Goal: Task Accomplishment & Management: Manage account settings

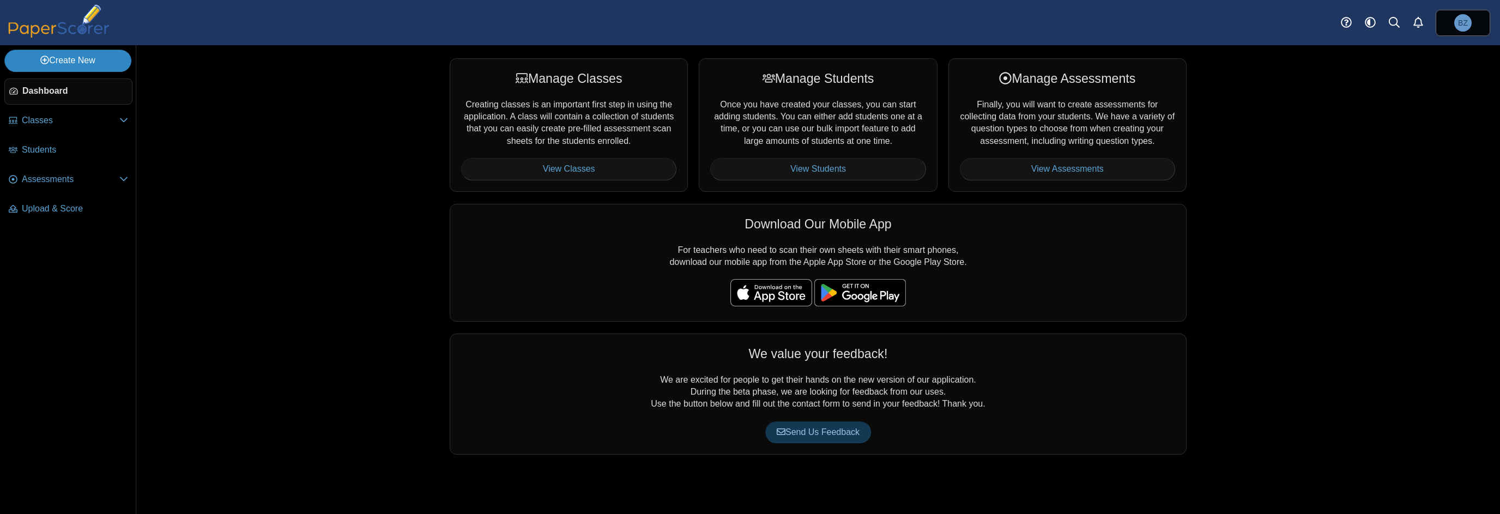
click at [44, 60] on use at bounding box center [45, 60] width 9 height 9
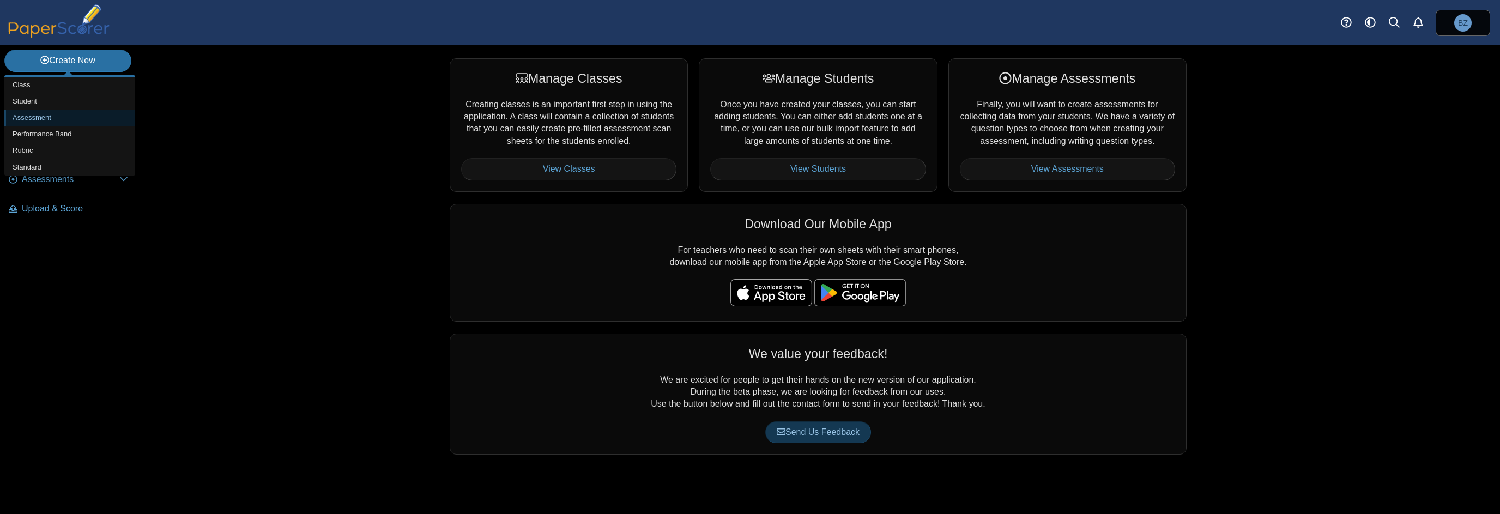
click at [41, 117] on link "Assessment" at bounding box center [69, 118] width 131 height 16
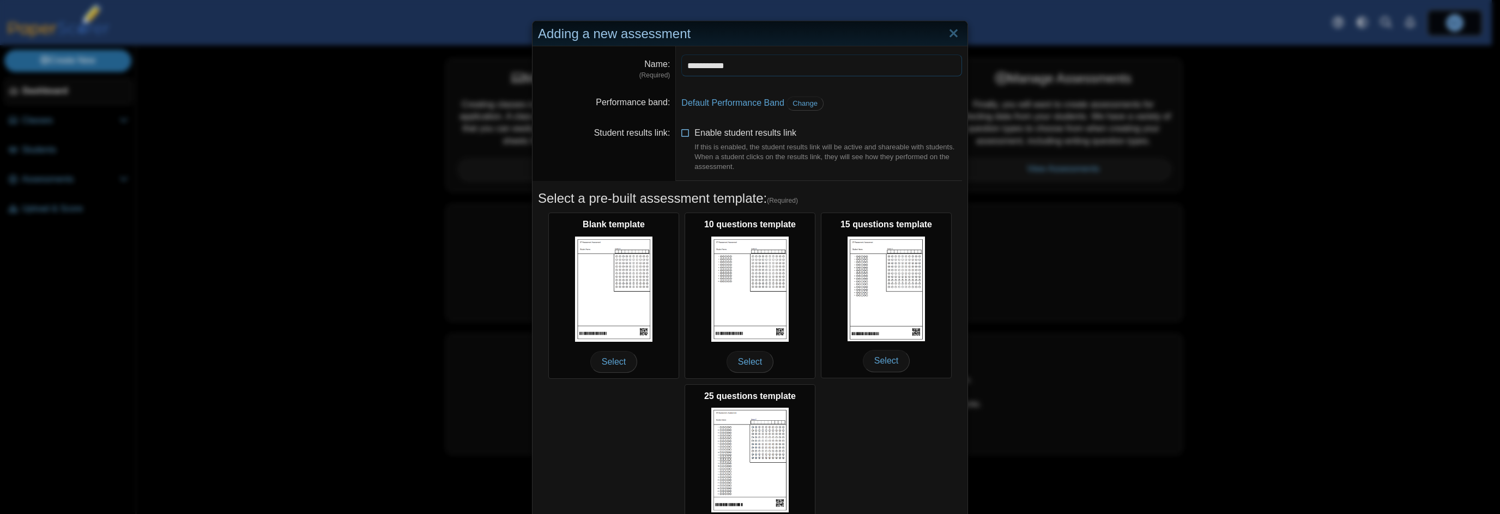
type input "**********"
click at [681, 130] on icon at bounding box center [685, 131] width 9 height 8
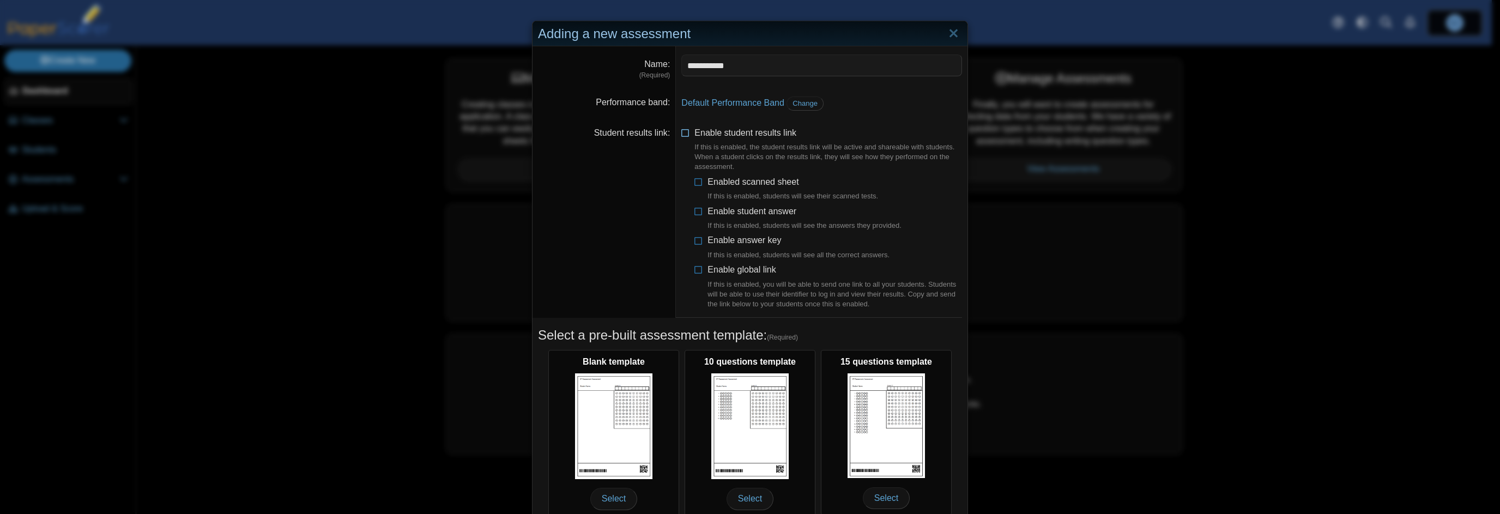
click at [681, 129] on icon at bounding box center [685, 131] width 9 height 8
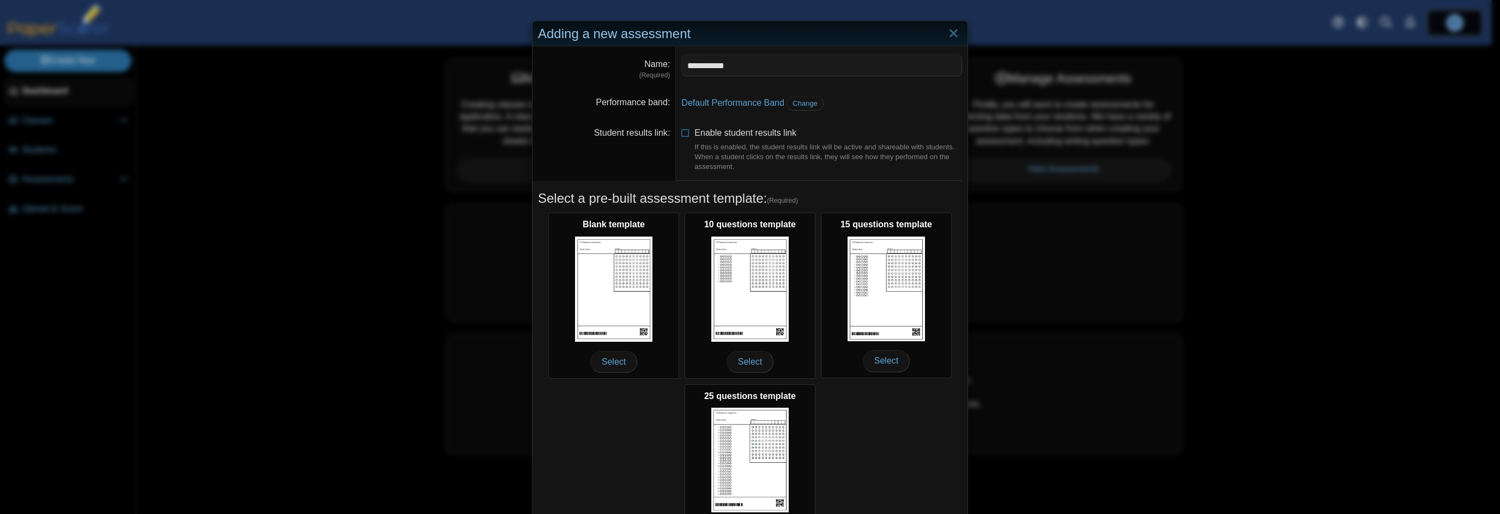
scroll to position [77, 0]
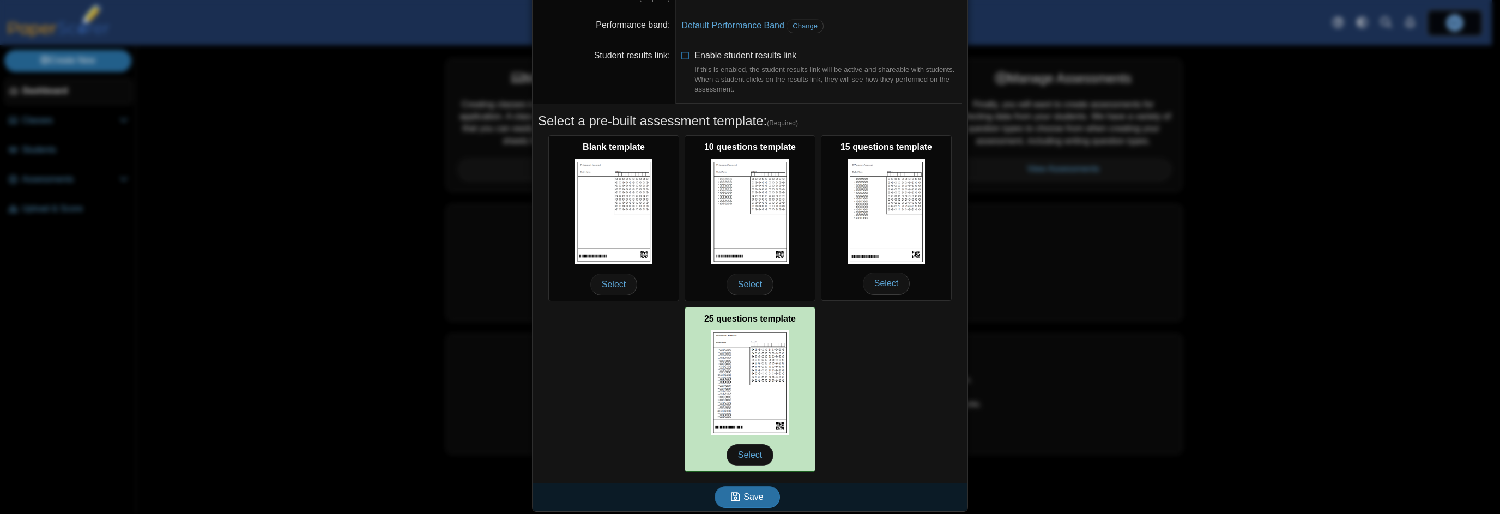
click at [751, 387] on img at bounding box center [749, 382] width 77 height 105
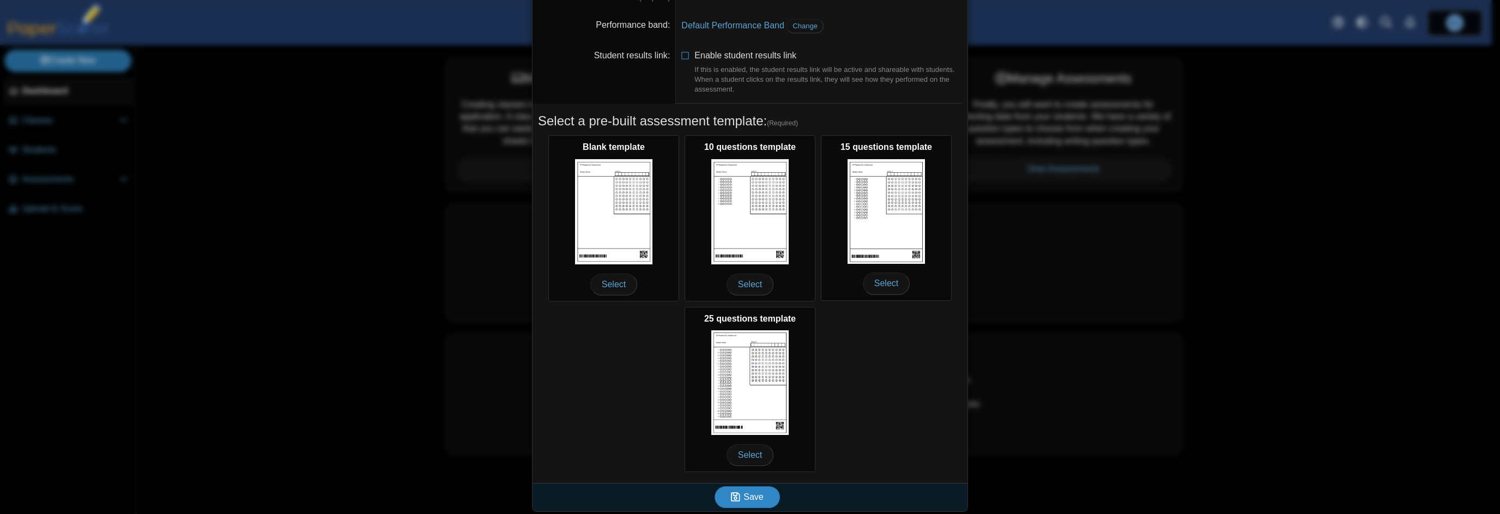
click at [755, 495] on span "Save" at bounding box center [753, 496] width 20 height 9
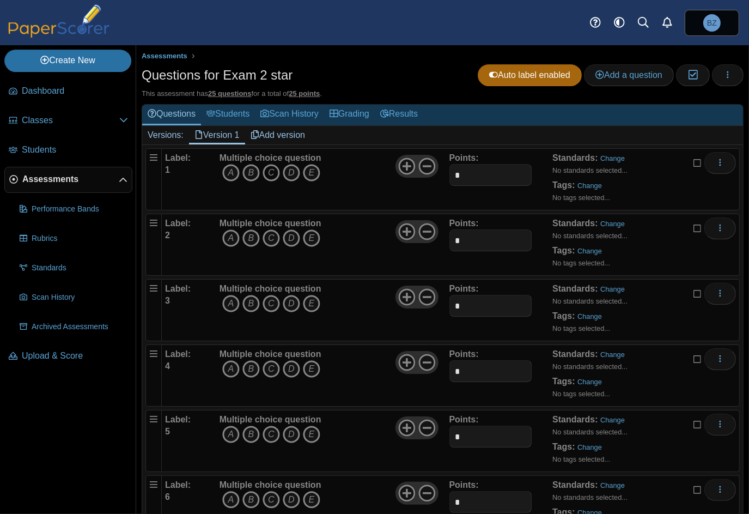
click at [271, 172] on icon "C" at bounding box center [271, 172] width 17 height 17
drag, startPoint x: 482, startPoint y: 178, endPoint x: 446, endPoint y: 177, distance: 36.0
click at [450, 177] on input "*" at bounding box center [491, 175] width 83 height 22
type input "***"
click at [528, 148] on div "Label: 1 Multiple choice question A B C D E Points:" at bounding box center [451, 179] width 578 height 62
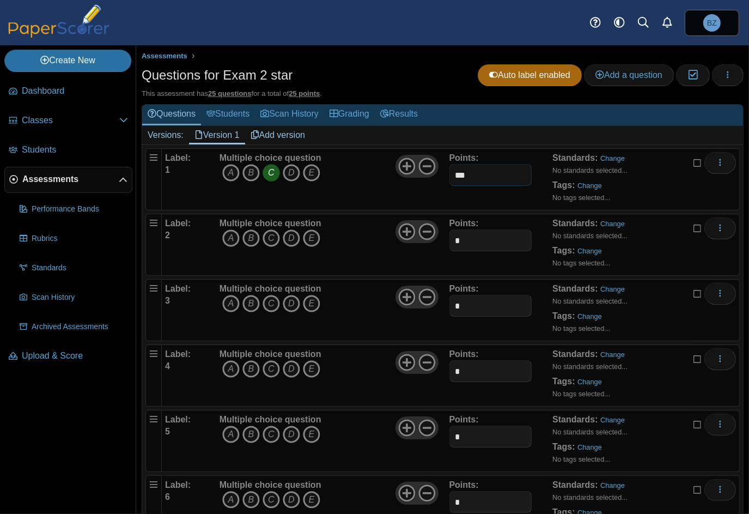
drag, startPoint x: 466, startPoint y: 176, endPoint x: 446, endPoint y: 180, distance: 21.1
click at [450, 180] on input "***" at bounding box center [491, 175] width 83 height 22
drag, startPoint x: 481, startPoint y: 238, endPoint x: 442, endPoint y: 241, distance: 38.9
click at [442, 241] on div "Label: 2 Multiple choice question A B C D E *" at bounding box center [450, 244] width 571 height 54
paste input "**"
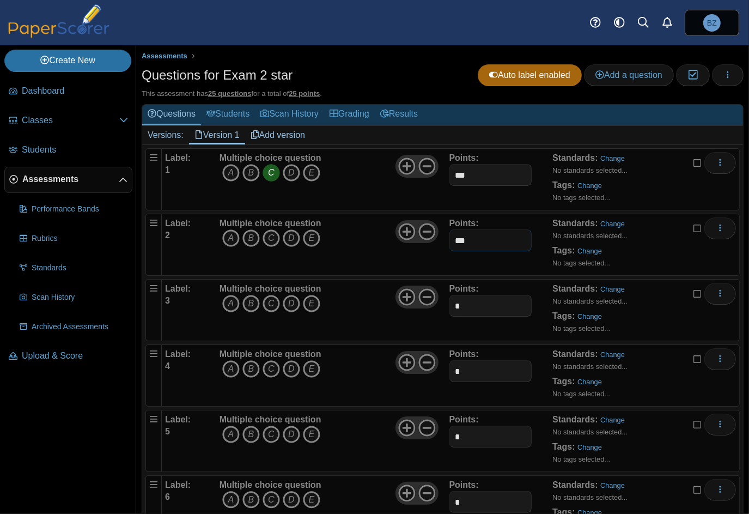
type input "***"
drag, startPoint x: 475, startPoint y: 304, endPoint x: 415, endPoint y: 302, distance: 60.0
click at [415, 302] on div "Label: 3 Multiple choice question A B C D E *" at bounding box center [450, 310] width 571 height 54
paste input "**"
type input "***"
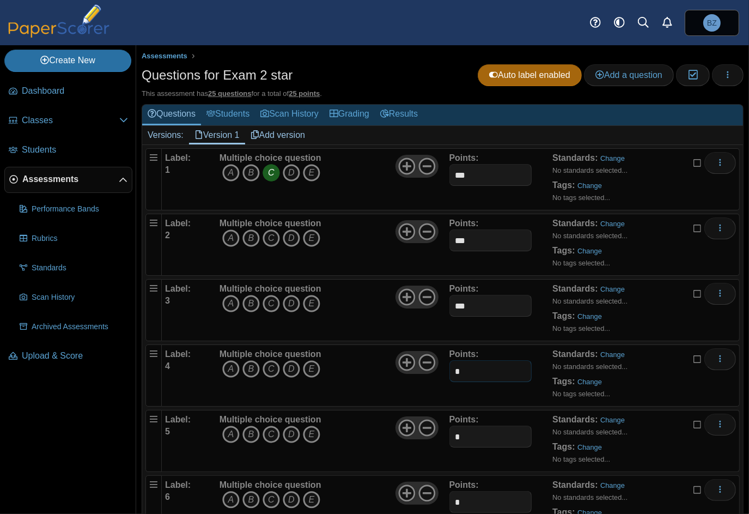
drag, startPoint x: 466, startPoint y: 359, endPoint x: 449, endPoint y: 362, distance: 17.2
click at [450, 362] on input "*" at bounding box center [491, 371] width 83 height 22
paste input "**"
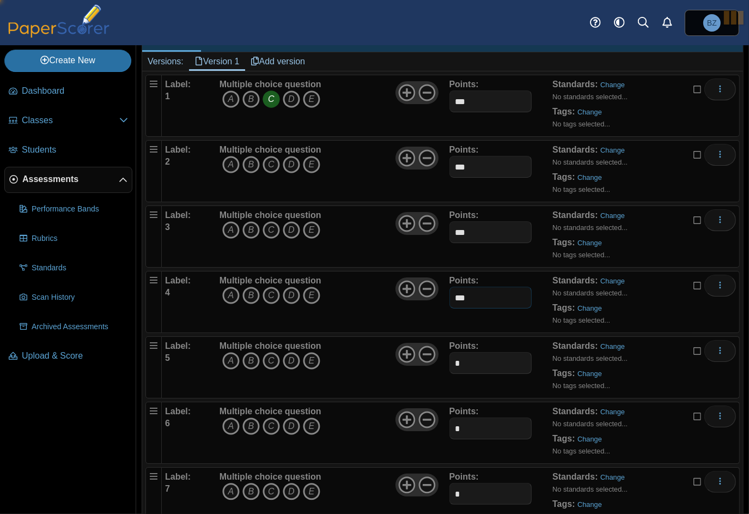
scroll to position [163, 0]
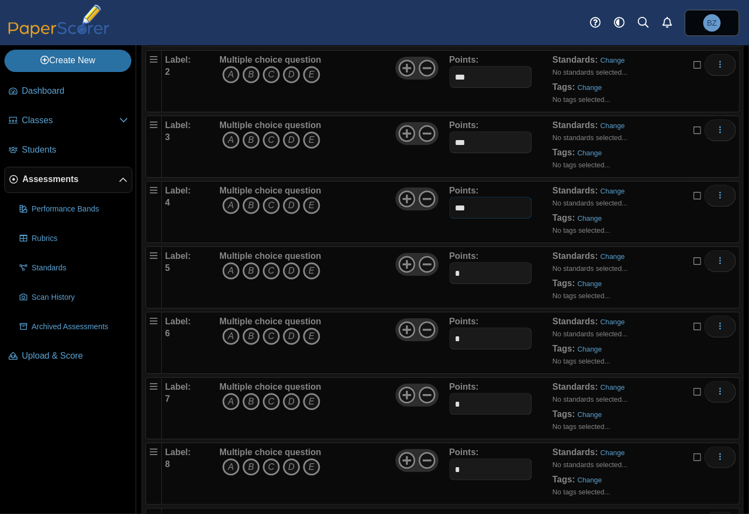
type input "***"
drag, startPoint x: 466, startPoint y: 272, endPoint x: 438, endPoint y: 271, distance: 28.9
click at [438, 271] on div "Label: 5 Multiple choice question A B C D E *" at bounding box center [450, 277] width 571 height 54
paste input "**"
type input "***"
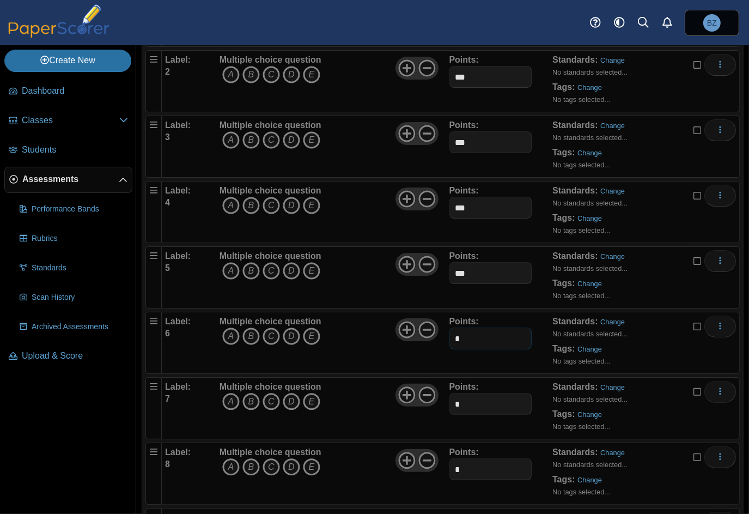
drag, startPoint x: 465, startPoint y: 341, endPoint x: 447, endPoint y: 335, distance: 18.8
click at [450, 335] on input "*" at bounding box center [491, 339] width 83 height 22
paste input "**"
type input "***"
drag, startPoint x: 461, startPoint y: 407, endPoint x: 442, endPoint y: 402, distance: 19.0
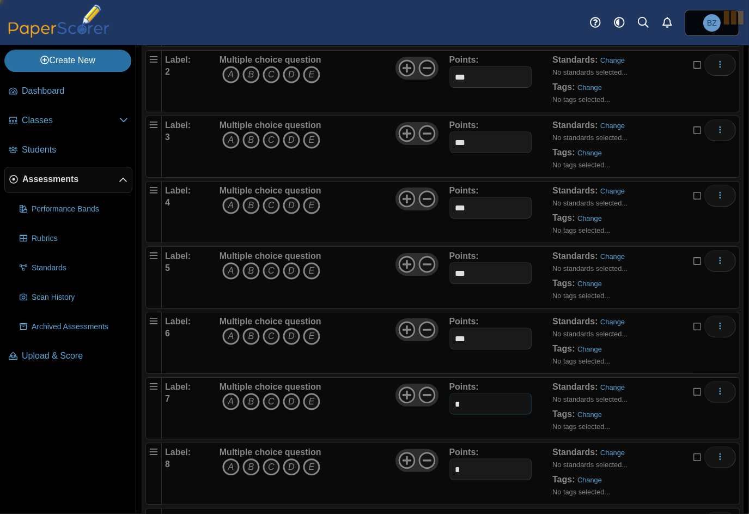
click at [442, 402] on div "Label: 7 Multiple choice question A B C D E *" at bounding box center [450, 408] width 571 height 54
paste input "**"
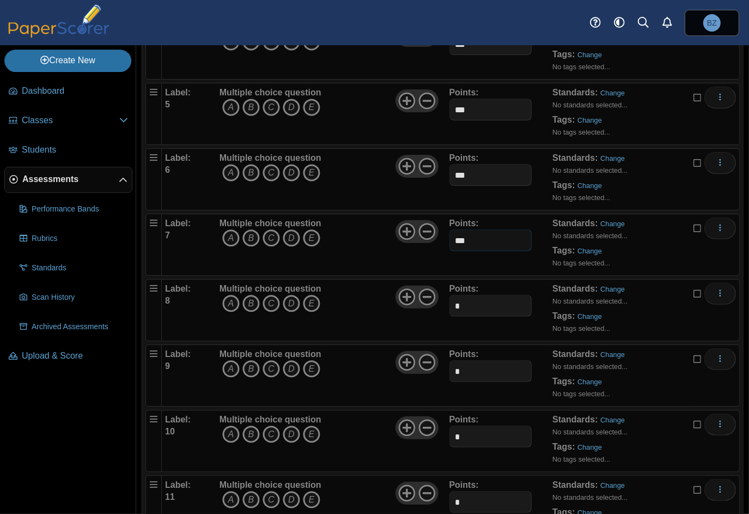
type input "***"
drag, startPoint x: 467, startPoint y: 301, endPoint x: 456, endPoint y: 301, distance: 10.9
click at [456, 301] on input "*" at bounding box center [491, 306] width 83 height 22
click at [453, 302] on input "*" at bounding box center [491, 306] width 83 height 22
drag, startPoint x: 462, startPoint y: 310, endPoint x: 451, endPoint y: 307, distance: 11.4
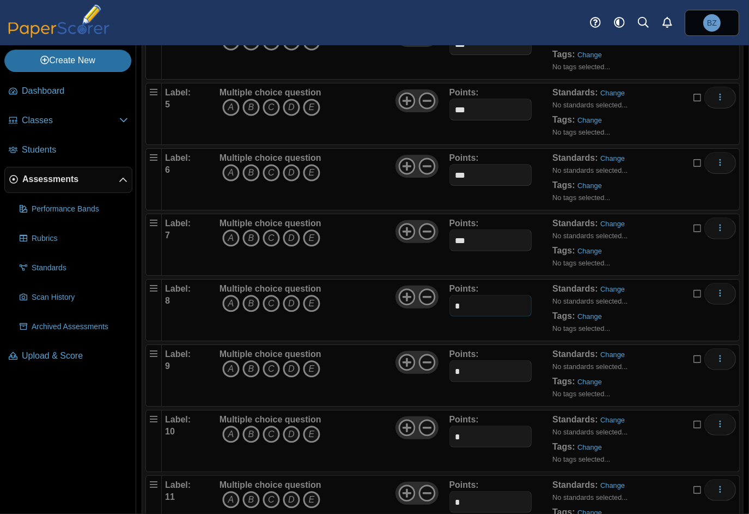
click at [451, 307] on input "*" at bounding box center [491, 306] width 83 height 22
paste input "**"
type input "***"
drag, startPoint x: 466, startPoint y: 369, endPoint x: 448, endPoint y: 371, distance: 18.1
click at [450, 371] on input "*" at bounding box center [491, 371] width 83 height 22
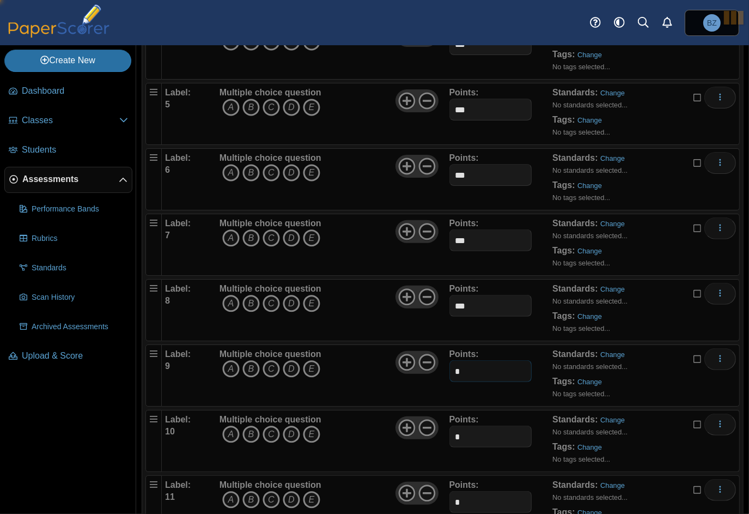
paste input "**"
type input "***"
drag, startPoint x: 465, startPoint y: 435, endPoint x: 440, endPoint y: 435, distance: 25.1
click at [440, 435] on div "Label: 10 Multiple choice question A B C D E *" at bounding box center [450, 441] width 571 height 54
paste input "**"
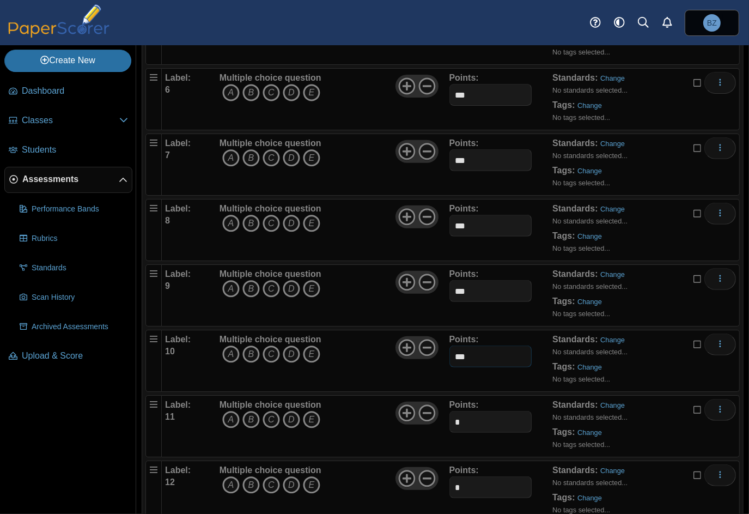
scroll to position [545, 0]
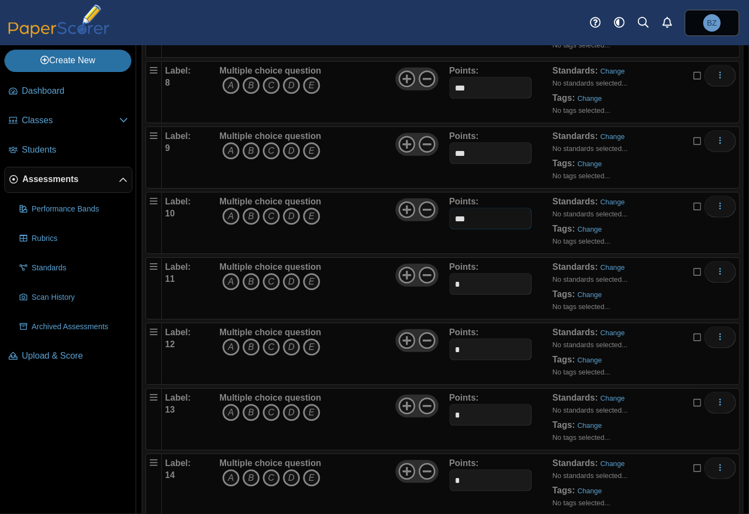
type input "***"
drag, startPoint x: 469, startPoint y: 343, endPoint x: 432, endPoint y: 342, distance: 37.6
click at [432, 342] on div "Label: 12 Multiple choice question A B C D E *" at bounding box center [450, 353] width 571 height 54
paste input "**"
type input "***"
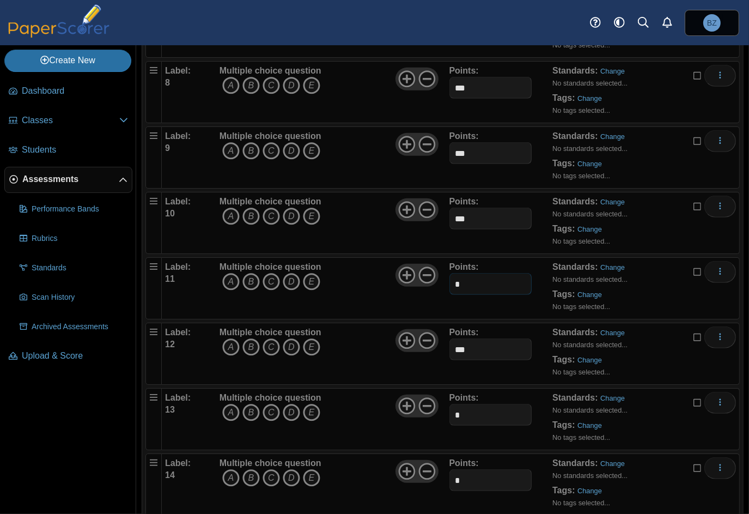
drag, startPoint x: 475, startPoint y: 284, endPoint x: 447, endPoint y: 278, distance: 28.4
click at [450, 278] on input "*" at bounding box center [491, 284] width 83 height 22
paste input "**"
type input "***"
drag, startPoint x: 462, startPoint y: 416, endPoint x: 447, endPoint y: 415, distance: 14.7
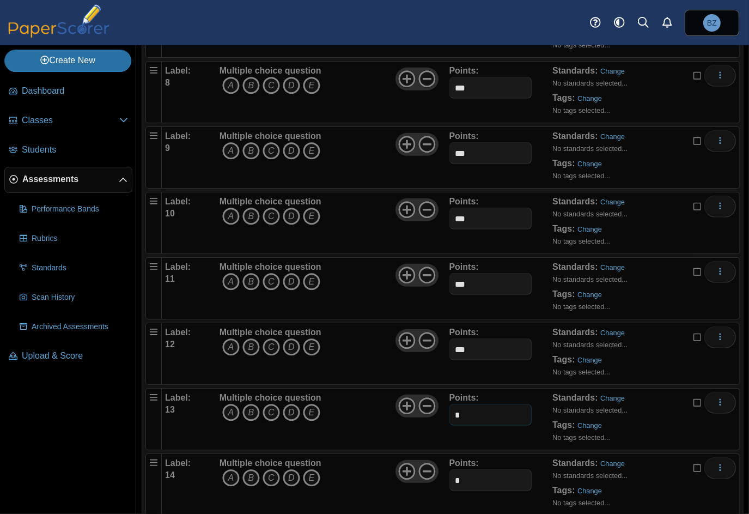
click at [450, 415] on input "*" at bounding box center [491, 415] width 83 height 22
paste input "**"
type input "***"
drag, startPoint x: 469, startPoint y: 478, endPoint x: 448, endPoint y: 477, distance: 21.3
click at [450, 477] on input "*" at bounding box center [491, 480] width 83 height 22
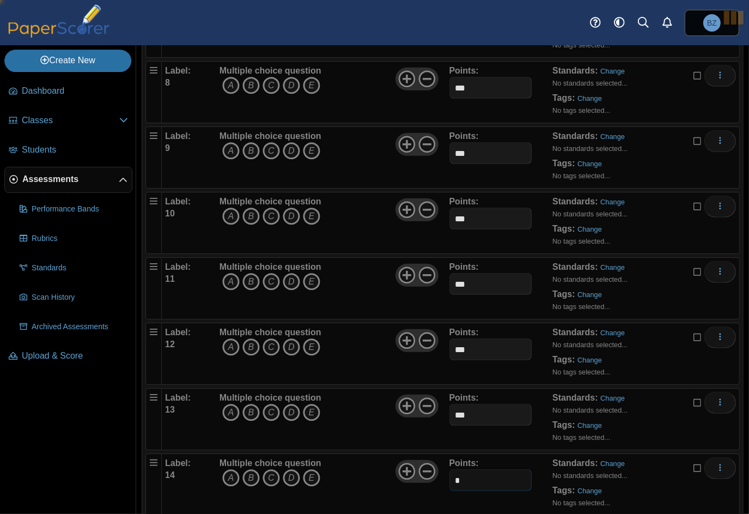
paste input "**"
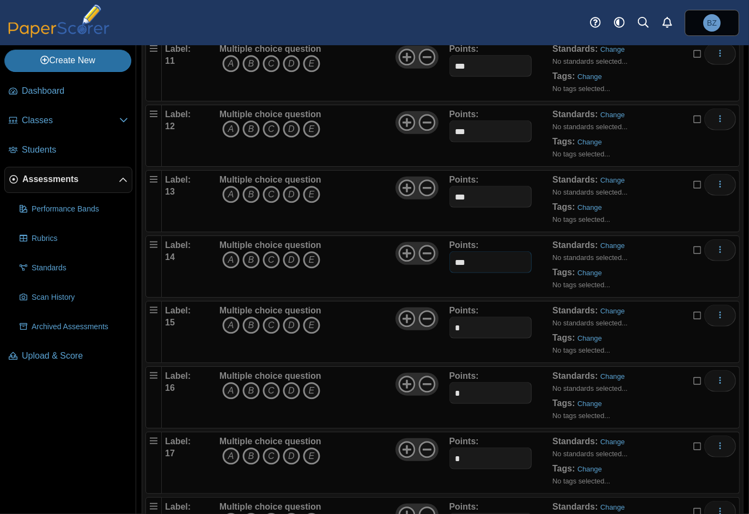
type input "***"
drag, startPoint x: 456, startPoint y: 324, endPoint x: 450, endPoint y: 322, distance: 6.9
click at [450, 322] on input "*" at bounding box center [491, 328] width 83 height 22
paste input "**"
type input "***"
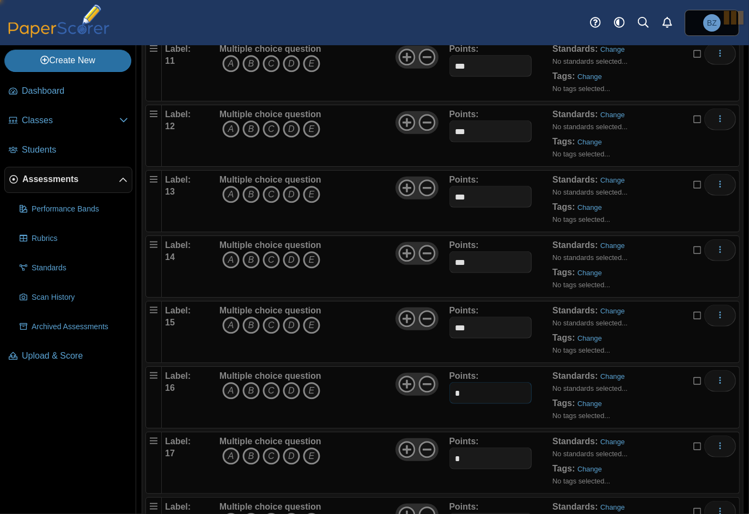
drag, startPoint x: 466, startPoint y: 391, endPoint x: 447, endPoint y: 388, distance: 19.3
click at [450, 388] on input "*" at bounding box center [491, 393] width 83 height 22
paste input "**"
type input "***"
drag, startPoint x: 470, startPoint y: 456, endPoint x: 448, endPoint y: 455, distance: 21.8
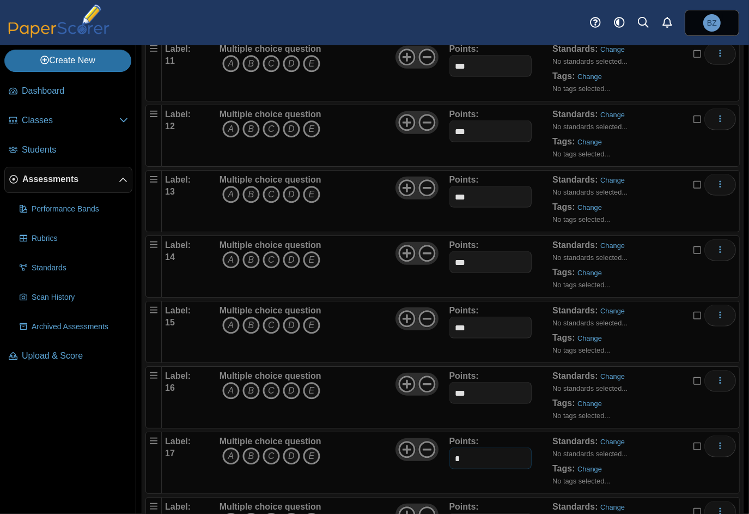
click at [450, 455] on input "*" at bounding box center [491, 458] width 83 height 22
paste input "**"
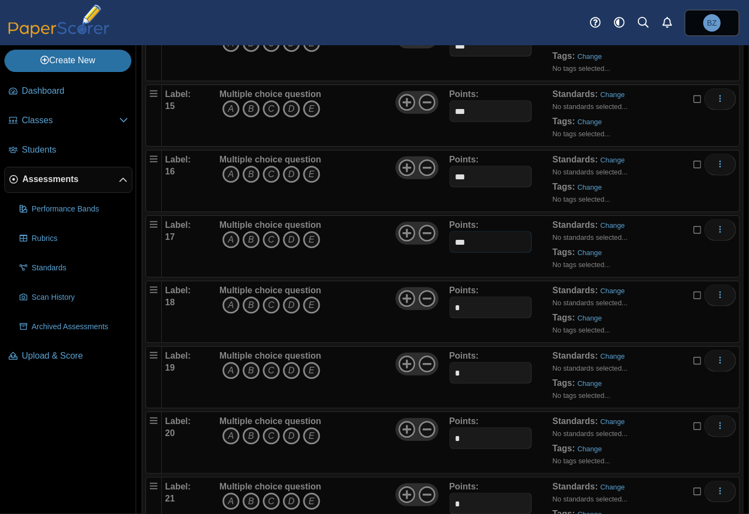
scroll to position [981, 0]
type input "***"
drag, startPoint x: 465, startPoint y: 293, endPoint x: 442, endPoint y: 297, distance: 23.8
click at [442, 297] on div "Label: 18 Multiple choice question A B C D E *" at bounding box center [450, 310] width 571 height 54
paste input "**"
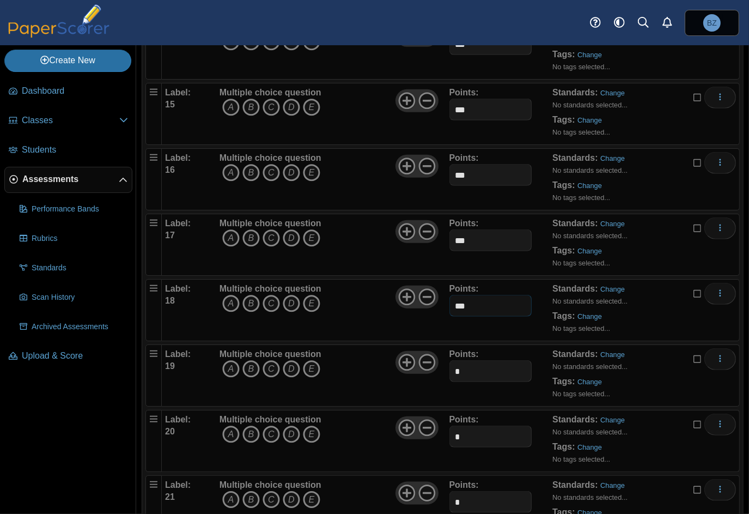
type input "***"
drag, startPoint x: 463, startPoint y: 365, endPoint x: 445, endPoint y: 364, distance: 18.0
click at [445, 364] on div "Label: 19 Multiple choice question A B C D E *" at bounding box center [450, 375] width 571 height 54
paste input "**"
type input "***"
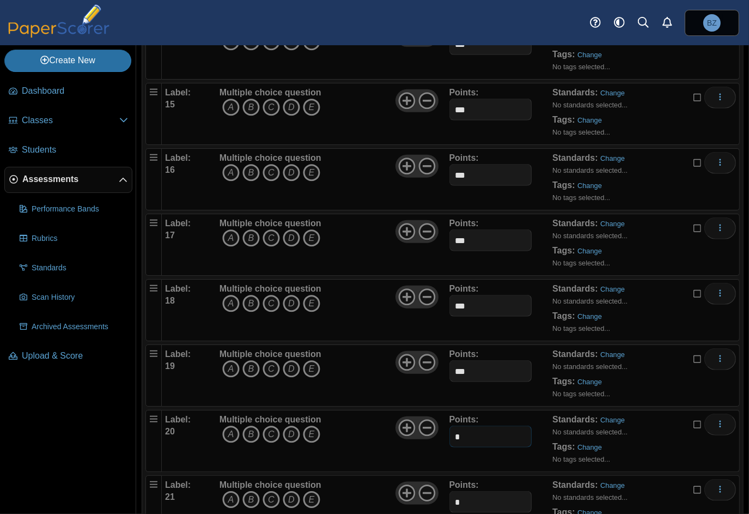
drag, startPoint x: 467, startPoint y: 436, endPoint x: 442, endPoint y: 432, distance: 25.0
click at [442, 432] on div "Label: 20 Multiple choice question A B C D E *" at bounding box center [450, 441] width 571 height 54
paste input "**"
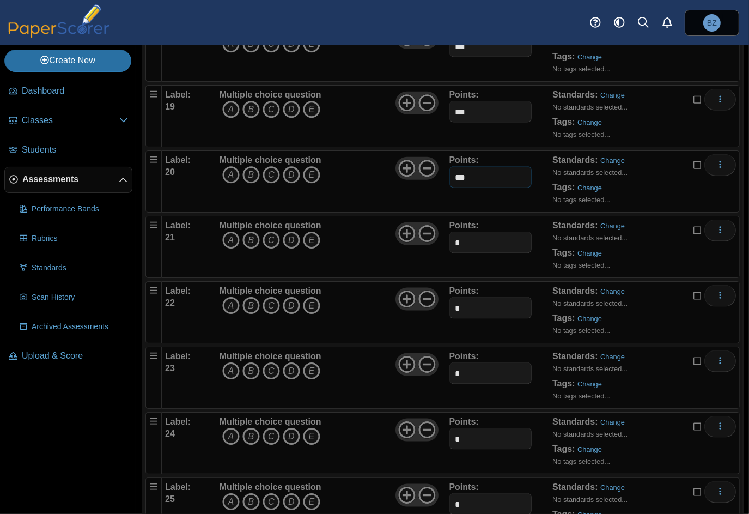
scroll to position [1253, 0]
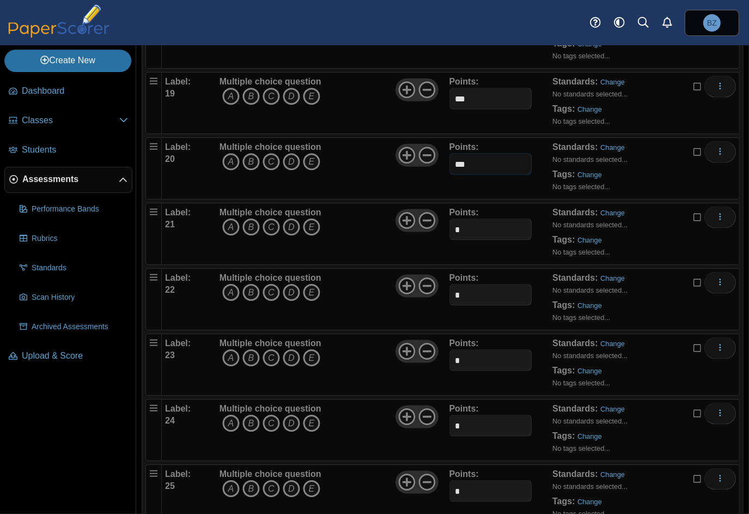
type input "***"
drag, startPoint x: 465, startPoint y: 224, endPoint x: 445, endPoint y: 219, distance: 21.3
click at [445, 219] on div "Label: 21 Multiple choice question A B C D E *" at bounding box center [450, 234] width 571 height 54
paste input "**"
type input "***"
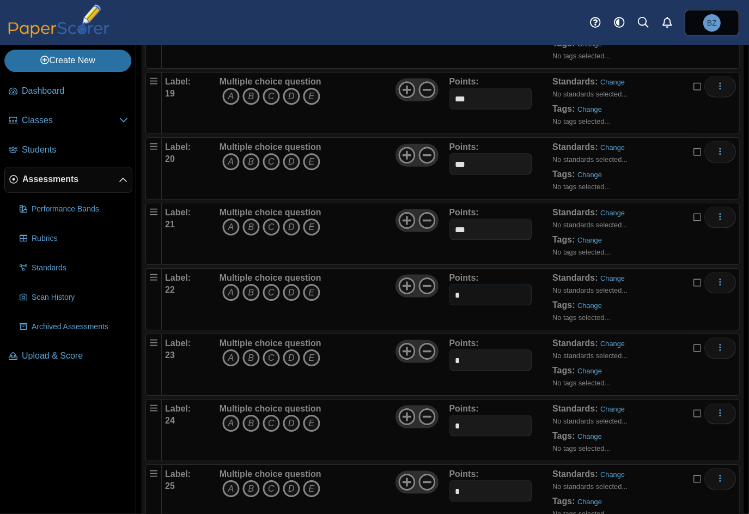
drag, startPoint x: 467, startPoint y: 289, endPoint x: 445, endPoint y: 287, distance: 21.9
click at [450, 287] on input "*" at bounding box center [491, 295] width 83 height 22
paste input "**"
type input "***"
drag, startPoint x: 467, startPoint y: 357, endPoint x: 456, endPoint y: 381, distance: 26.1
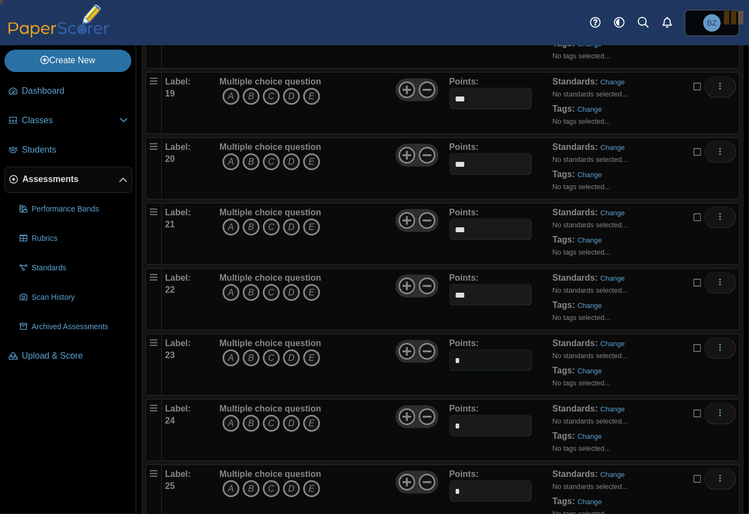
click at [450, 357] on input "*" at bounding box center [491, 360] width 83 height 22
paste input "**"
type input "***"
drag, startPoint x: 464, startPoint y: 422, endPoint x: 438, endPoint y: 419, distance: 26.4
click at [438, 419] on div "Label: 24 Multiple choice question A B C D E *" at bounding box center [450, 430] width 571 height 54
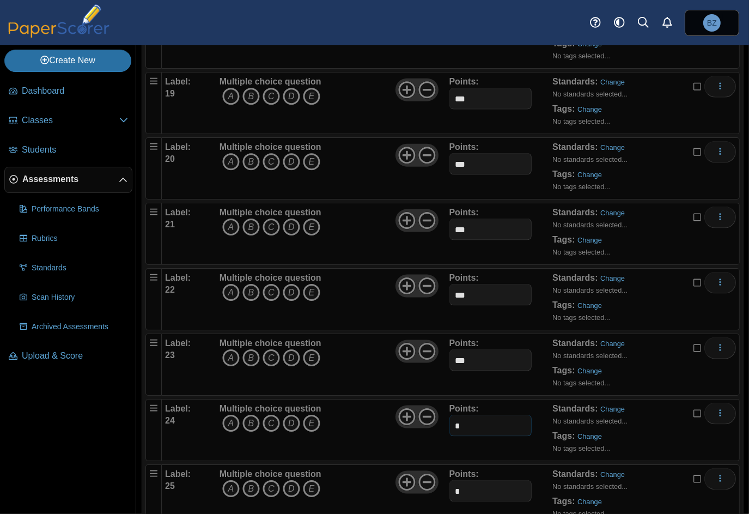
paste input "**"
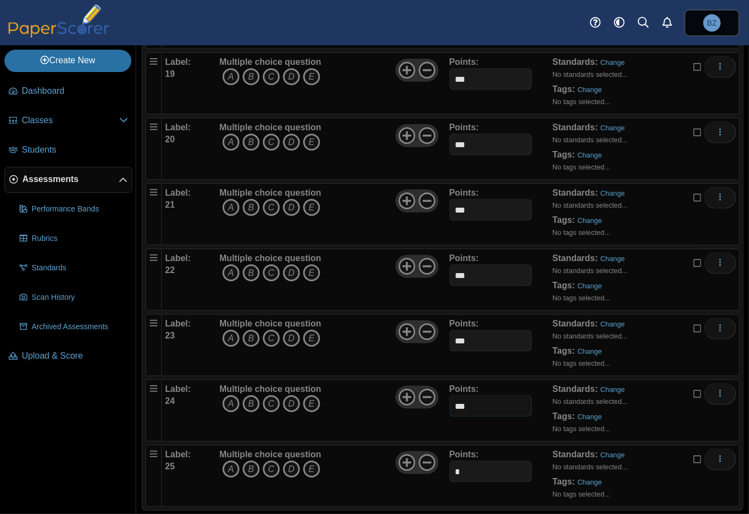
scroll to position [1284, 0]
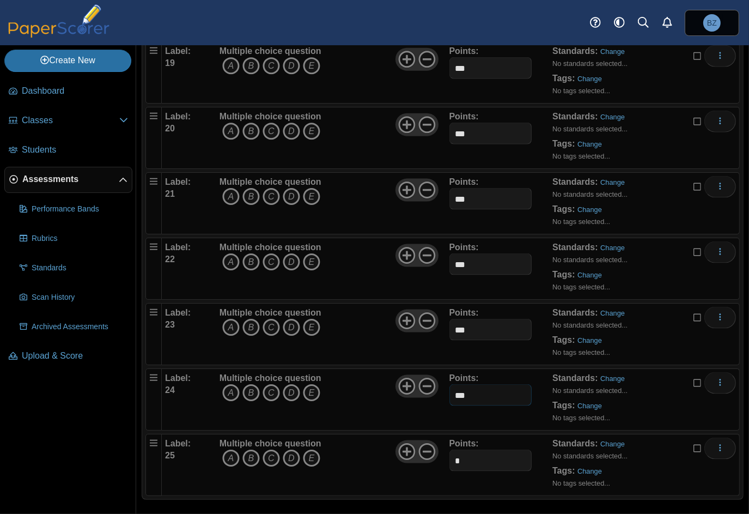
type input "***"
drag, startPoint x: 460, startPoint y: 458, endPoint x: 432, endPoint y: 456, distance: 27.8
click at [432, 456] on div "Label: 25 Multiple choice question A B C D E *" at bounding box center [450, 465] width 571 height 54
paste input "**"
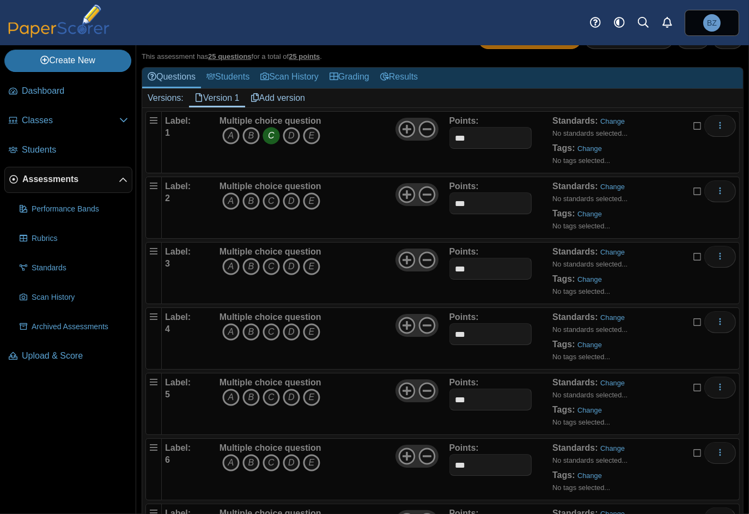
scroll to position [0, 0]
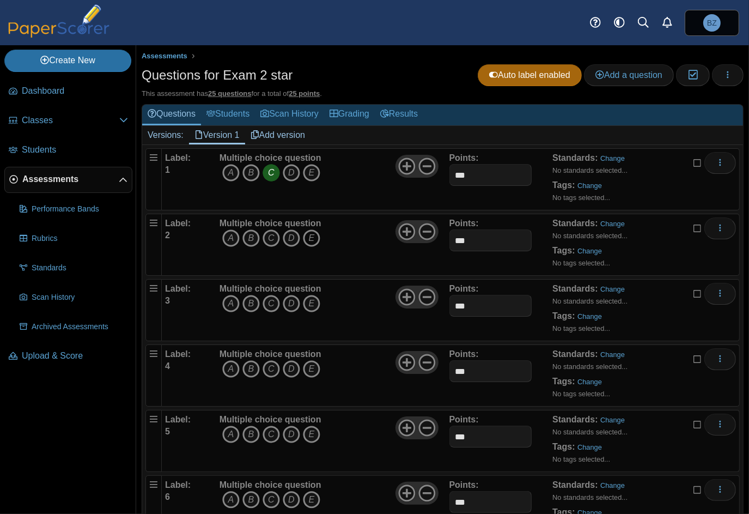
type input "***"
click at [316, 233] on icon "E" at bounding box center [311, 237] width 17 height 17
click at [286, 301] on icon "D" at bounding box center [291, 303] width 17 height 17
click at [308, 370] on icon "E" at bounding box center [311, 368] width 17 height 17
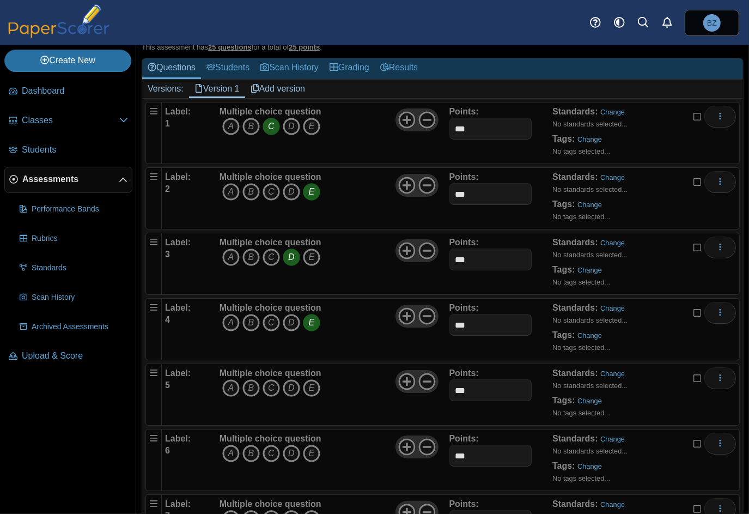
scroll to position [218, 0]
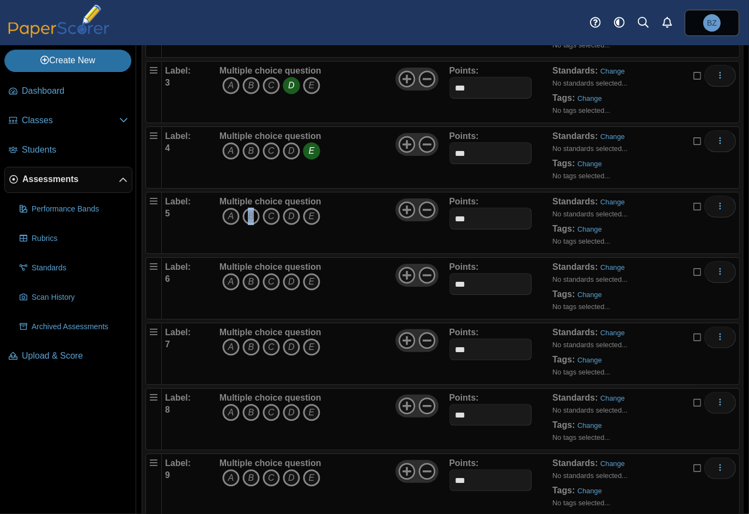
click at [251, 211] on icon "B" at bounding box center [250, 216] width 17 height 17
click at [229, 284] on icon "A" at bounding box center [230, 281] width 17 height 17
click at [716, 334] on icon "More options" at bounding box center [720, 336] width 9 height 9
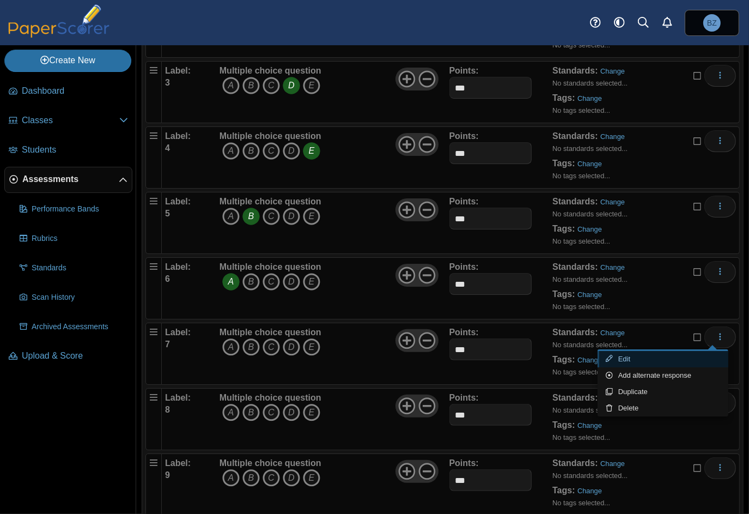
click at [692, 359] on link "Edit" at bounding box center [663, 359] width 131 height 16
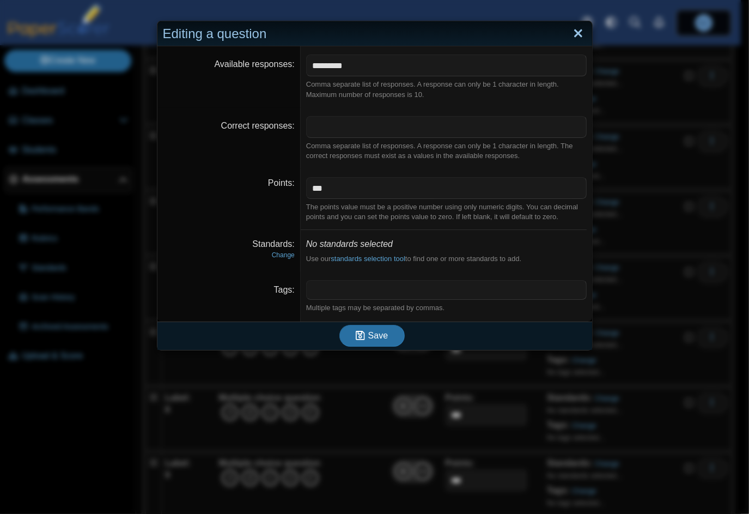
click at [573, 31] on link "Close" at bounding box center [578, 34] width 17 height 19
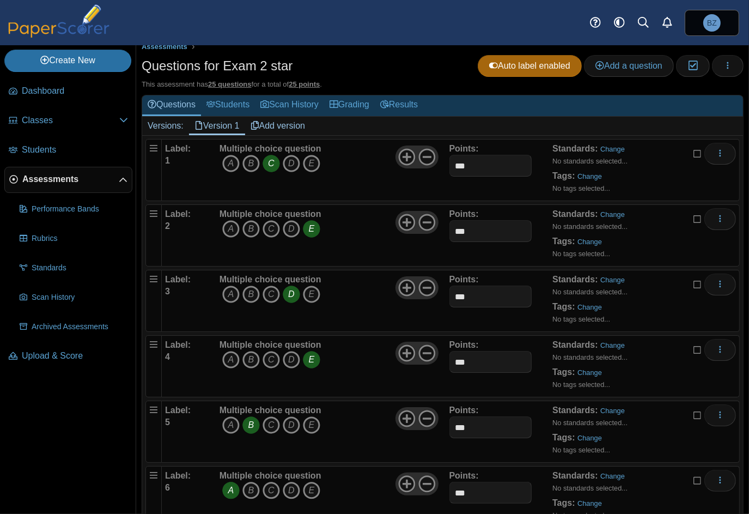
scroll to position [0, 0]
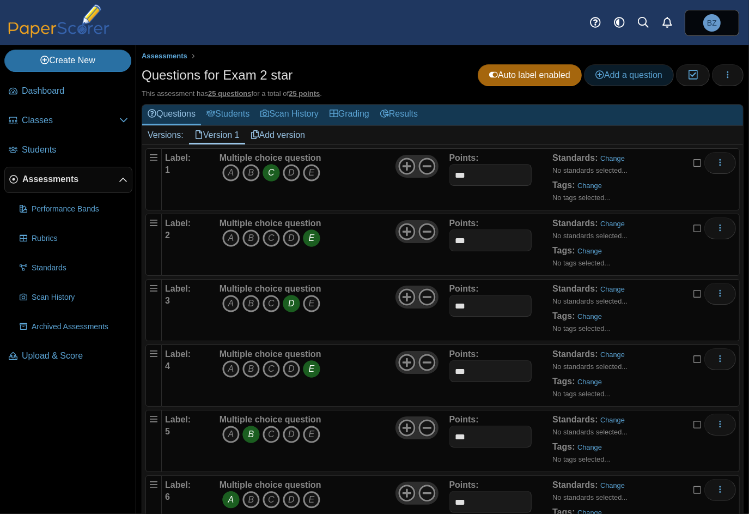
click at [630, 71] on span "Add a question" at bounding box center [629, 74] width 67 height 9
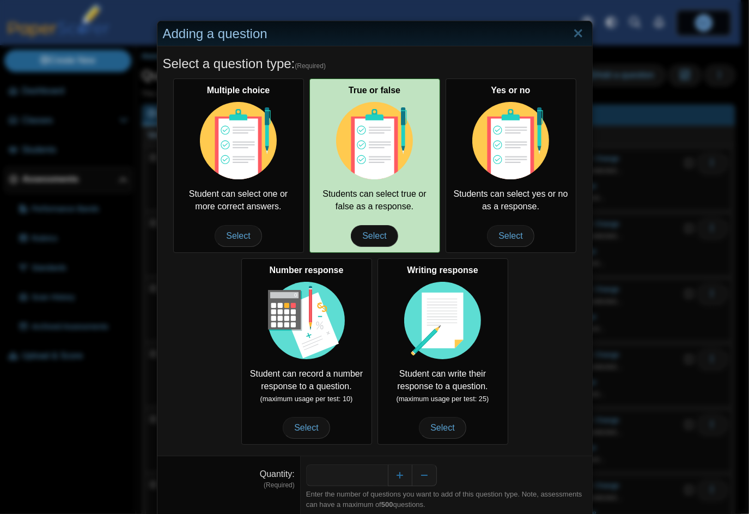
click at [379, 129] on img at bounding box center [374, 140] width 77 height 77
click at [372, 232] on span "Select" at bounding box center [374, 236] width 47 height 22
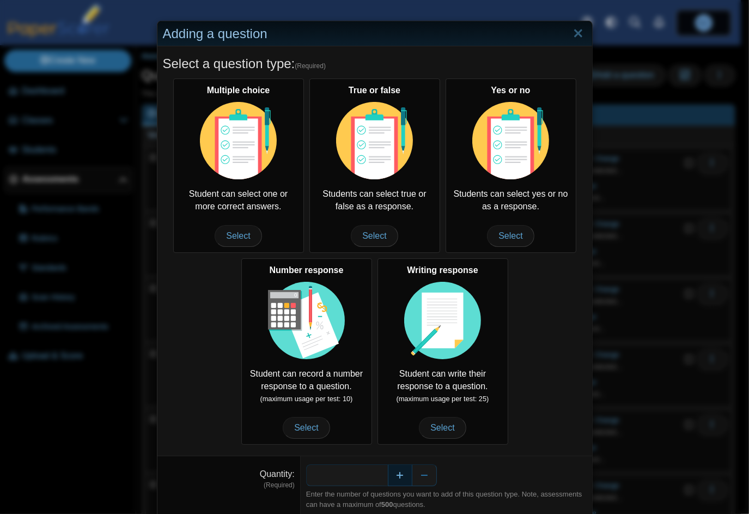
click at [395, 477] on button "Increase" at bounding box center [400, 475] width 25 height 22
click at [393, 474] on button "Increase" at bounding box center [400, 475] width 25 height 22
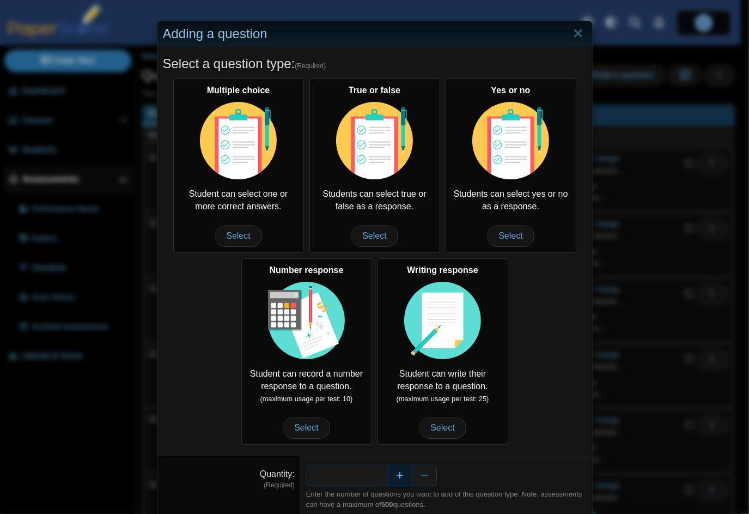
type input "*"
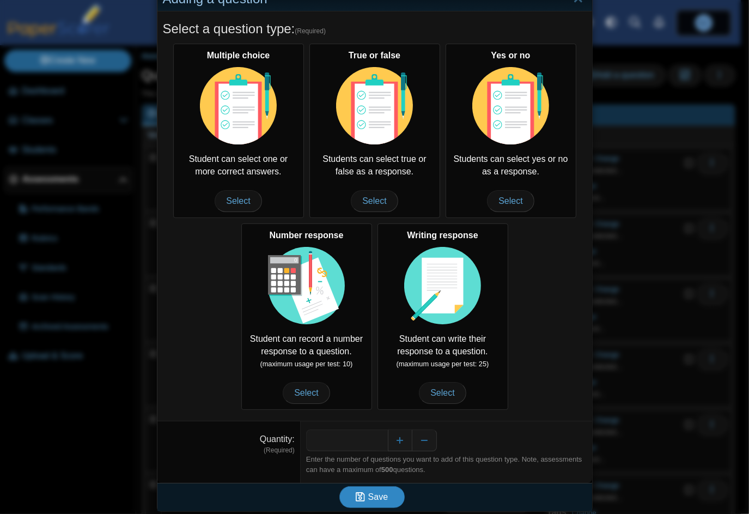
click at [385, 492] on button "Save" at bounding box center [371, 497] width 65 height 22
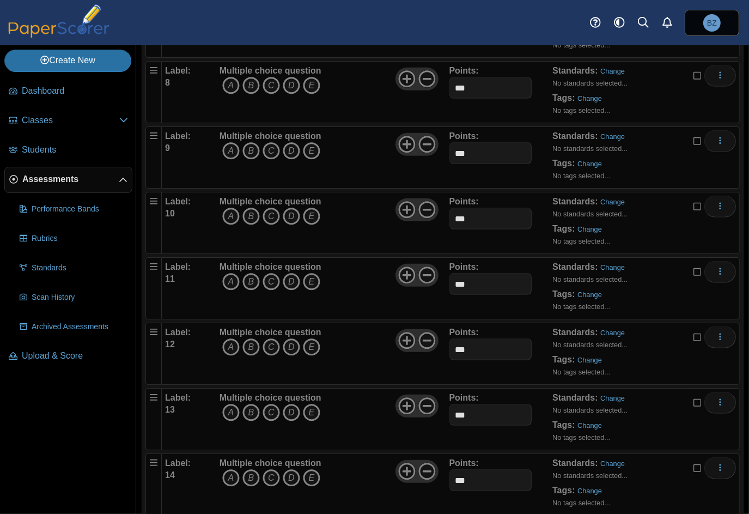
scroll to position [807, 0]
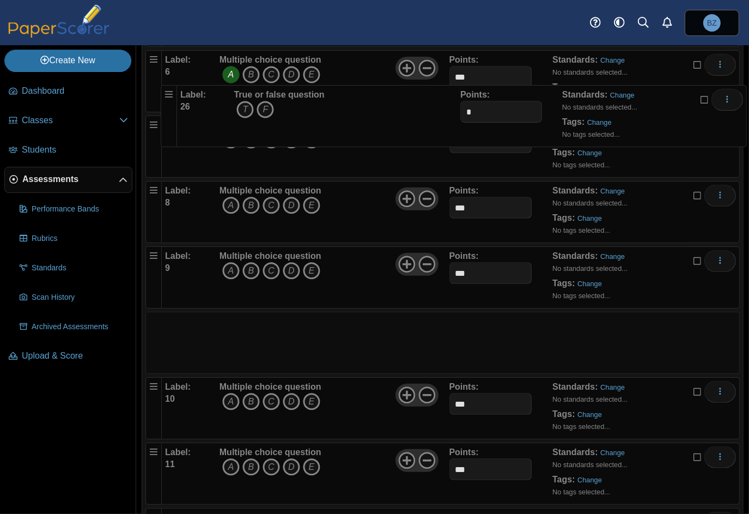
scroll to position [421, 0]
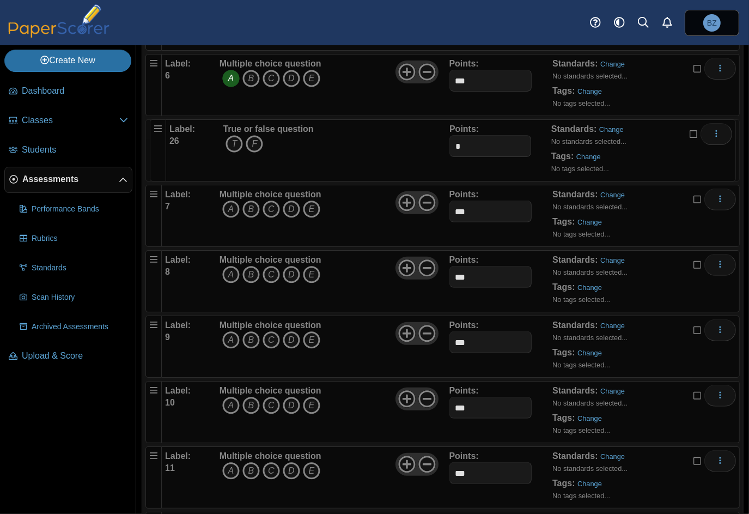
drag, startPoint x: 150, startPoint y: 220, endPoint x: 150, endPoint y: 120, distance: 99.2
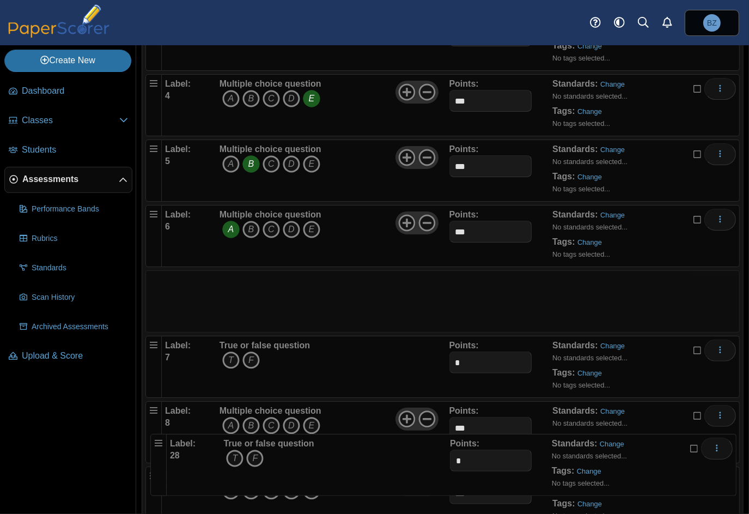
scroll to position [272, 0]
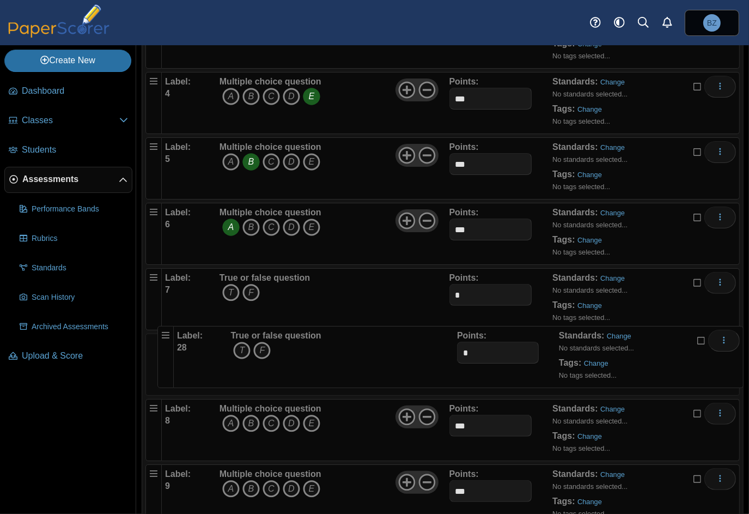
drag, startPoint x: 152, startPoint y: 241, endPoint x: 160, endPoint y: 328, distance: 86.5
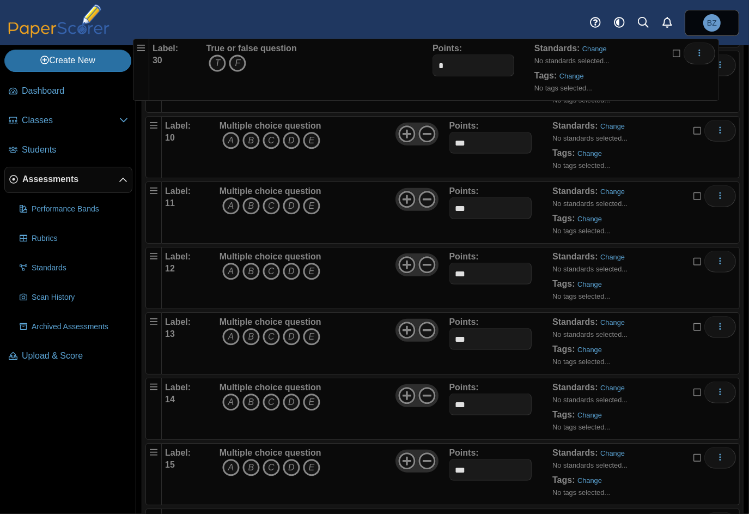
scroll to position [476, 0]
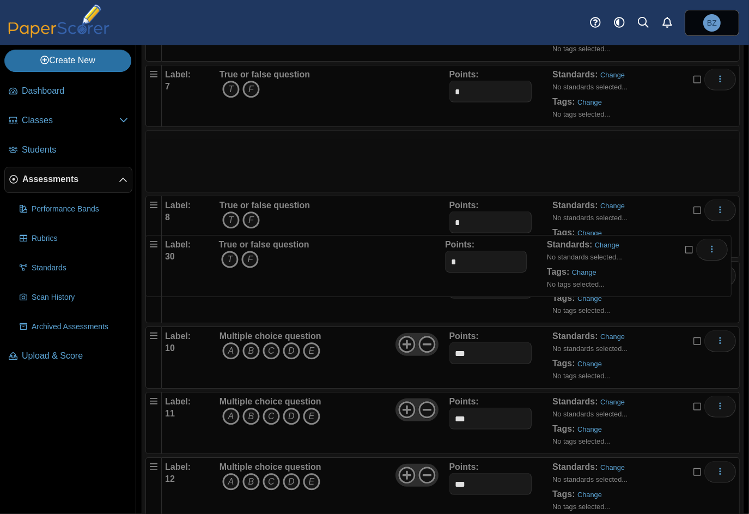
drag, startPoint x: 151, startPoint y: 372, endPoint x: 148, endPoint y: 237, distance: 135.2
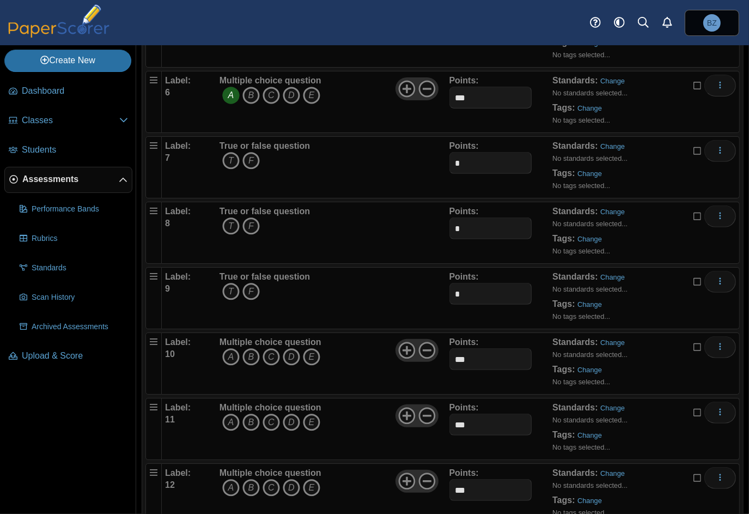
scroll to position [258, 0]
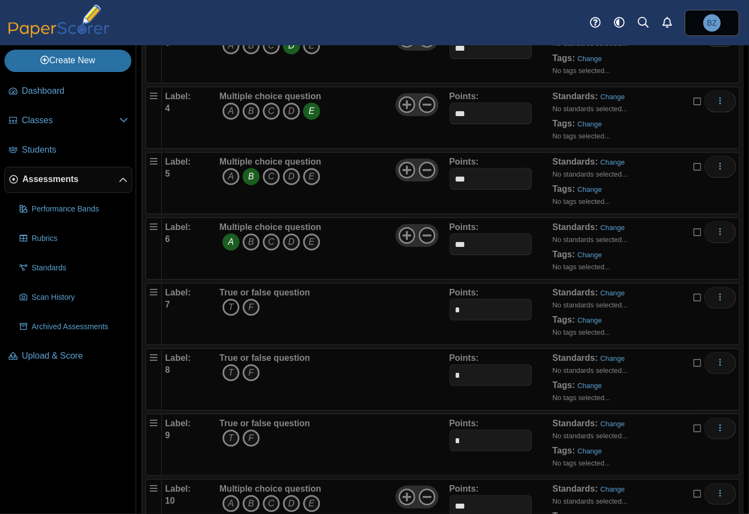
click at [229, 302] on icon "T" at bounding box center [230, 307] width 17 height 17
click at [248, 372] on icon "F" at bounding box center [250, 372] width 17 height 17
click at [222, 434] on icon "T" at bounding box center [230, 437] width 17 height 17
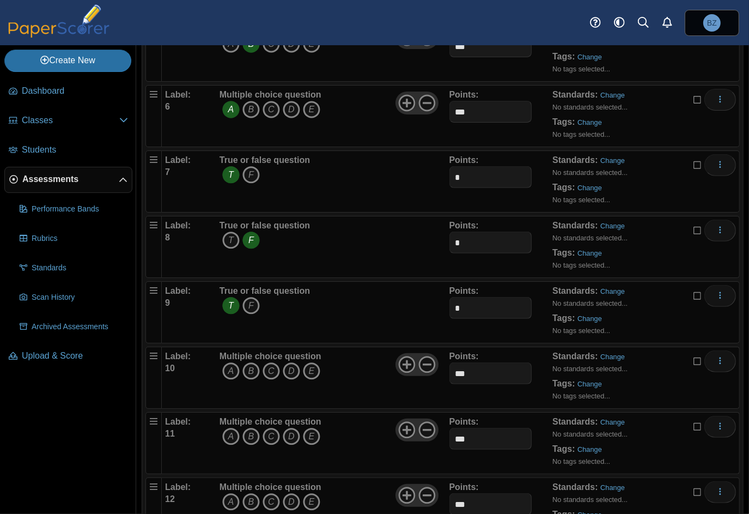
scroll to position [476, 0]
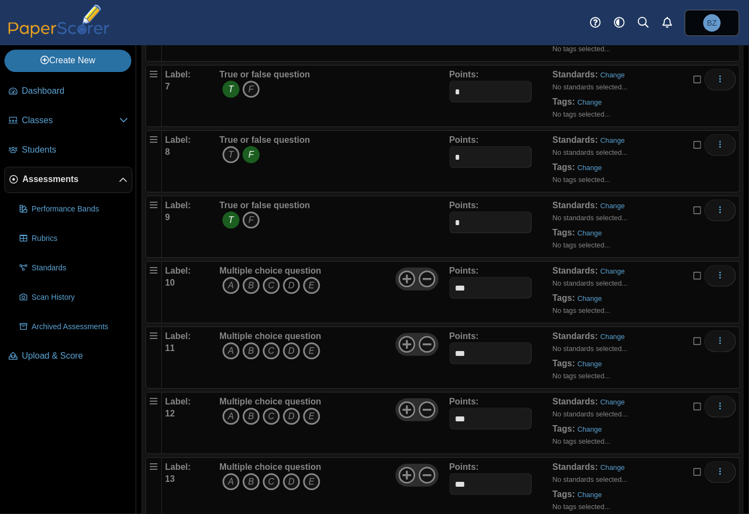
click at [293, 287] on icon "D" at bounding box center [291, 285] width 17 height 17
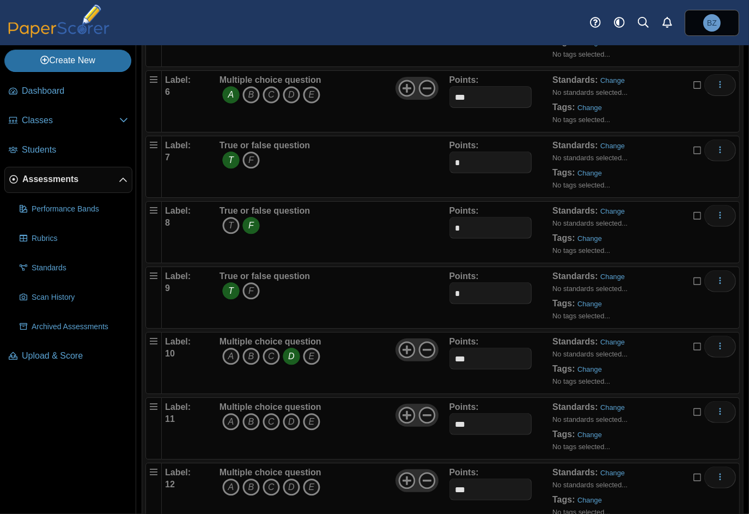
scroll to position [312, 0]
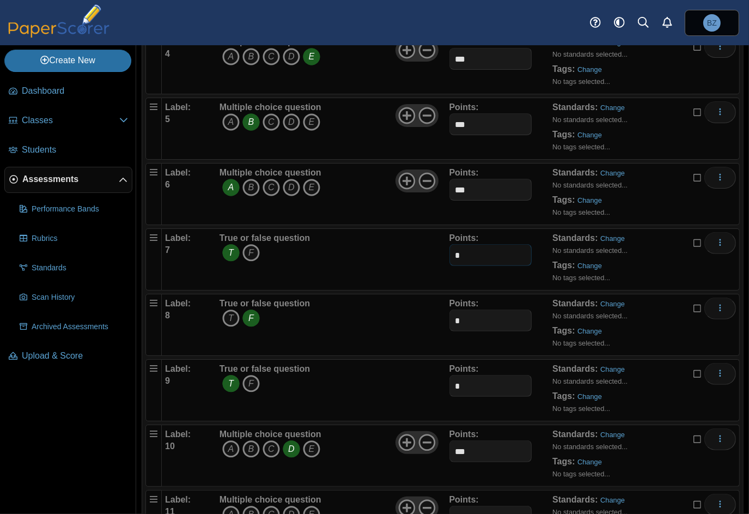
drag, startPoint x: 462, startPoint y: 248, endPoint x: 434, endPoint y: 251, distance: 28.4
click at [434, 251] on div "Label: 7 True or false question T F Points: *" at bounding box center [450, 259] width 571 height 54
paste input "**"
type input "***"
drag, startPoint x: 484, startPoint y: 316, endPoint x: 450, endPoint y: 322, distance: 34.9
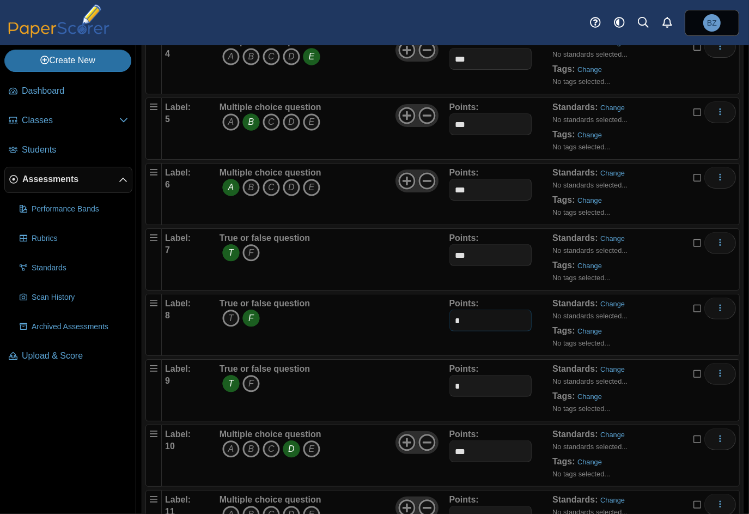
click at [450, 322] on input "*" at bounding box center [491, 321] width 83 height 22
paste input "**"
type input "***"
click at [450, 384] on input "*" at bounding box center [491, 386] width 83 height 22
paste input "**"
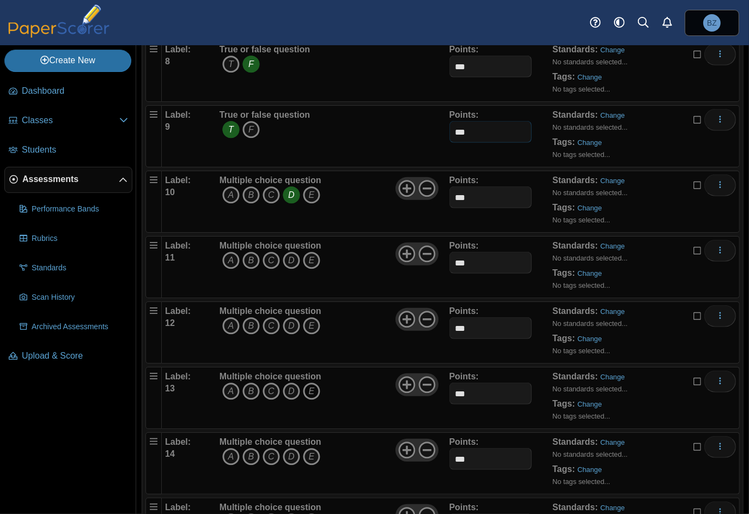
scroll to position [585, 0]
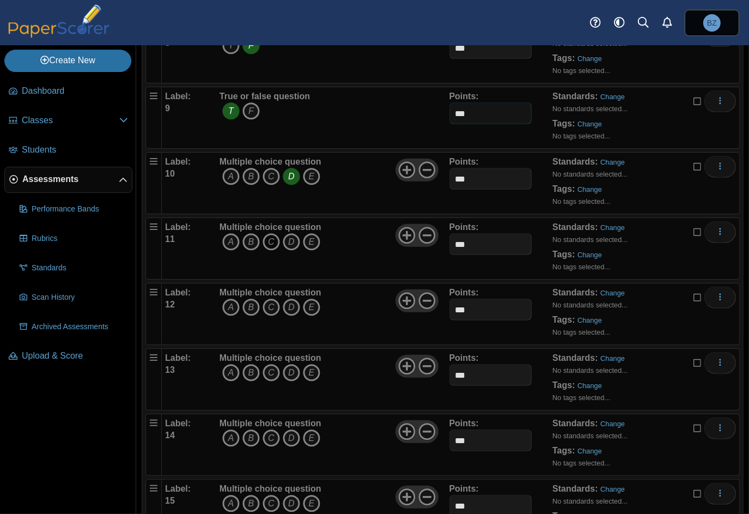
type input "***"
click at [269, 239] on icon "C" at bounding box center [271, 241] width 17 height 17
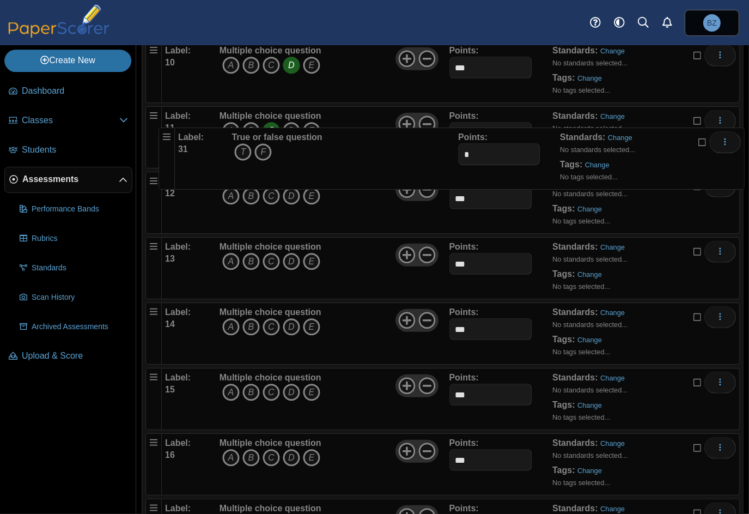
scroll to position [694, 0]
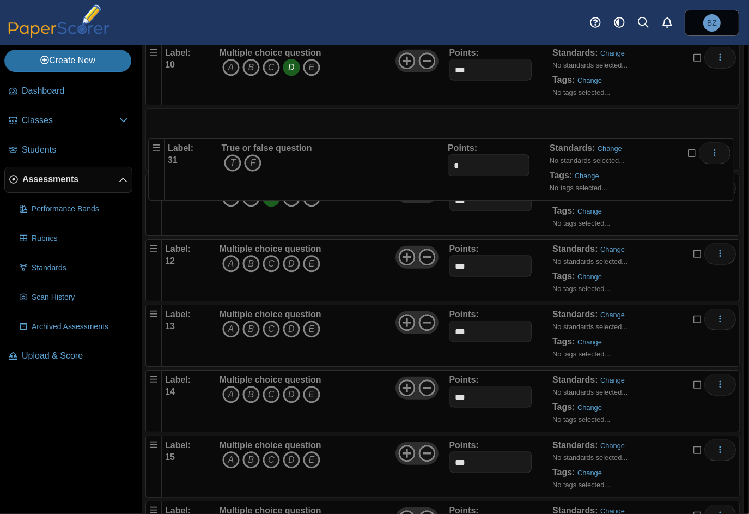
drag, startPoint x: 155, startPoint y: 438, endPoint x: 154, endPoint y: 141, distance: 296.4
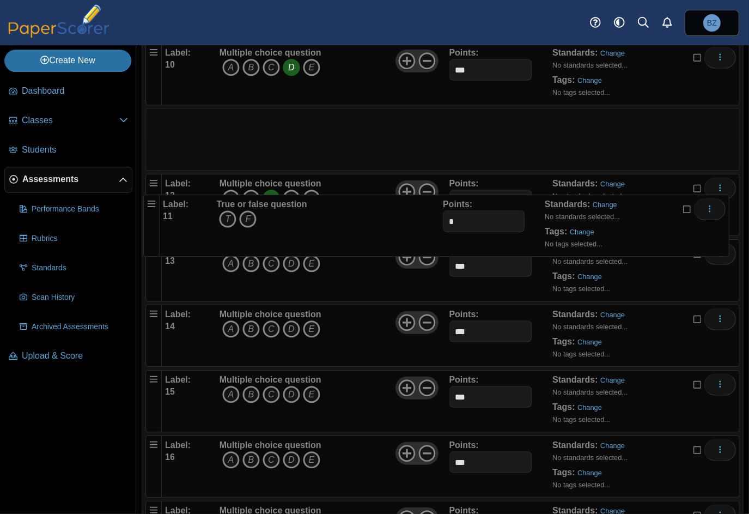
drag, startPoint x: 153, startPoint y: 117, endPoint x: 147, endPoint y: 200, distance: 83.6
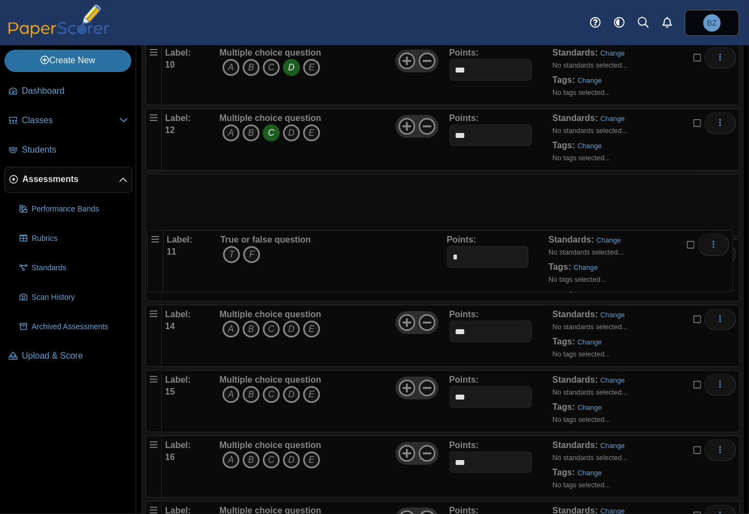
drag, startPoint x: 152, startPoint y: 112, endPoint x: 148, endPoint y: 215, distance: 103.1
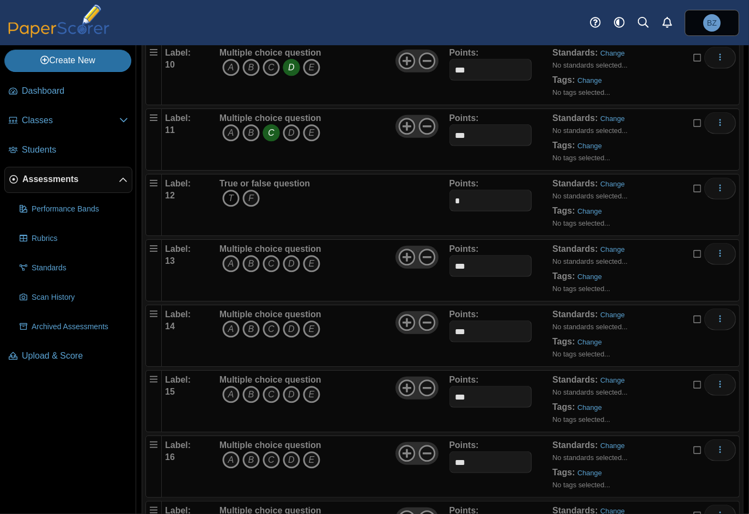
click at [224, 192] on icon "T" at bounding box center [230, 198] width 17 height 17
click at [290, 258] on icon "D" at bounding box center [291, 263] width 17 height 17
click at [289, 329] on icon "D" at bounding box center [291, 328] width 17 height 17
click at [291, 390] on icon "D" at bounding box center [291, 394] width 17 height 17
click at [268, 454] on icon "C" at bounding box center [271, 459] width 17 height 17
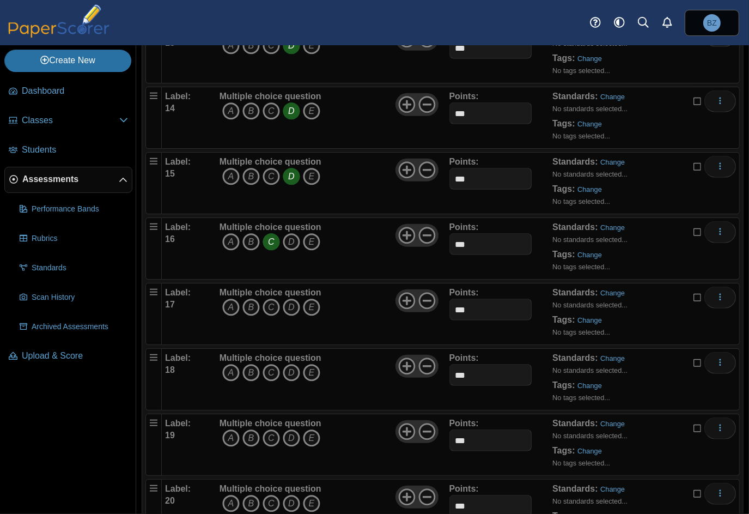
scroll to position [1021, 0]
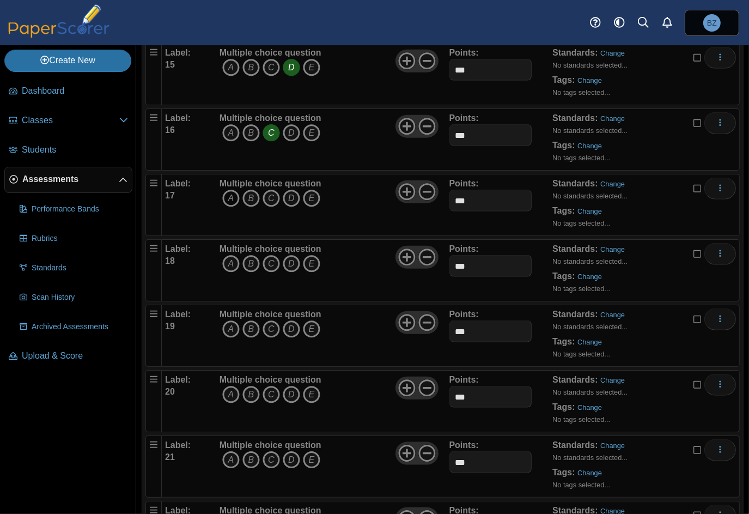
click at [231, 190] on icon "A" at bounding box center [230, 198] width 17 height 17
click at [229, 263] on icon "A" at bounding box center [230, 263] width 17 height 17
click at [227, 322] on icon "A" at bounding box center [230, 328] width 17 height 17
click at [229, 390] on icon "A" at bounding box center [230, 394] width 17 height 17
click at [227, 451] on icon "A" at bounding box center [230, 459] width 17 height 17
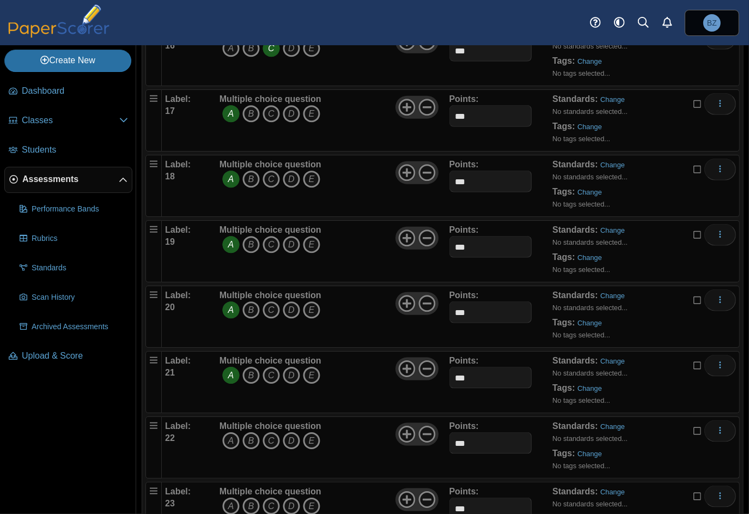
scroll to position [1239, 0]
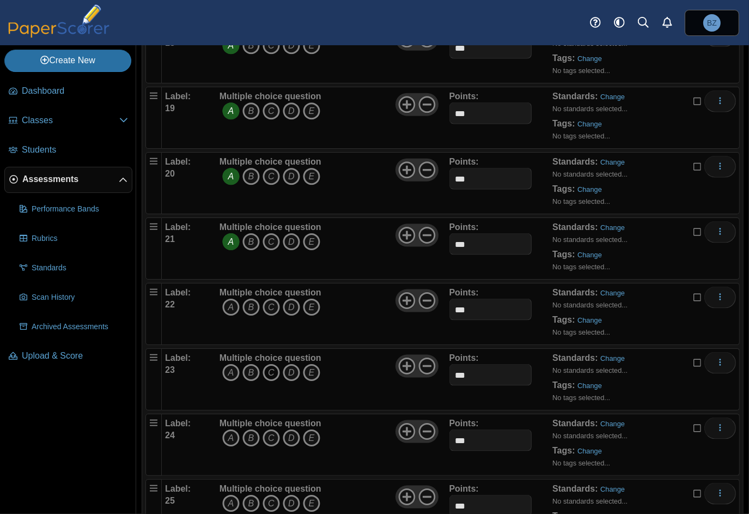
click at [268, 368] on icon "C" at bounding box center [271, 372] width 17 height 17
click at [288, 429] on icon "D" at bounding box center [291, 437] width 17 height 17
click at [252, 495] on icon "B" at bounding box center [250, 503] width 17 height 17
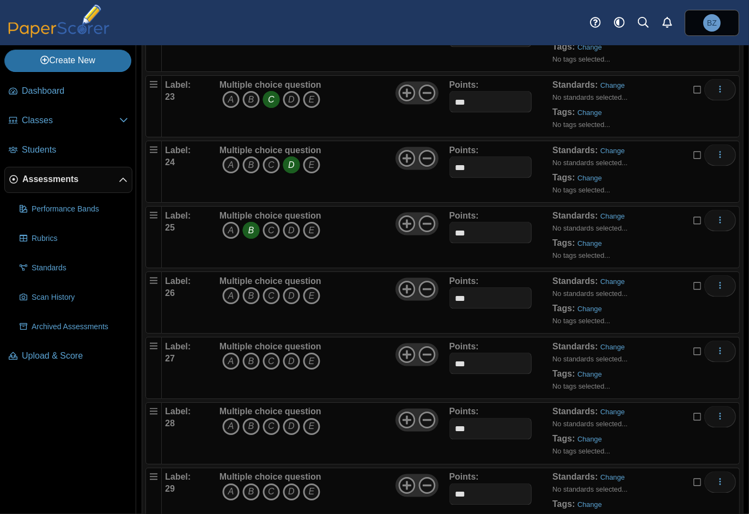
scroll to position [1566, 0]
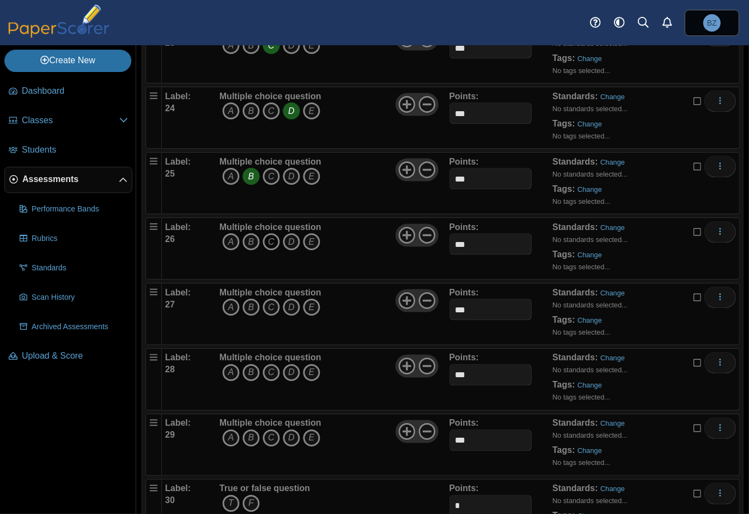
click at [268, 233] on icon "C" at bounding box center [271, 241] width 17 height 17
click at [267, 299] on icon "C" at bounding box center [271, 307] width 17 height 17
click at [233, 364] on icon "A" at bounding box center [230, 372] width 17 height 17
click at [253, 429] on icon "B" at bounding box center [250, 437] width 17 height 17
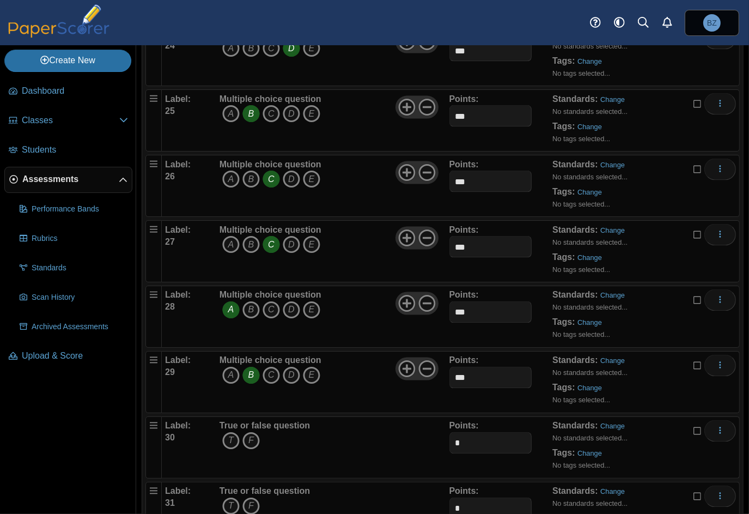
scroll to position [1675, 0]
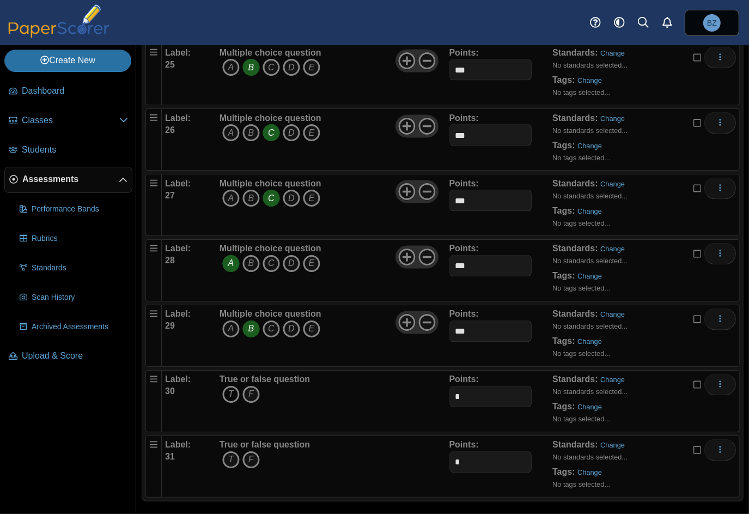
click at [232, 386] on icon "T" at bounding box center [230, 394] width 17 height 17
click at [247, 454] on icon "F" at bounding box center [250, 459] width 17 height 17
drag, startPoint x: 474, startPoint y: 385, endPoint x: 445, endPoint y: 387, distance: 29.0
click at [450, 387] on input "*" at bounding box center [491, 397] width 83 height 22
paste input "**"
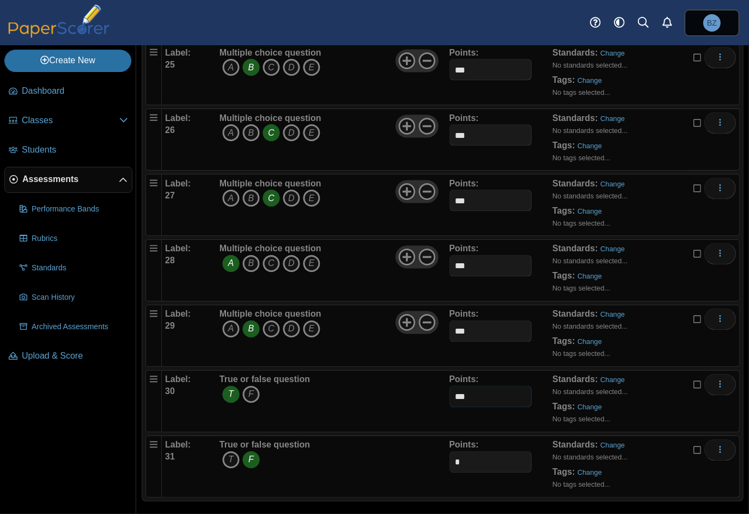
type input "***"
drag, startPoint x: 475, startPoint y: 454, endPoint x: 443, endPoint y: 453, distance: 32.2
click at [443, 453] on div "Label: 31 True or false question T F Points: *" at bounding box center [450, 466] width 571 height 54
paste input "**"
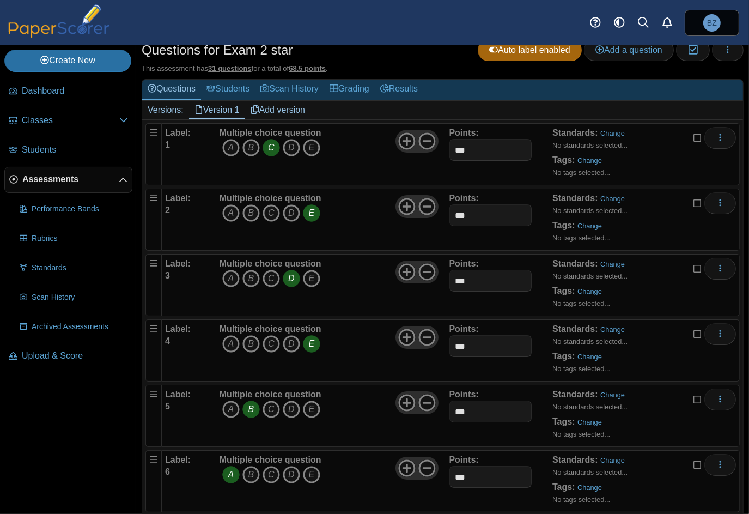
scroll to position [0, 0]
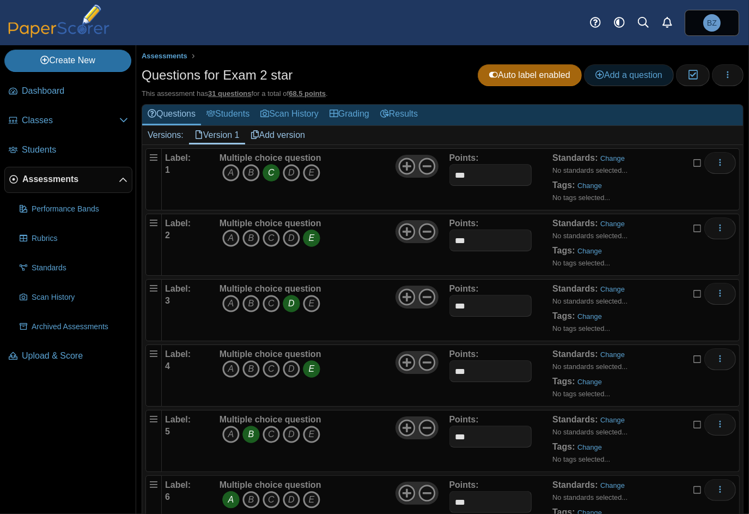
type input "***"
click at [629, 74] on span "Add a question" at bounding box center [629, 74] width 67 height 9
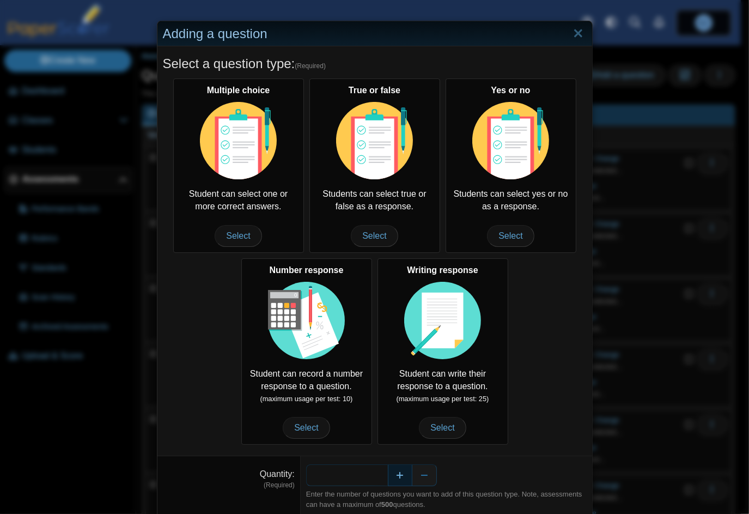
drag, startPoint x: 359, startPoint y: 474, endPoint x: 389, endPoint y: 478, distance: 30.3
click at [389, 478] on div "*" at bounding box center [446, 475] width 281 height 22
click at [397, 475] on button "Increase" at bounding box center [400, 475] width 25 height 22
click at [419, 475] on button "Decrease" at bounding box center [425, 475] width 25 height 22
type input "*"
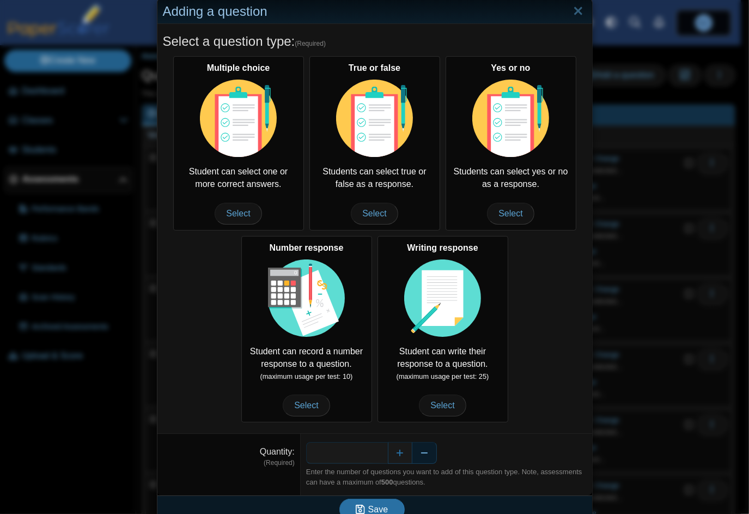
scroll to position [35, 0]
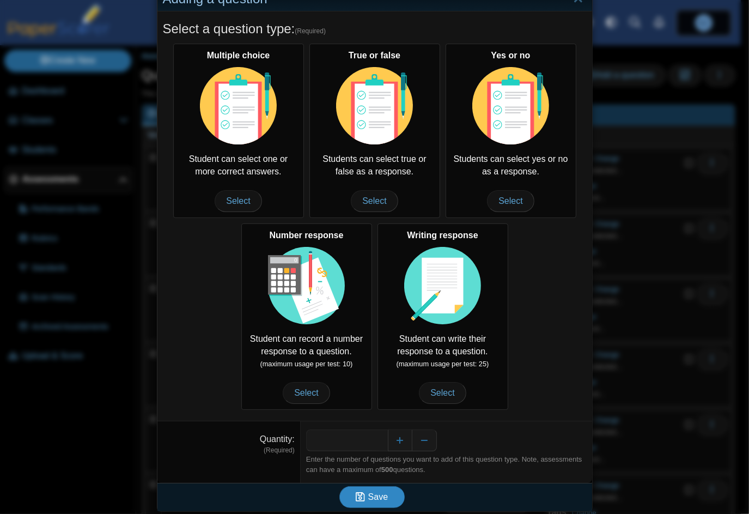
click at [368, 487] on button "Save" at bounding box center [371, 497] width 65 height 22
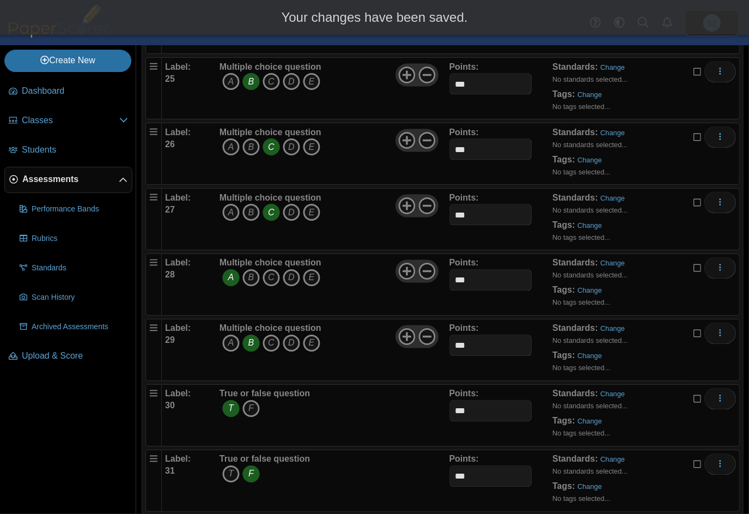
scroll to position [1675, 0]
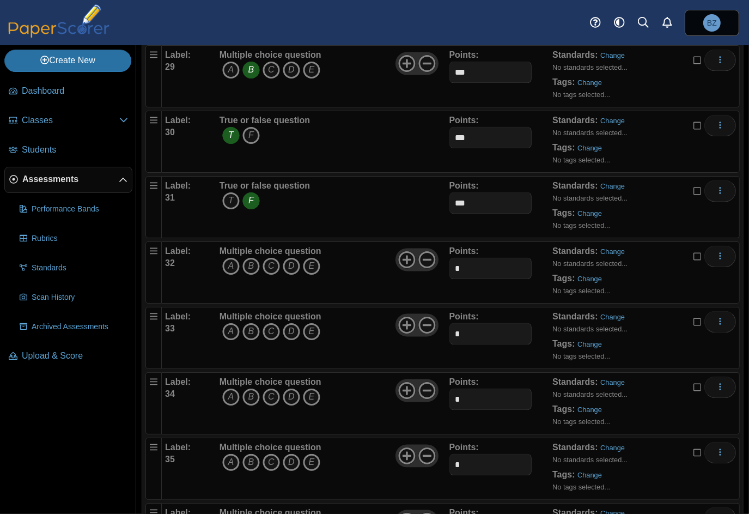
scroll to position [1879, 0]
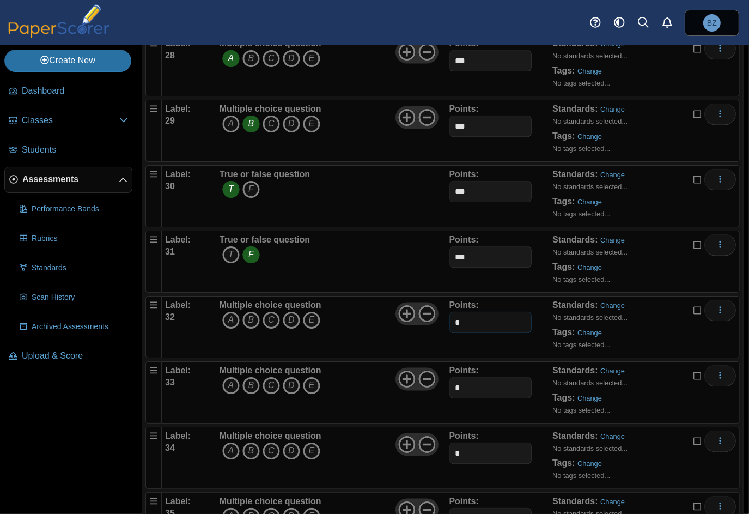
drag, startPoint x: 469, startPoint y: 314, endPoint x: 444, endPoint y: 313, distance: 25.1
click at [444, 313] on div "Label: 32 Multiple choice question A B C D E *" at bounding box center [450, 327] width 571 height 54
paste input "**"
type input "***"
drag, startPoint x: 466, startPoint y: 385, endPoint x: 444, endPoint y: 383, distance: 22.9
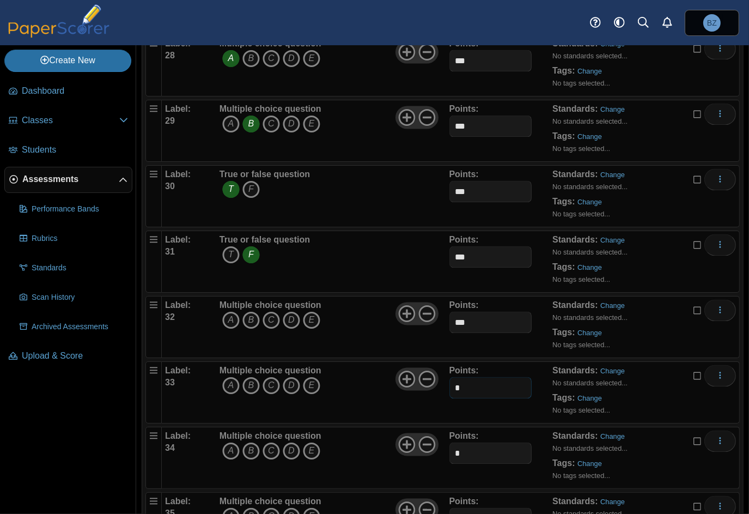
click at [444, 383] on div "Label: 33 Multiple choice question A B C D E *" at bounding box center [450, 392] width 571 height 54
paste input "**"
type input "***"
drag, startPoint x: 464, startPoint y: 447, endPoint x: 448, endPoint y: 448, distance: 15.8
click at [450, 448] on input "*" at bounding box center [491, 453] width 83 height 22
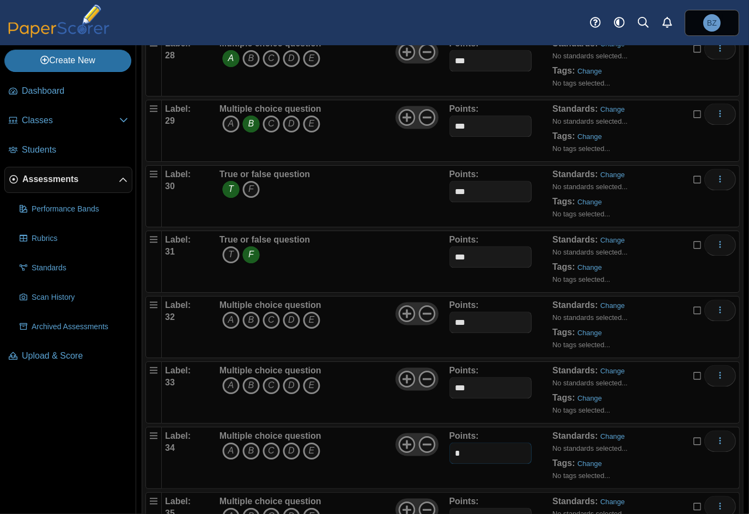
paste input "**"
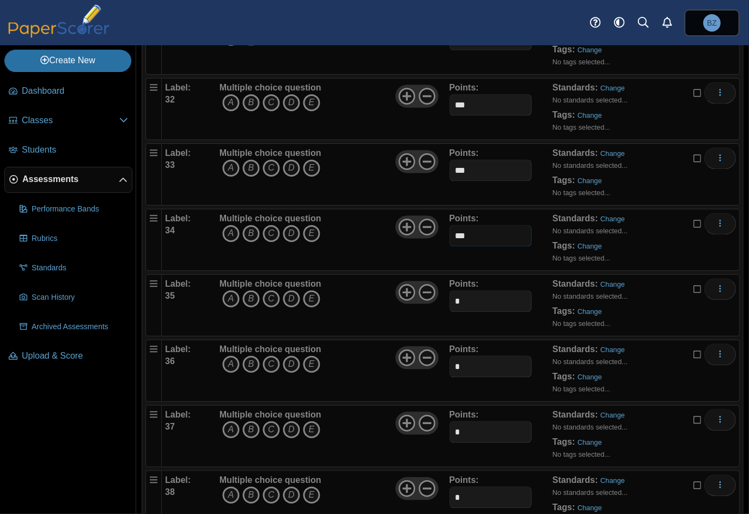
type input "***"
drag, startPoint x: 457, startPoint y: 292, endPoint x: 446, endPoint y: 292, distance: 11.4
click at [450, 292] on input "*" at bounding box center [491, 301] width 83 height 22
paste input "**"
type input "***"
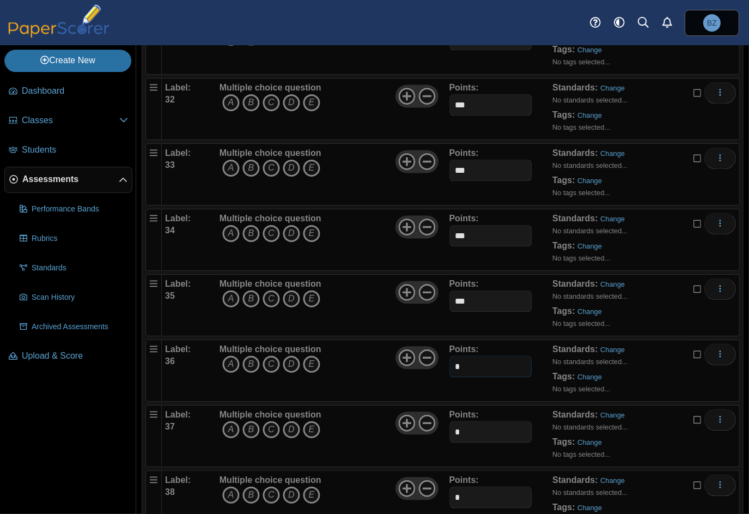
drag, startPoint x: 463, startPoint y: 360, endPoint x: 440, endPoint y: 357, distance: 23.0
click at [440, 357] on div "Label: 36 Multiple choice question A B C D E *" at bounding box center [450, 370] width 571 height 54
paste input "**"
type input "***"
drag, startPoint x: 463, startPoint y: 425, endPoint x: 441, endPoint y: 425, distance: 21.8
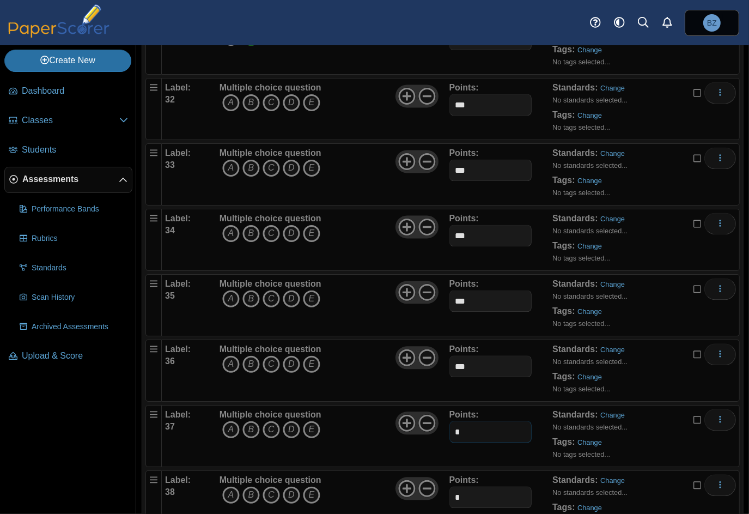
click at [441, 425] on div "Label: 37 Multiple choice question A B C D E *" at bounding box center [450, 436] width 571 height 54
paste input "**"
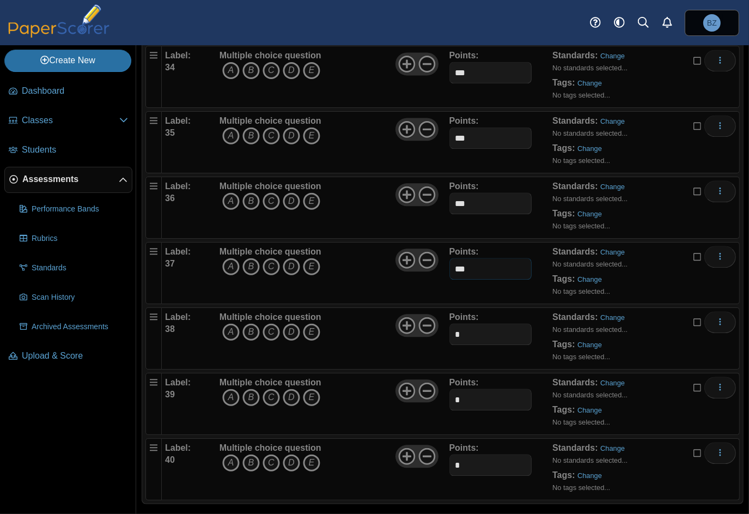
scroll to position [2261, 0]
type input "***"
drag, startPoint x: 459, startPoint y: 325, endPoint x: 442, endPoint y: 323, distance: 17.6
click at [442, 323] on div "Label: 38 Multiple choice question A B C D E *" at bounding box center [450, 338] width 571 height 54
paste input "**"
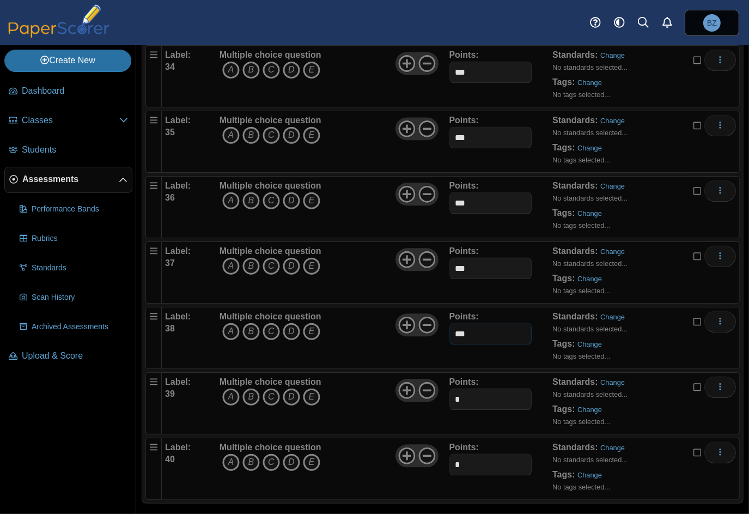
type input "***"
drag, startPoint x: 462, startPoint y: 390, endPoint x: 447, endPoint y: 388, distance: 14.9
click at [450, 388] on input "*" at bounding box center [491, 399] width 83 height 22
paste input "**"
type input "***"
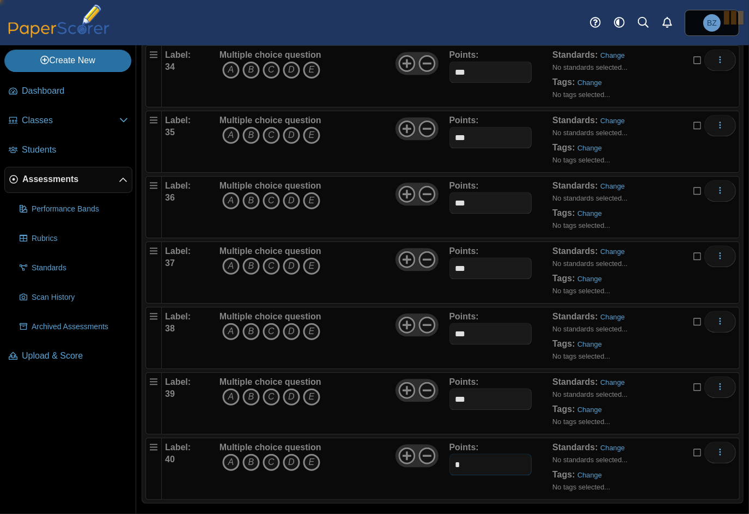
drag, startPoint x: 466, startPoint y: 460, endPoint x: 440, endPoint y: 454, distance: 26.8
click at [440, 454] on div "Label: 40 Multiple choice question A B C D E *" at bounding box center [450, 468] width 571 height 54
paste input "**"
type input "***"
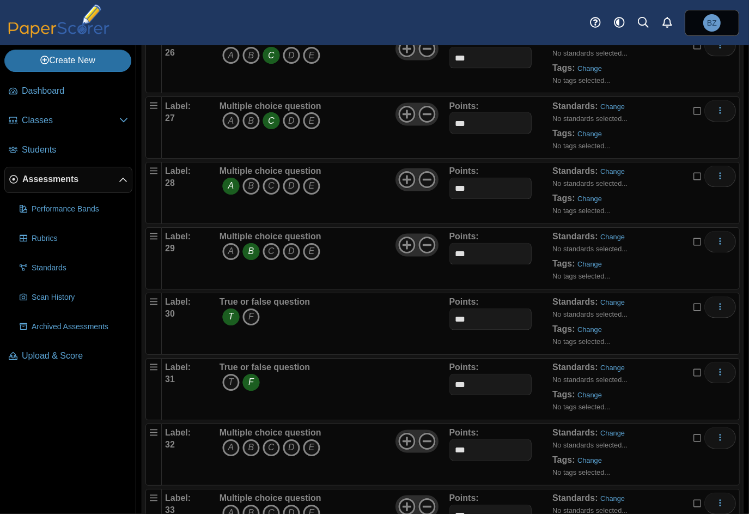
scroll to position [1771, 0]
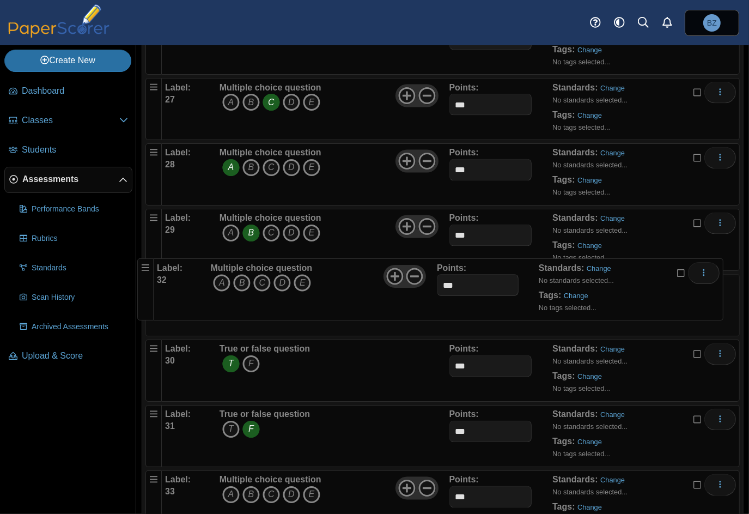
drag, startPoint x: 150, startPoint y: 409, endPoint x: 139, endPoint y: 263, distance: 146.5
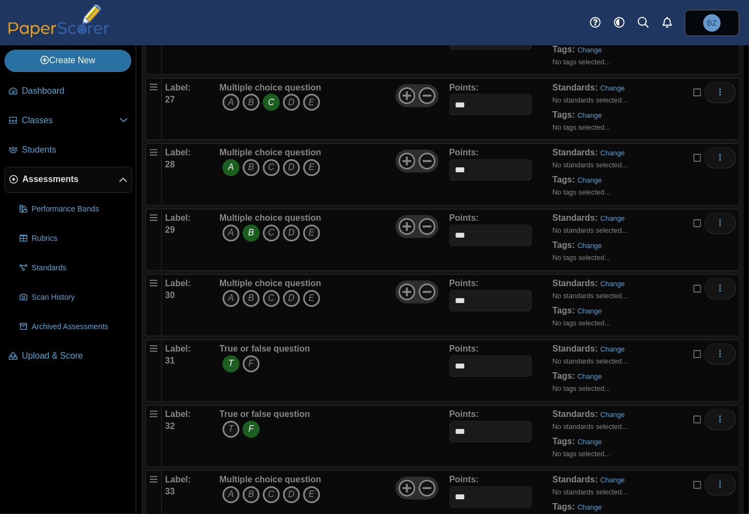
type input "***"
click at [312, 290] on icon "E" at bounding box center [311, 298] width 17 height 17
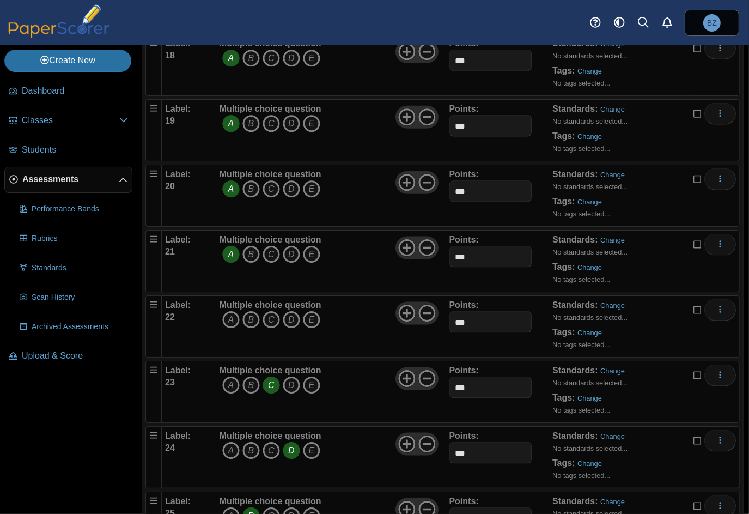
scroll to position [1226, 0]
click at [267, 314] on icon "C" at bounding box center [271, 320] width 17 height 17
click at [292, 377] on icon "D" at bounding box center [291, 385] width 17 height 17
click at [271, 377] on icon "C" at bounding box center [271, 385] width 17 height 17
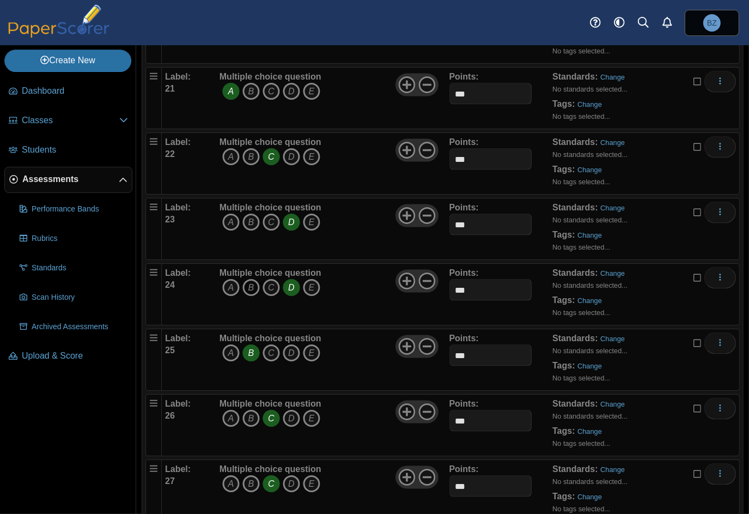
click at [247, 281] on icon "B" at bounding box center [250, 287] width 17 height 17
click at [294, 282] on icon "D" at bounding box center [291, 287] width 17 height 17
click at [268, 347] on icon "C" at bounding box center [271, 352] width 17 height 17
click at [253, 346] on icon "B" at bounding box center [250, 352] width 17 height 17
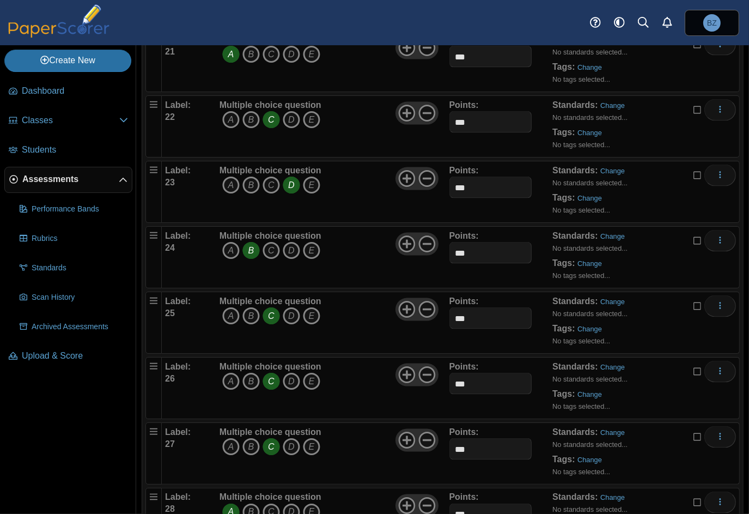
scroll to position [1553, 0]
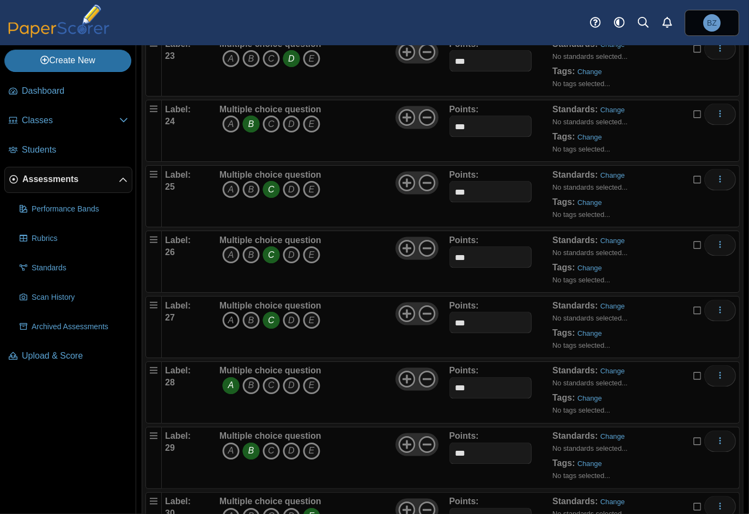
click at [231, 312] on icon "A" at bounding box center [230, 320] width 17 height 17
click at [272, 313] on icon "C" at bounding box center [271, 320] width 17 height 17
click at [251, 377] on icon "B" at bounding box center [250, 385] width 17 height 17
click at [237, 380] on icon "A" at bounding box center [230, 385] width 17 height 17
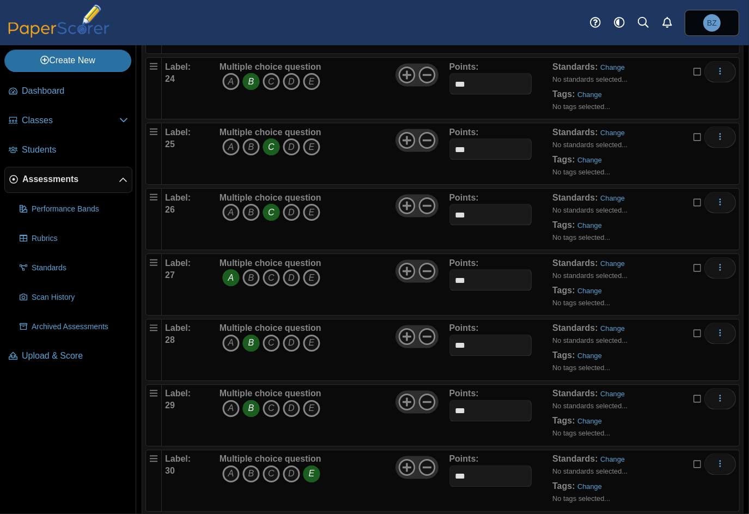
scroll to position [1662, 0]
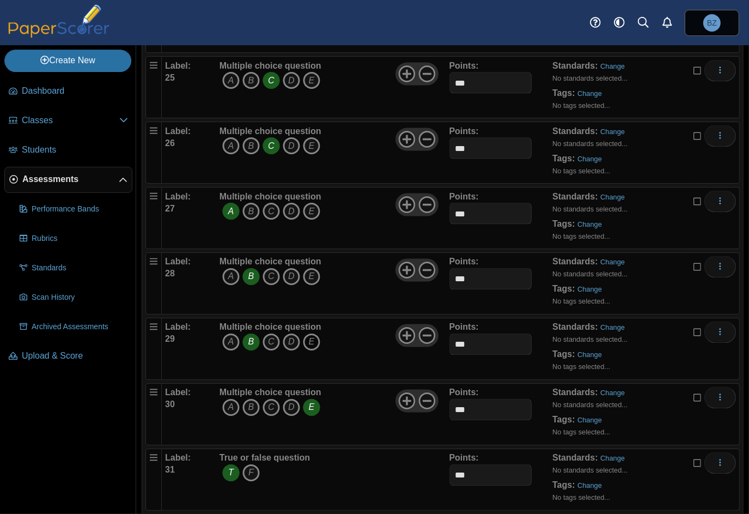
click at [314, 335] on icon "E" at bounding box center [311, 342] width 17 height 17
click at [248, 334] on icon "B" at bounding box center [250, 342] width 17 height 17
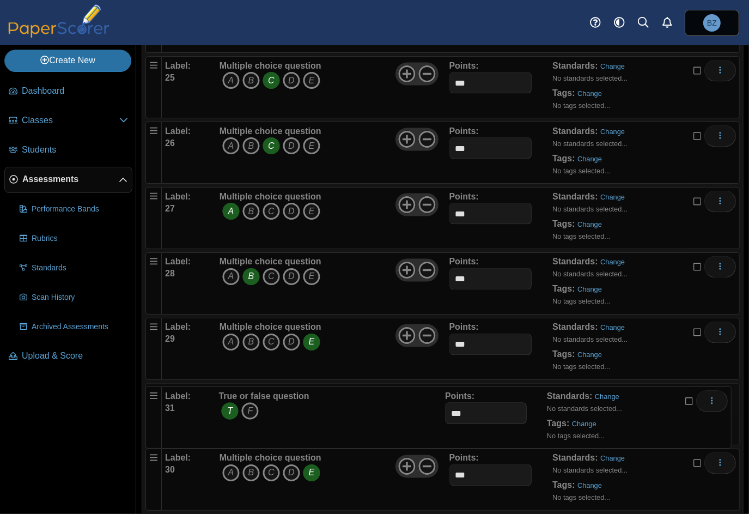
drag, startPoint x: 153, startPoint y: 451, endPoint x: 146, endPoint y: 378, distance: 72.8
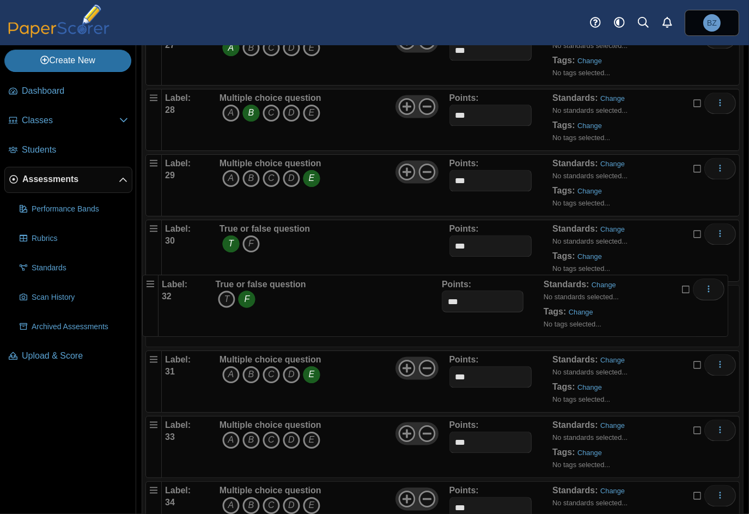
drag, startPoint x: 148, startPoint y: 350, endPoint x: 144, endPoint y: 281, distance: 69.9
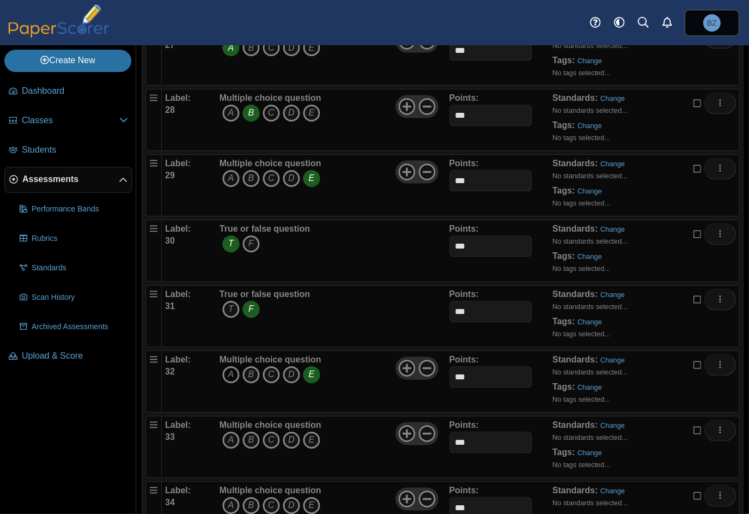
click at [227, 366] on icon "A" at bounding box center [230, 374] width 17 height 17
click at [314, 366] on icon "E" at bounding box center [311, 374] width 17 height 17
click at [268, 434] on icon "C" at bounding box center [271, 440] width 17 height 17
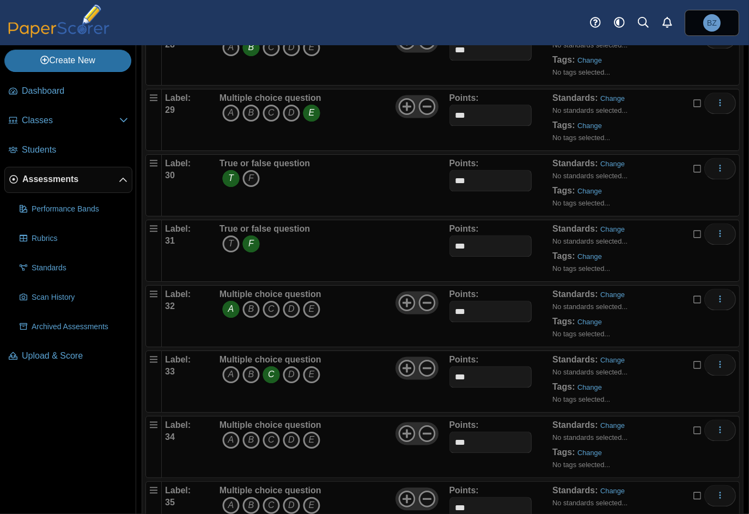
scroll to position [2043, 0]
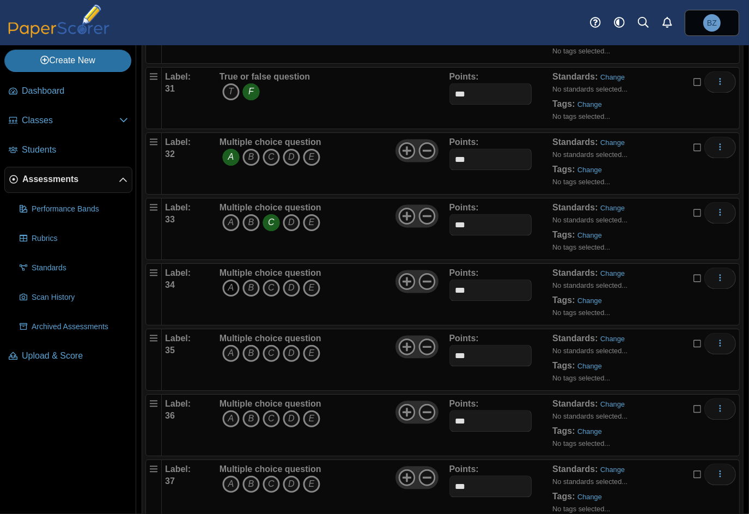
click at [225, 279] on icon "A" at bounding box center [230, 287] width 17 height 17
click at [246, 344] on icon "B" at bounding box center [250, 352] width 17 height 17
click at [229, 410] on icon "A" at bounding box center [230, 418] width 17 height 17
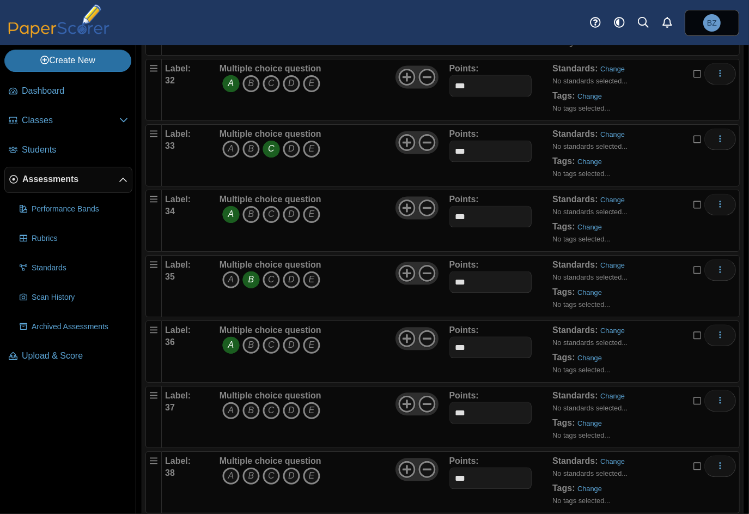
scroll to position [2206, 0]
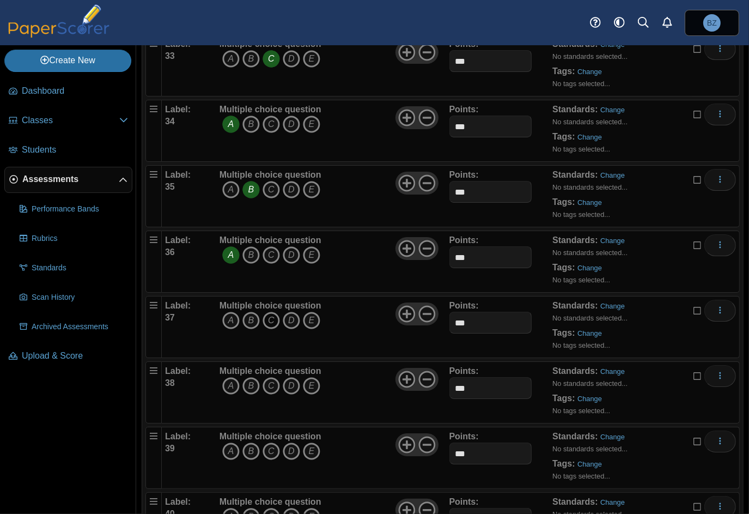
click at [268, 312] on icon "C" at bounding box center [271, 320] width 17 height 17
click at [233, 377] on icon "A" at bounding box center [230, 385] width 17 height 17
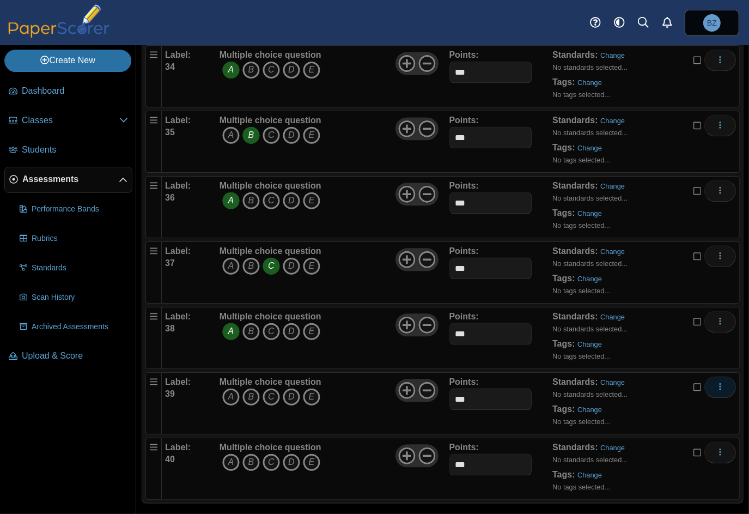
click at [718, 379] on button "More options" at bounding box center [721, 387] width 32 height 22
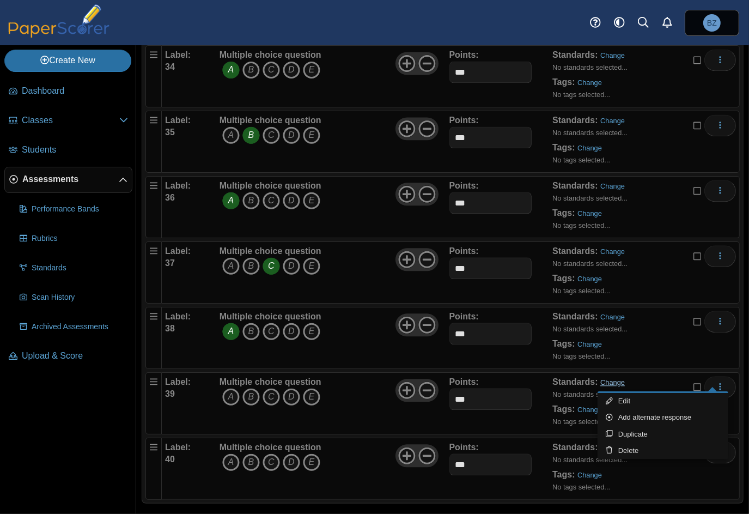
click at [601, 378] on link "Change" at bounding box center [613, 382] width 25 height 8
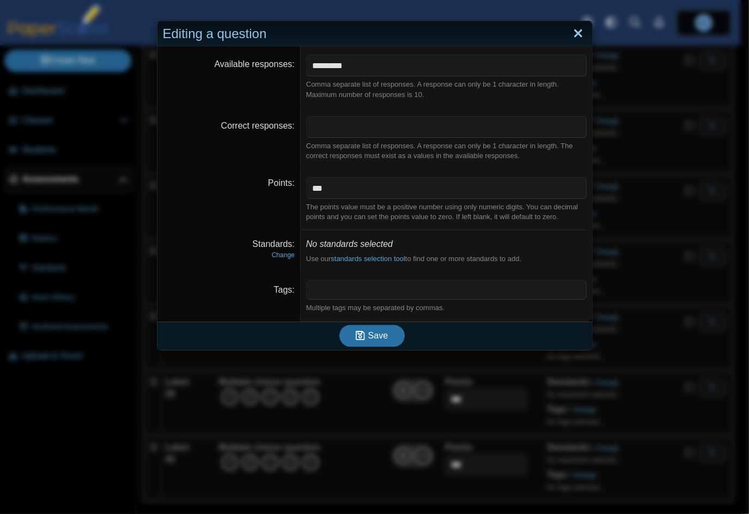
click at [571, 30] on link "Close" at bounding box center [578, 34] width 17 height 19
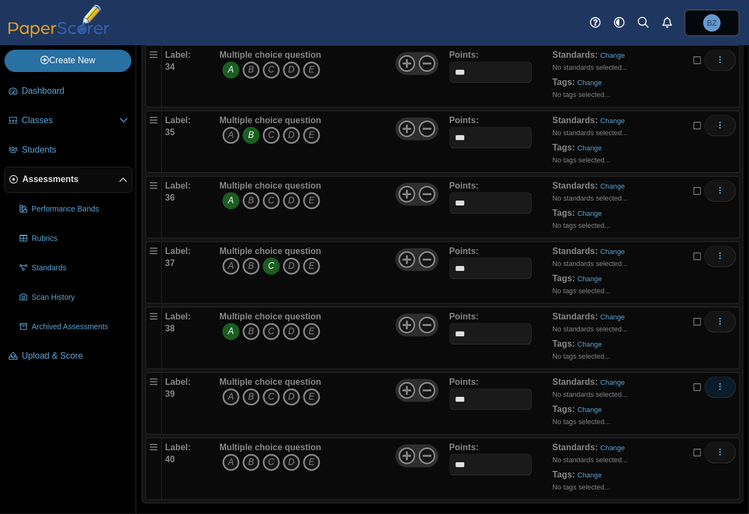
click at [716, 382] on icon "More options" at bounding box center [720, 386] width 9 height 9
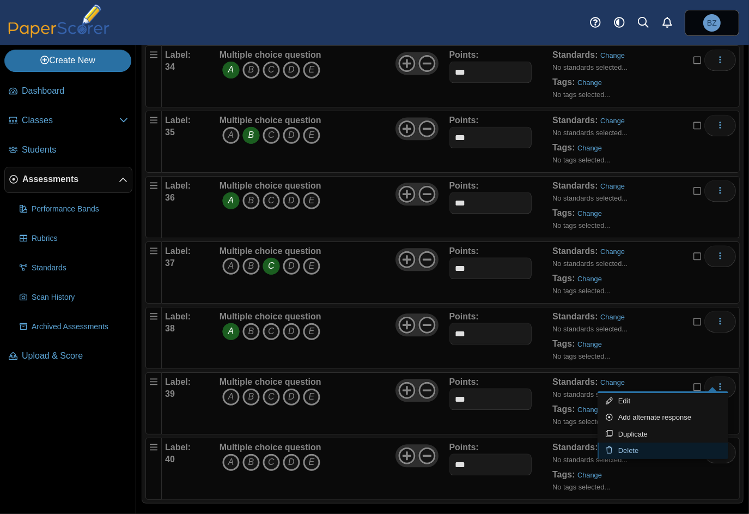
click at [678, 447] on link "Delete" at bounding box center [663, 450] width 131 height 16
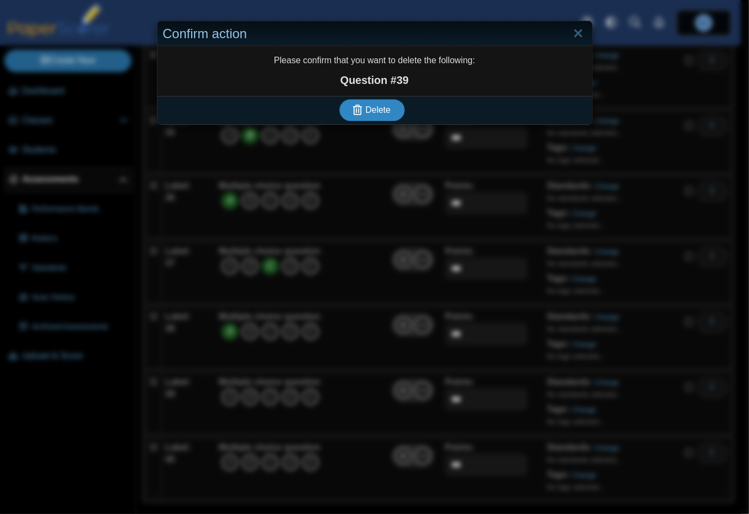
click at [379, 108] on span "Delete" at bounding box center [378, 109] width 25 height 9
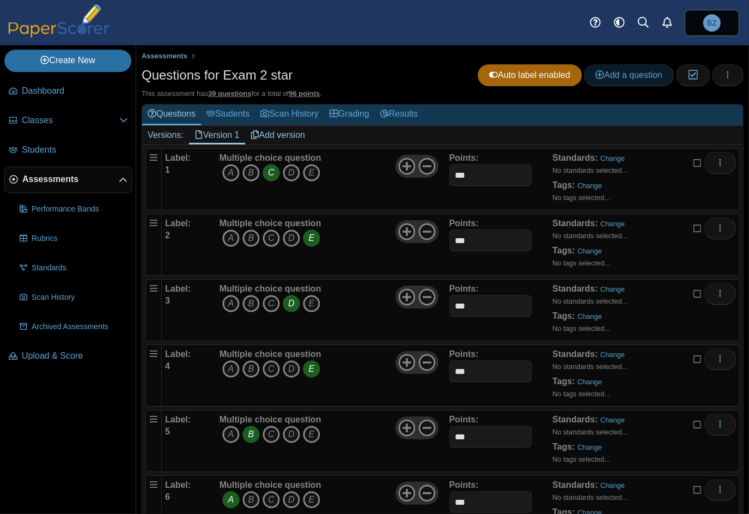
click at [619, 79] on span "Add a question" at bounding box center [629, 74] width 67 height 9
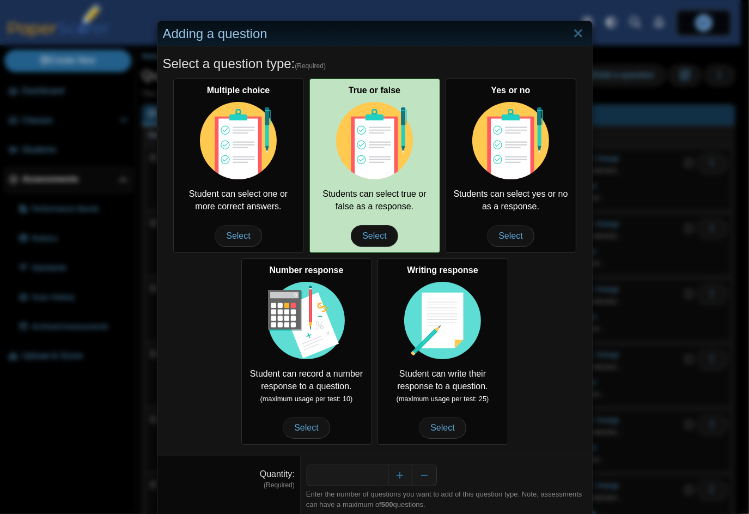
click at [310, 142] on div "True or false Students can select true or false as a response. Select" at bounding box center [375, 165] width 131 height 174
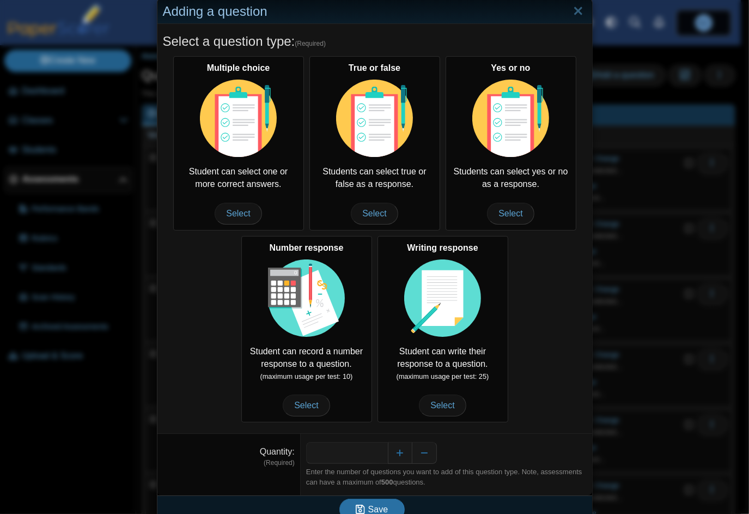
scroll to position [35, 0]
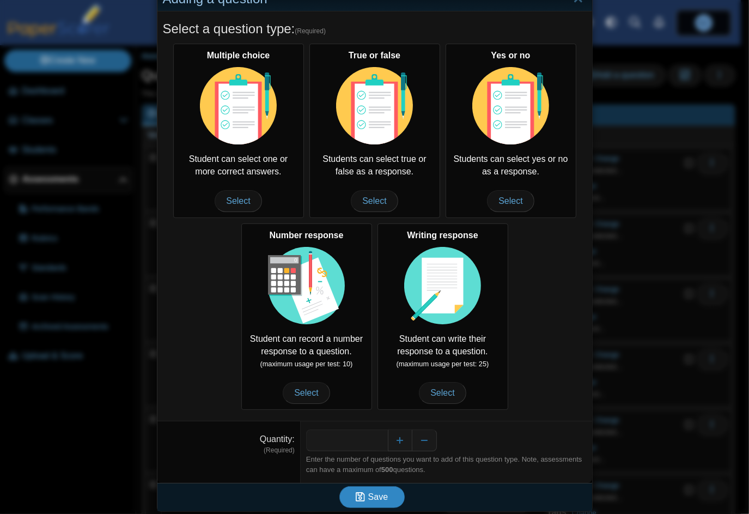
click at [373, 494] on span "Save" at bounding box center [378, 496] width 20 height 9
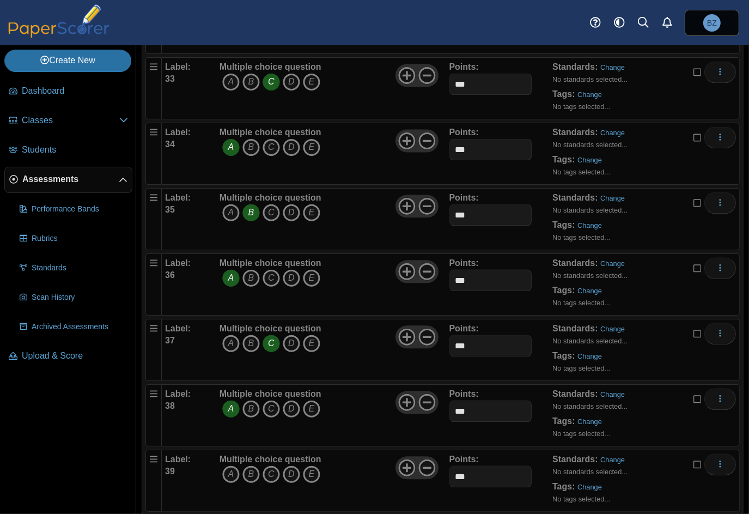
scroll to position [2196, 0]
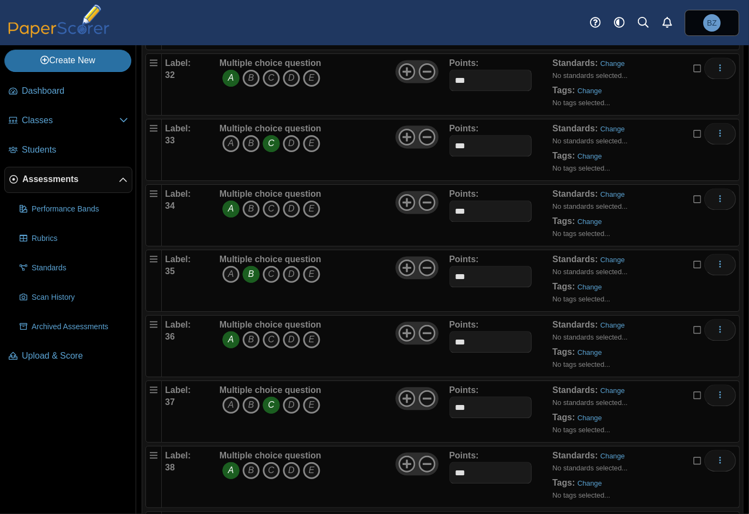
scroll to position [2261, 0]
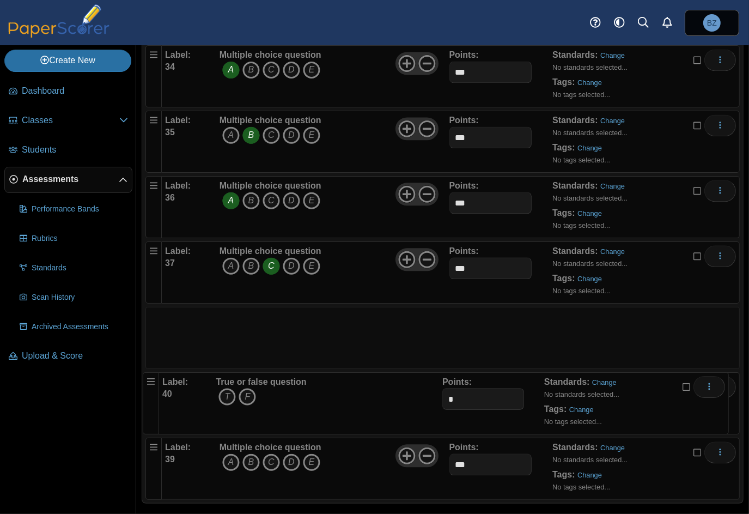
drag, startPoint x: 150, startPoint y: 440, endPoint x: 143, endPoint y: 380, distance: 60.4
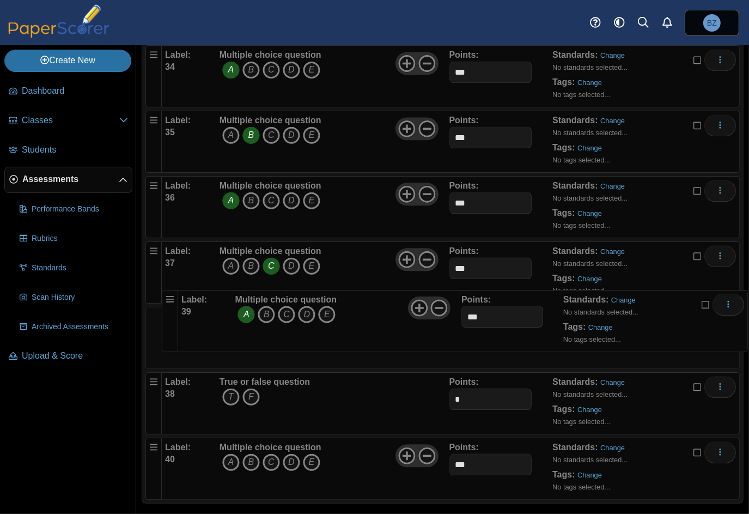
drag, startPoint x: 153, startPoint y: 373, endPoint x: 163, endPoint y: 282, distance: 91.1
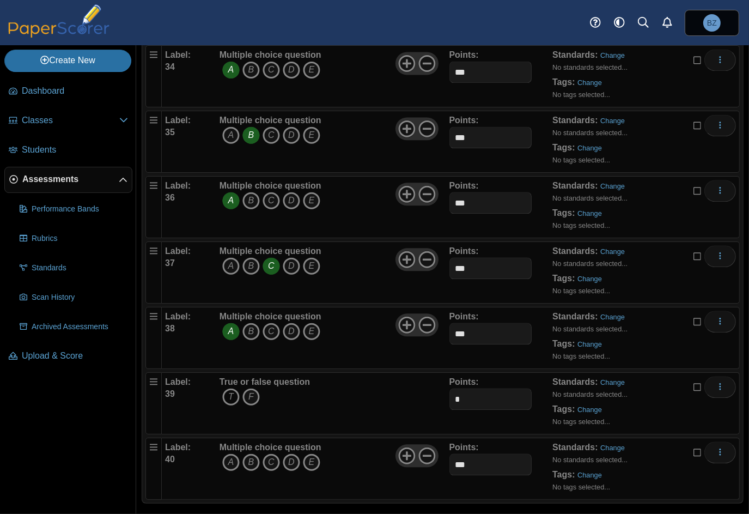
click at [230, 388] on icon "T" at bounding box center [230, 396] width 17 height 17
drag, startPoint x: 453, startPoint y: 392, endPoint x: 435, endPoint y: 393, distance: 18.0
click at [435, 393] on div "Label: 39 True or false question T F Points: *" at bounding box center [450, 403] width 571 height 54
paste input "**"
type input "***"
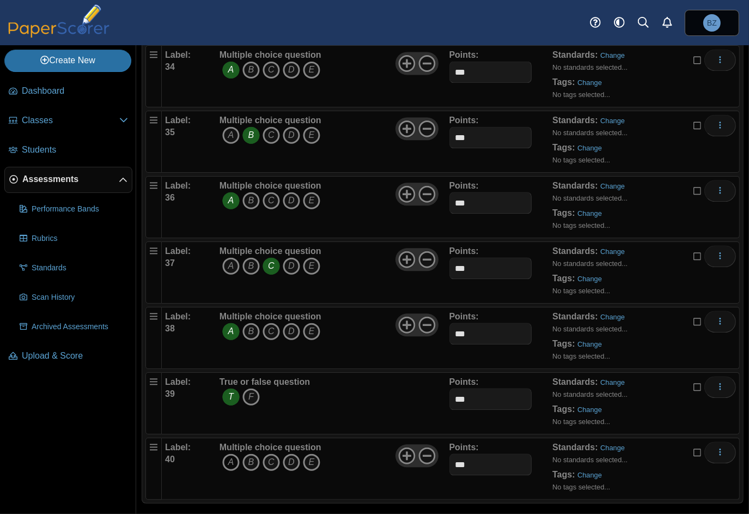
click at [229, 453] on icon "A" at bounding box center [230, 461] width 17 height 17
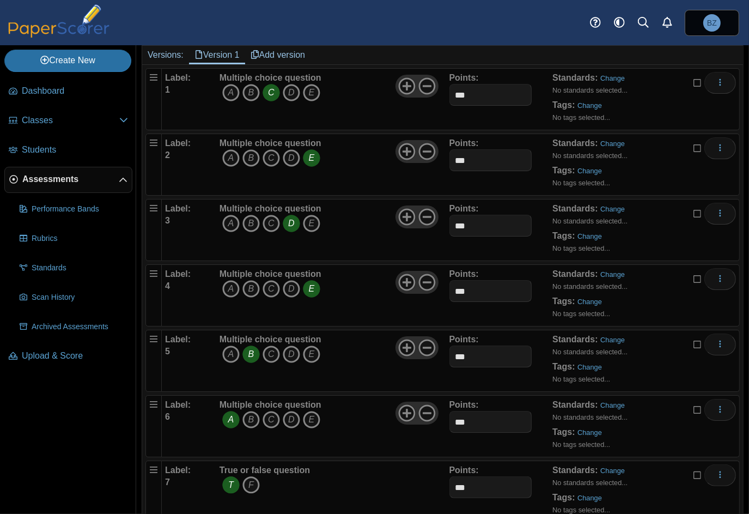
scroll to position [0, 0]
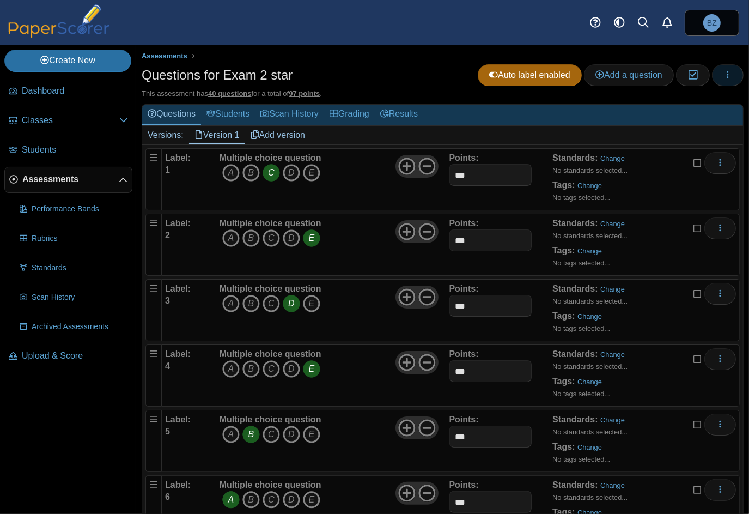
click at [725, 82] on button "button" at bounding box center [728, 75] width 32 height 22
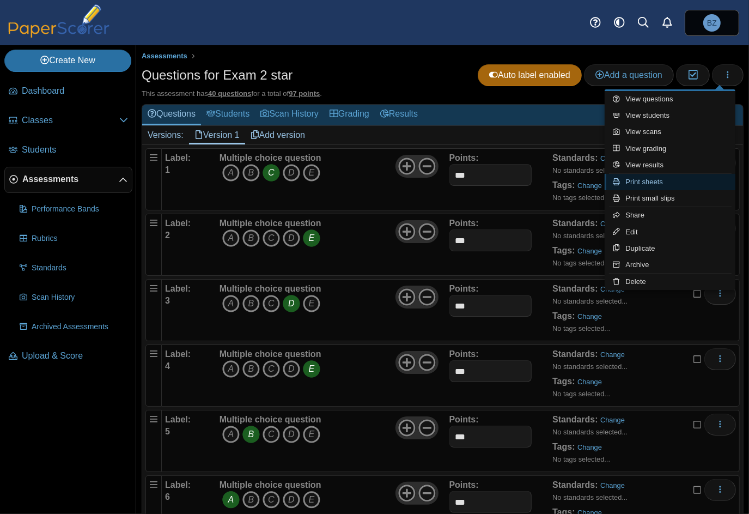
click at [693, 187] on link "Print sheets" at bounding box center [670, 182] width 131 height 16
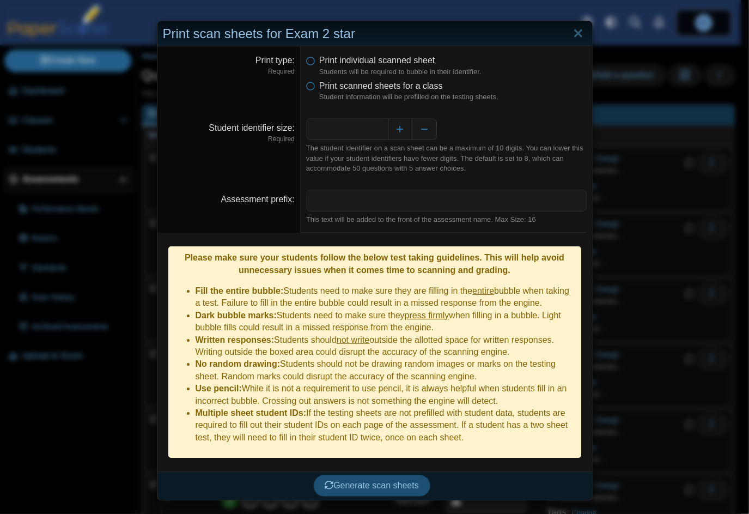
click at [397, 481] on span "Generate scan sheets" at bounding box center [372, 485] width 94 height 9
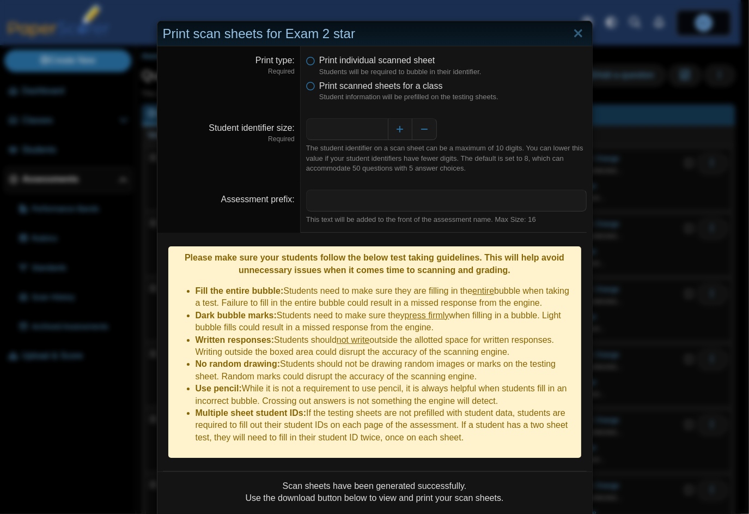
scroll to position [61, 0]
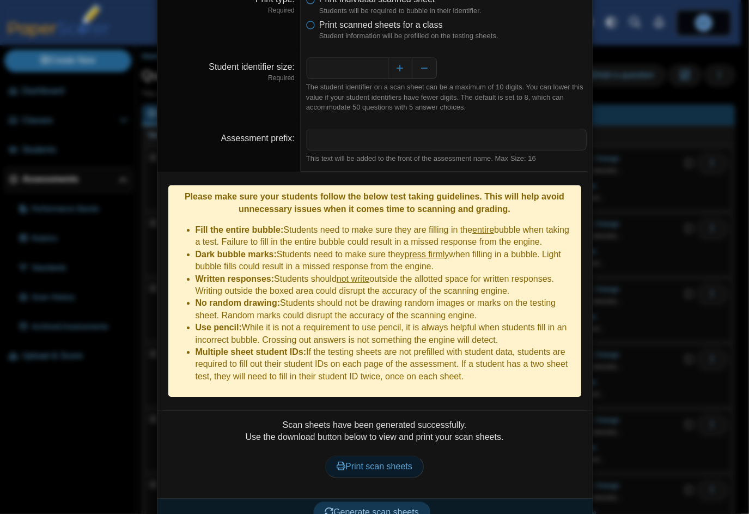
click at [390, 462] on span "Print scan sheets" at bounding box center [375, 466] width 76 height 9
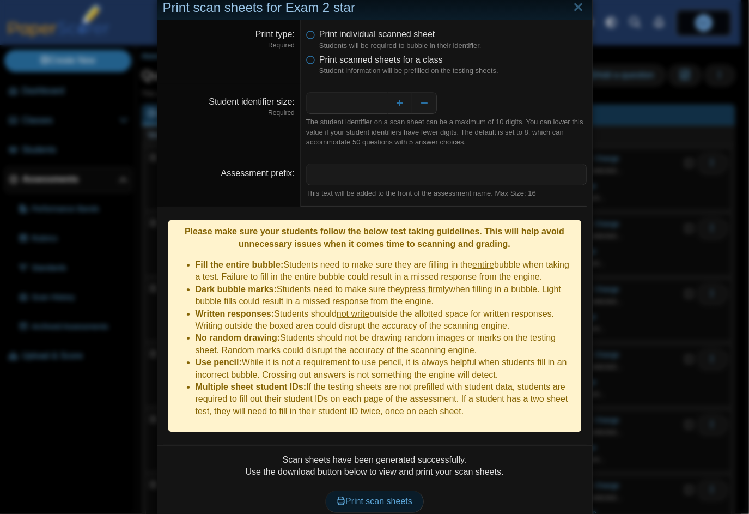
scroll to position [0, 0]
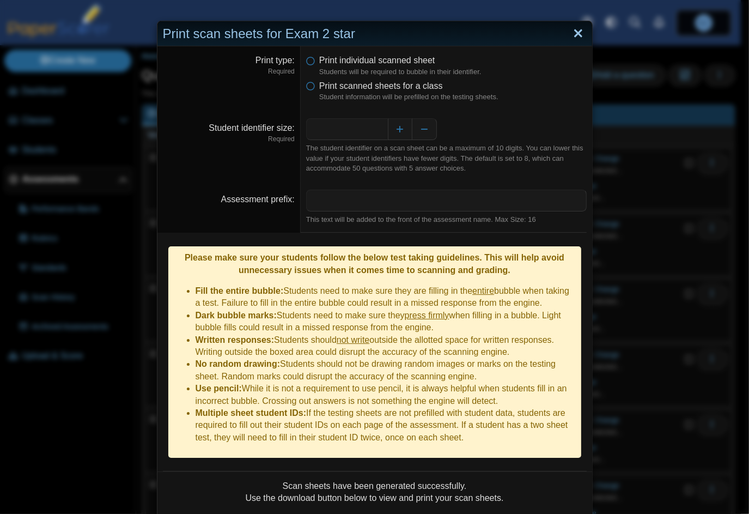
click at [573, 32] on link "Close" at bounding box center [578, 34] width 17 height 19
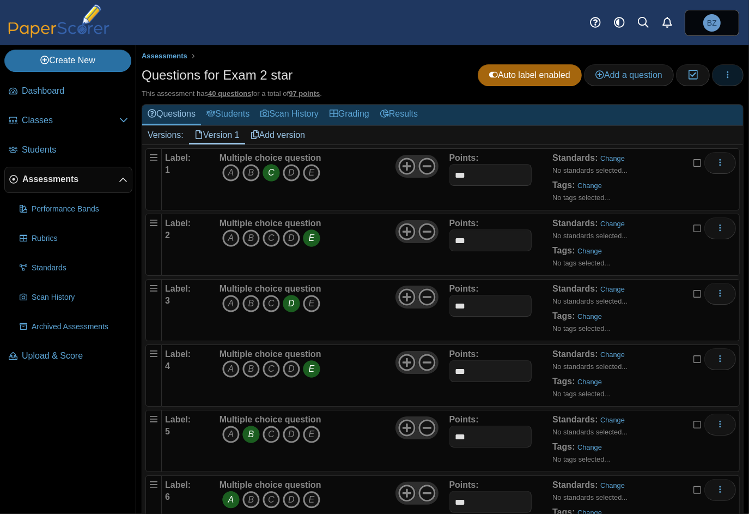
click at [727, 77] on use "button" at bounding box center [728, 74] width 2 height 7
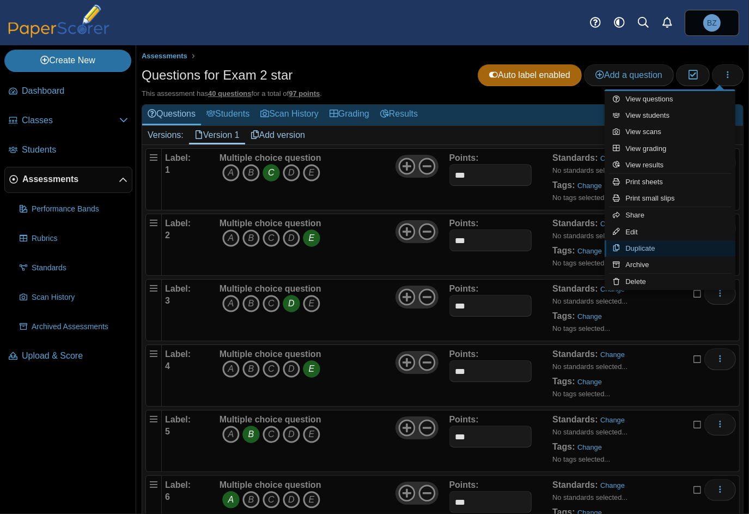
click at [680, 250] on link "Duplicate" at bounding box center [670, 248] width 131 height 16
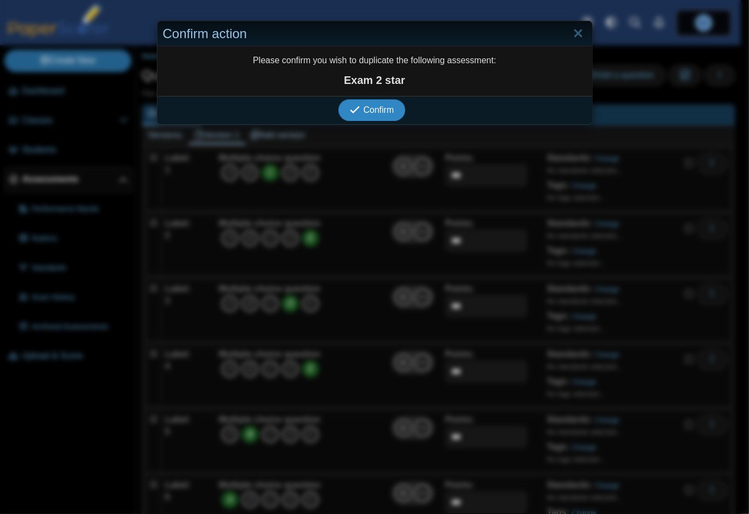
click at [355, 112] on icon "submit" at bounding box center [355, 110] width 10 height 10
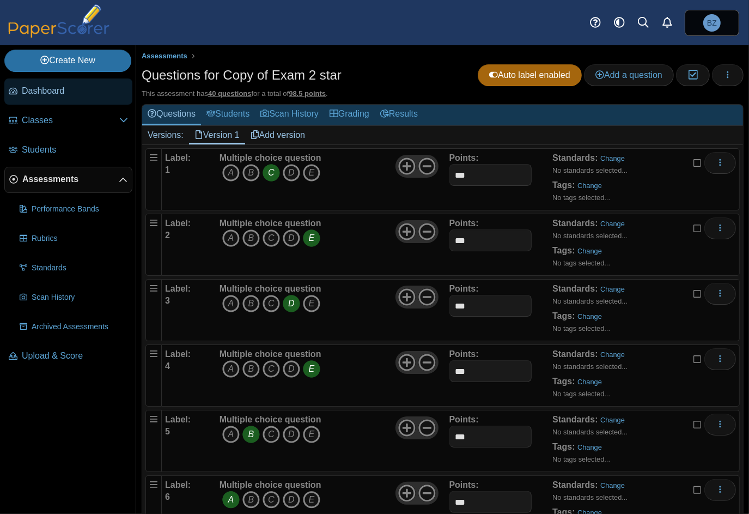
click at [45, 95] on span "Dashboard" at bounding box center [75, 91] width 106 height 12
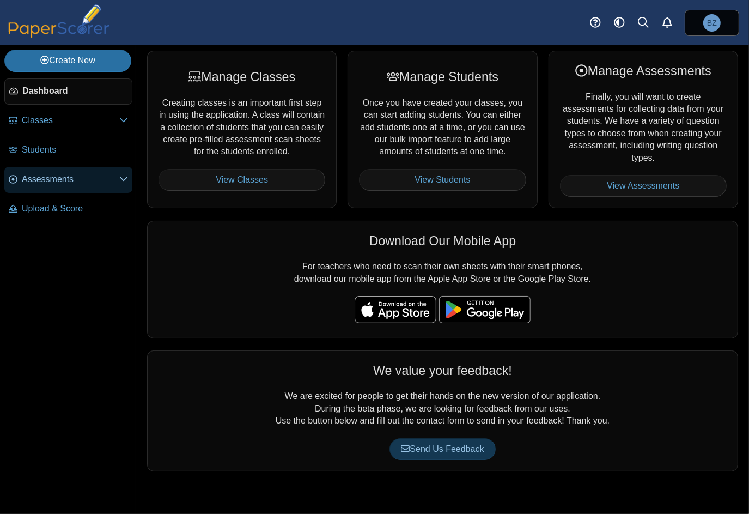
click at [41, 178] on span "Assessments" at bounding box center [71, 179] width 98 height 12
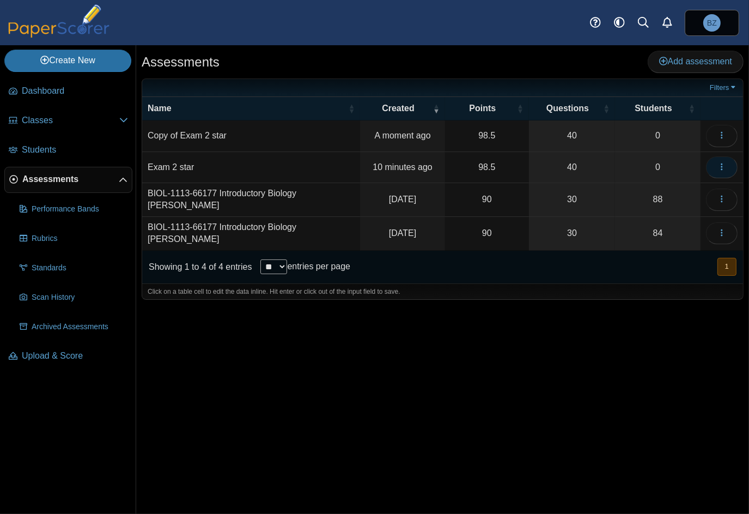
click at [725, 165] on icon "button" at bounding box center [722, 166] width 9 height 9
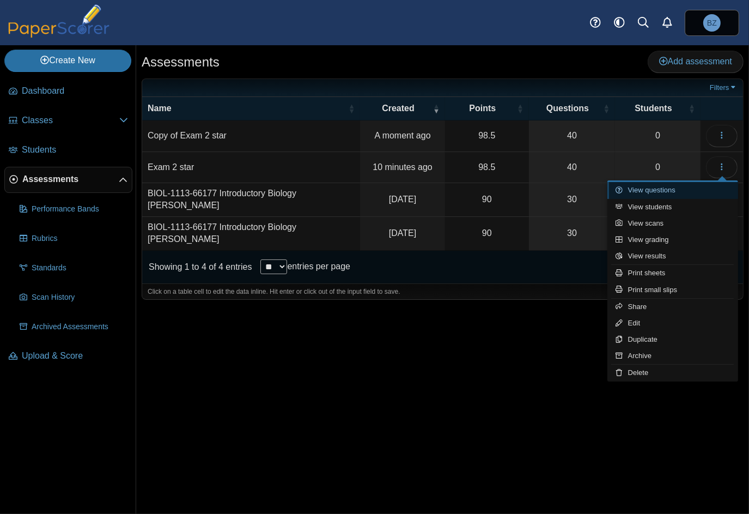
click at [701, 187] on link "View questions" at bounding box center [673, 190] width 131 height 16
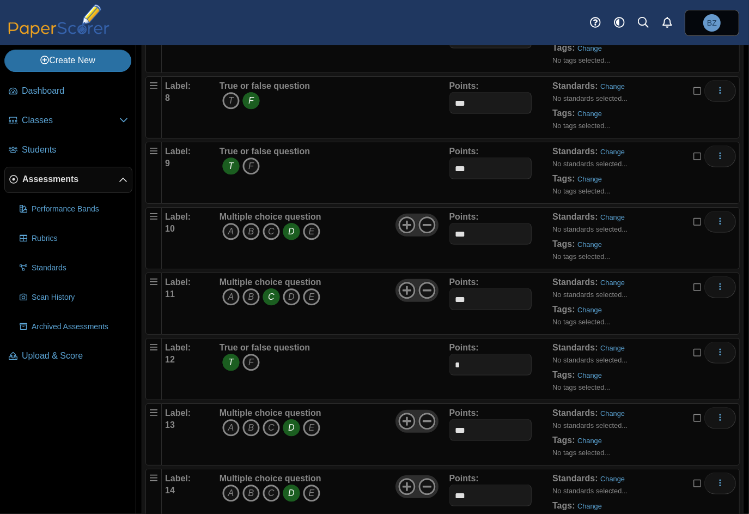
scroll to position [599, 0]
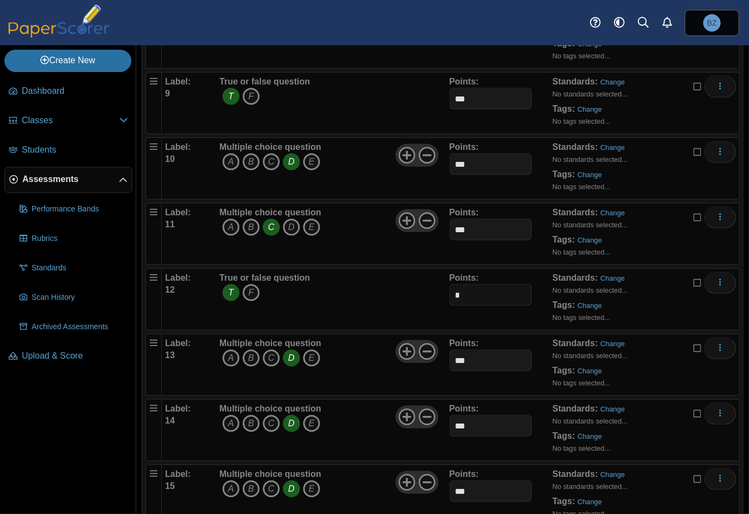
drag, startPoint x: 471, startPoint y: 295, endPoint x: 434, endPoint y: 293, distance: 37.1
click at [434, 293] on div "Label: 12 True or false question T F Points: *" at bounding box center [450, 299] width 571 height 54
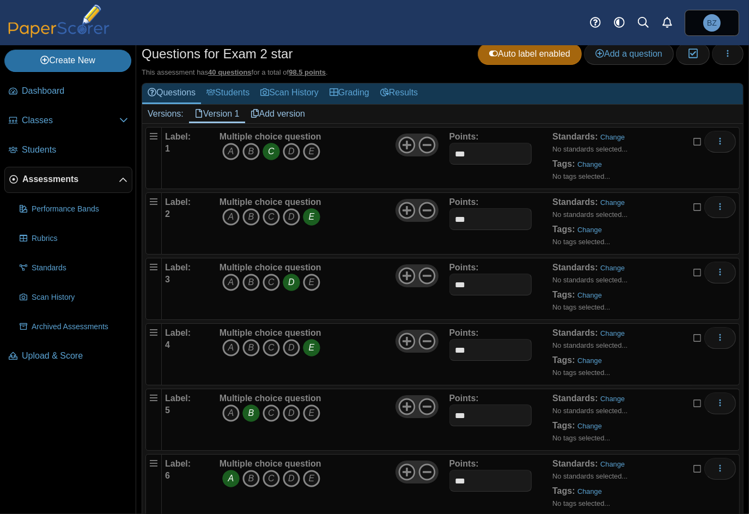
scroll to position [0, 0]
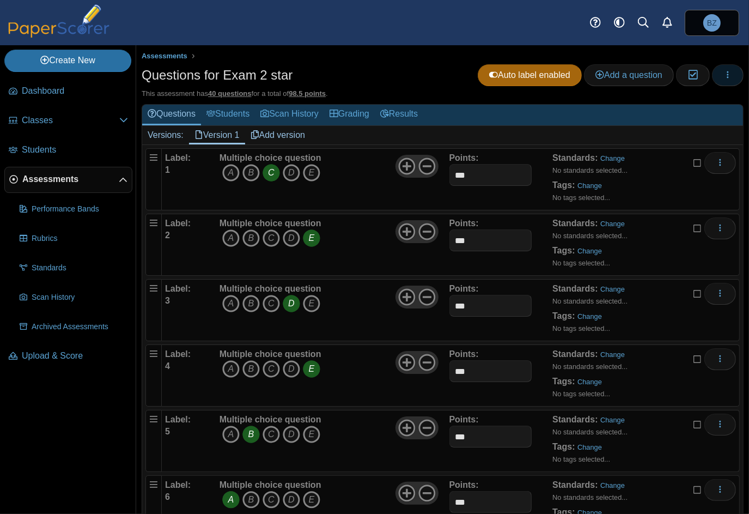
type input "***"
click at [724, 76] on icon "button" at bounding box center [728, 74] width 9 height 9
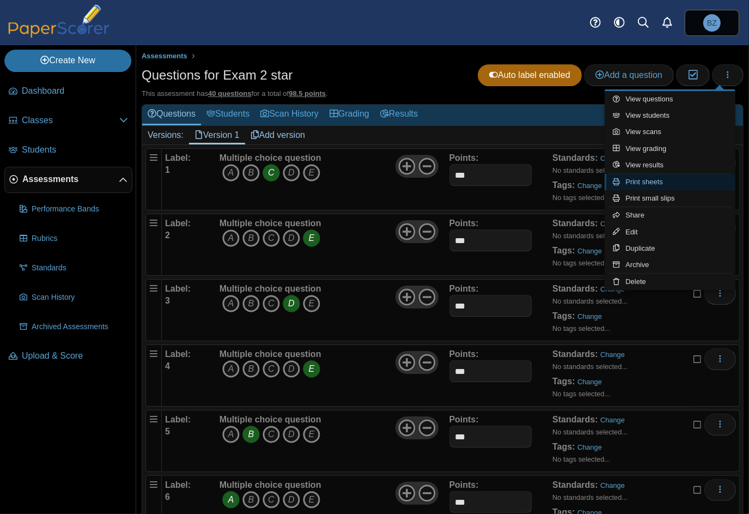
click at [671, 185] on link "Print sheets" at bounding box center [670, 182] width 131 height 16
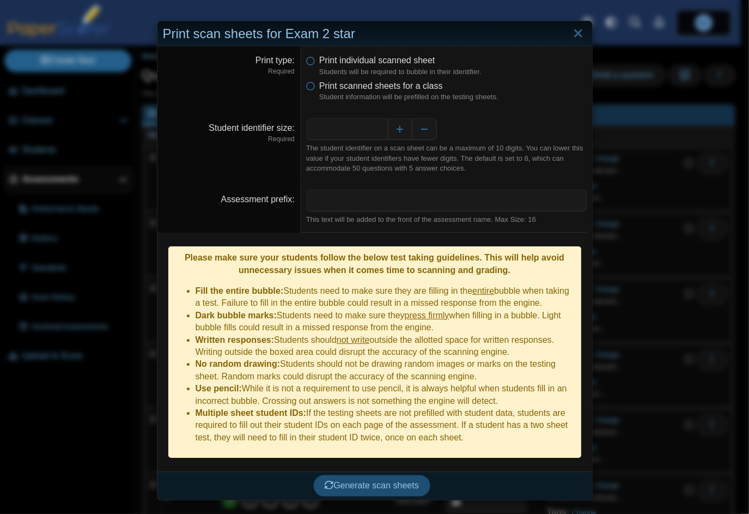
click at [364, 481] on span "Generate scan sheets" at bounding box center [372, 485] width 94 height 9
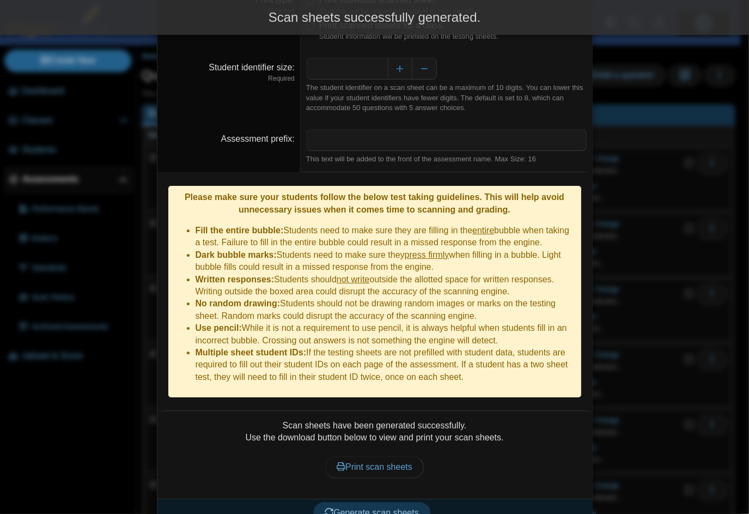
scroll to position [61, 0]
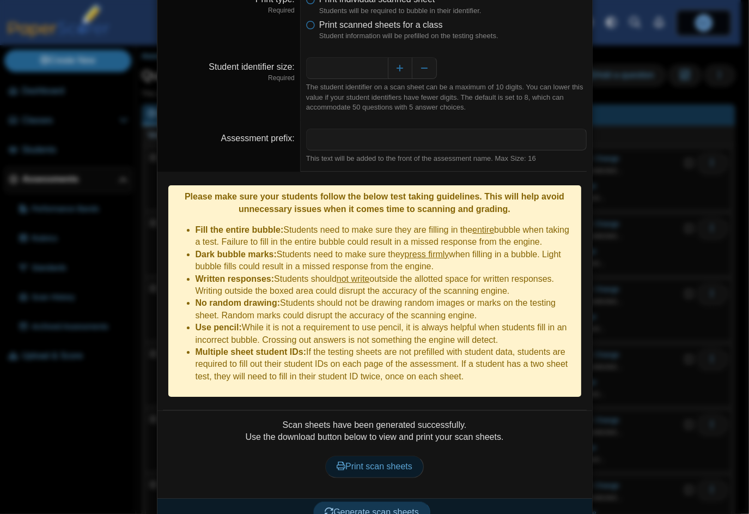
click at [381, 462] on span "Print scan sheets" at bounding box center [375, 466] width 76 height 9
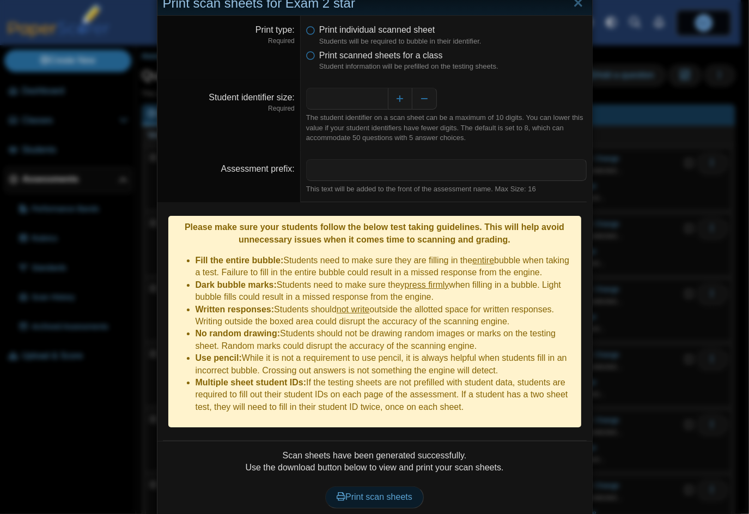
scroll to position [0, 0]
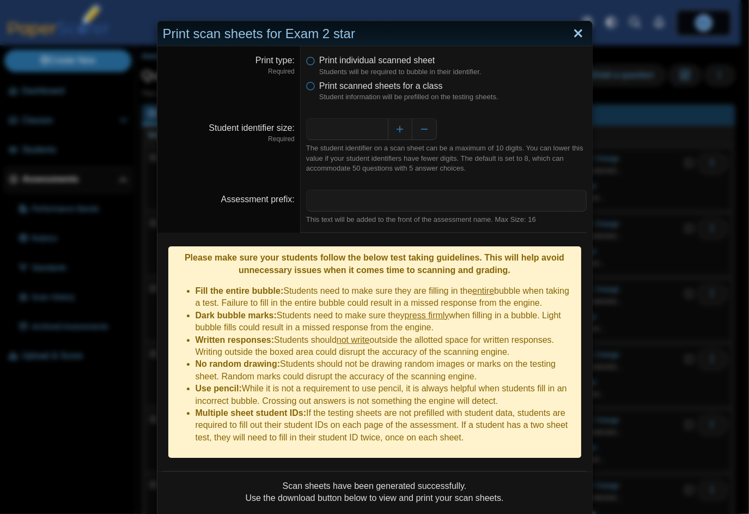
click at [573, 35] on link "Close" at bounding box center [578, 34] width 17 height 19
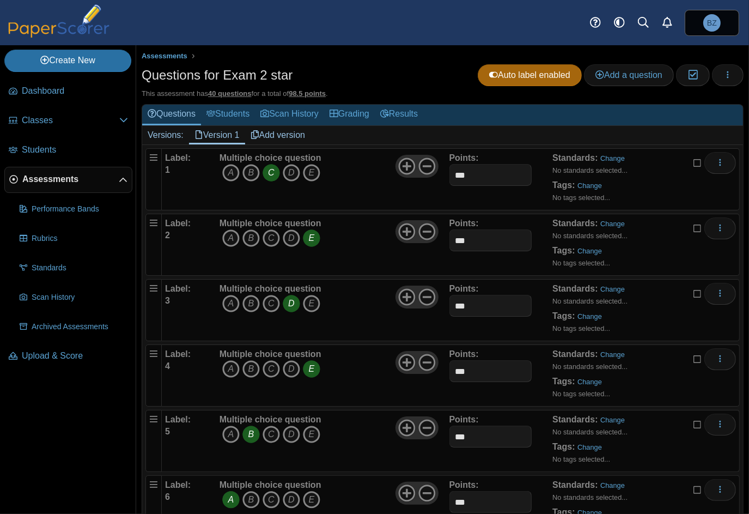
click at [54, 178] on span "Assessments" at bounding box center [70, 179] width 96 height 12
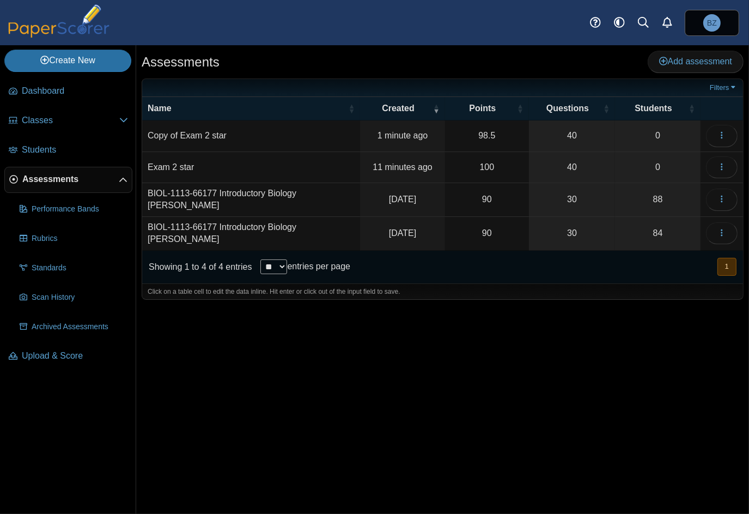
click at [187, 133] on td "Copy of Exam 2 star" at bounding box center [251, 135] width 218 height 31
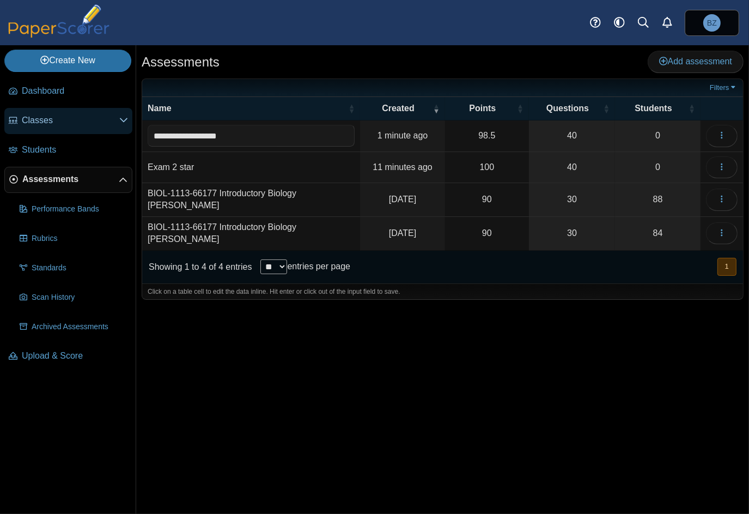
drag, startPoint x: 186, startPoint y: 135, endPoint x: 129, endPoint y: 131, distance: 57.9
click at [129, 131] on div "Create New Loading… Dashboard Classes 0" at bounding box center [374, 279] width 749 height 469
click at [184, 135] on input "**********" at bounding box center [251, 136] width 207 height 22
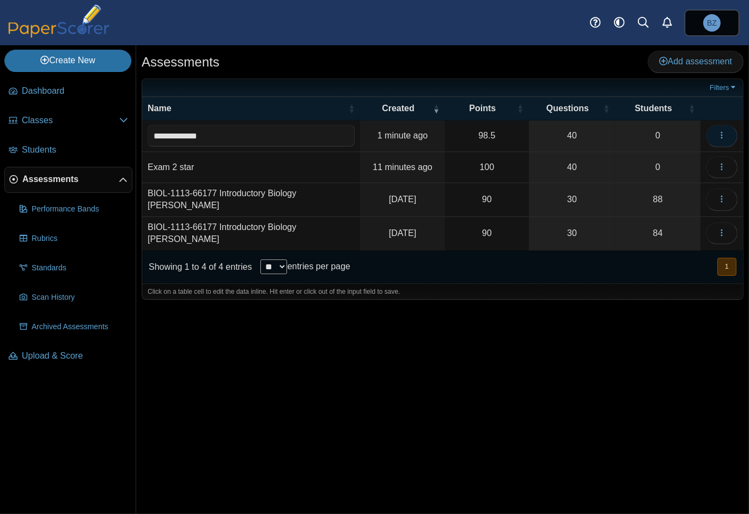
type input "**********"
click at [728, 136] on button "button" at bounding box center [722, 136] width 32 height 22
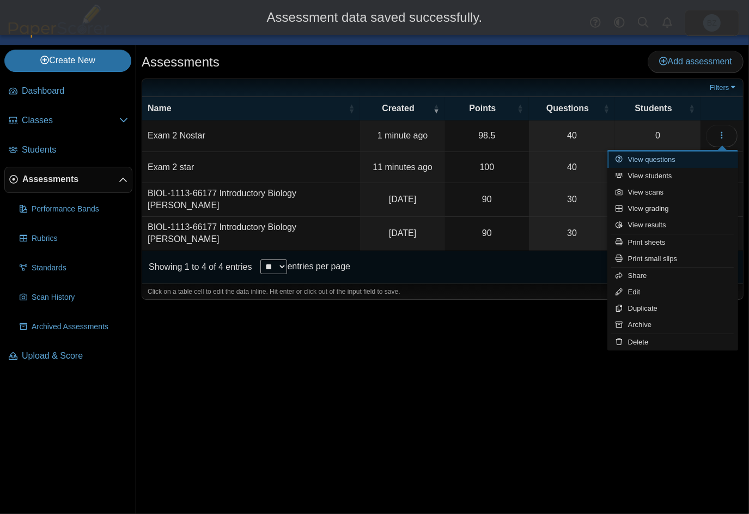
click at [674, 158] on link "View questions" at bounding box center [673, 159] width 131 height 16
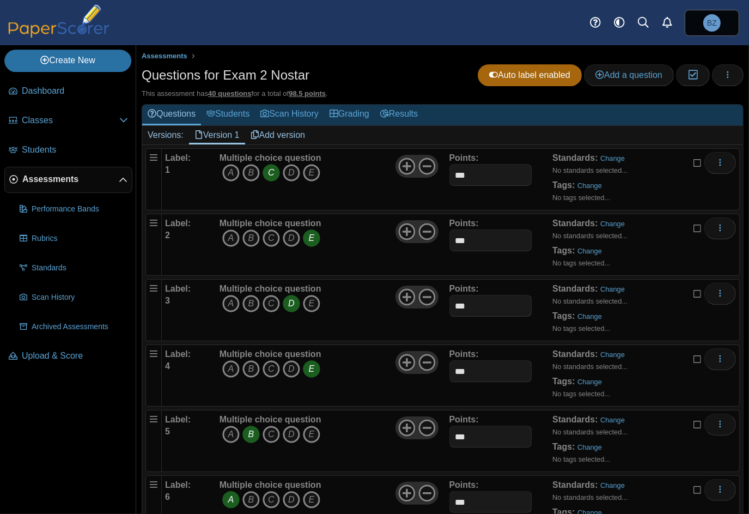
click at [432, 97] on div "This assessment has 40 questions for a total of 98.5 points ." at bounding box center [443, 94] width 602 height 10
click at [727, 76] on use "button" at bounding box center [728, 74] width 2 height 7
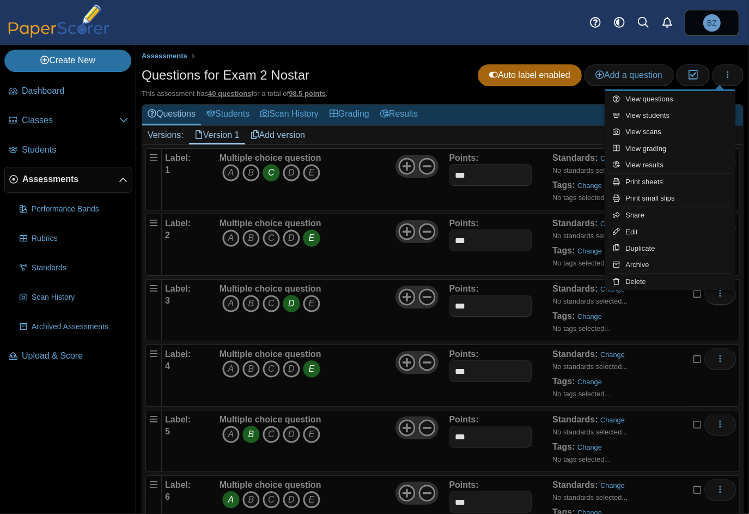
click at [248, 172] on icon "B" at bounding box center [250, 172] width 17 height 17
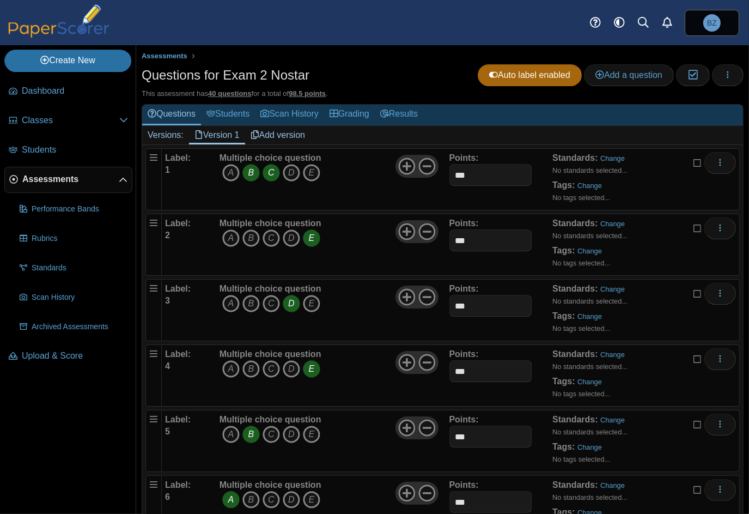
click at [266, 169] on icon "C" at bounding box center [271, 172] width 17 height 17
click at [227, 232] on icon "A" at bounding box center [230, 237] width 17 height 17
click at [313, 231] on icon "E" at bounding box center [311, 237] width 17 height 17
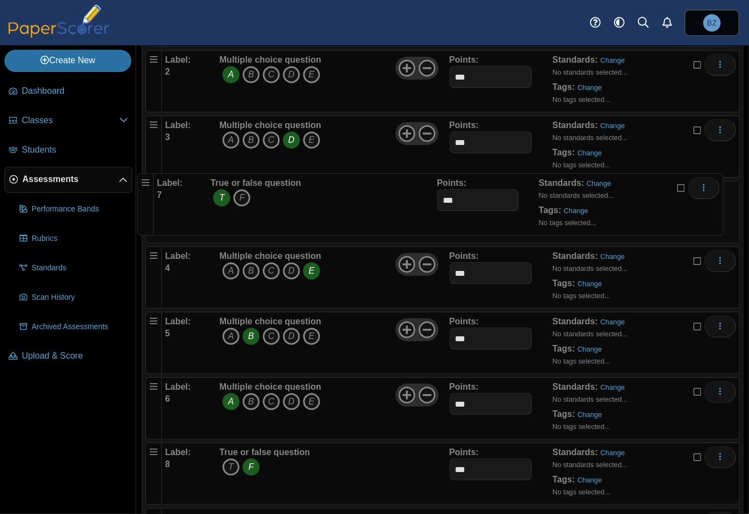
drag, startPoint x: 150, startPoint y: 387, endPoint x: 139, endPoint y: 178, distance: 209.6
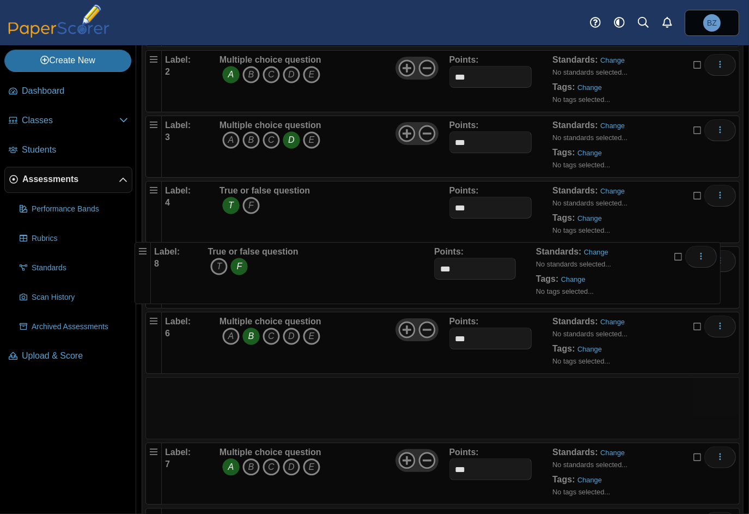
drag, startPoint x: 151, startPoint y: 448, endPoint x: 137, endPoint y: 242, distance: 206.5
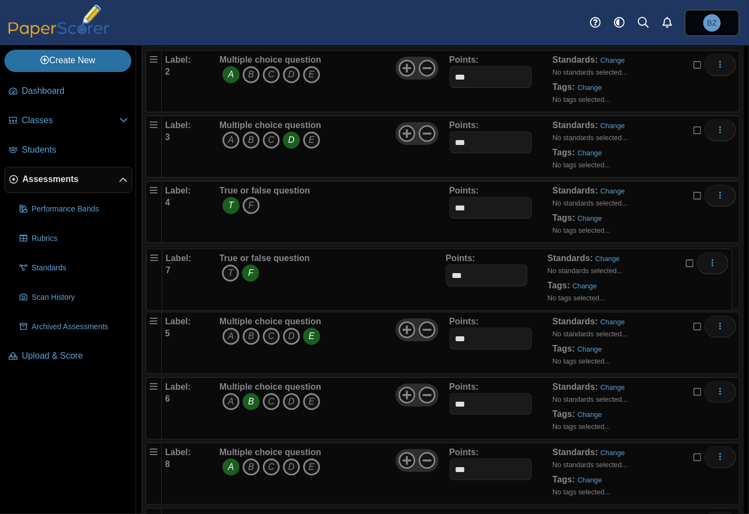
drag, startPoint x: 155, startPoint y: 356, endPoint x: 148, endPoint y: 248, distance: 108.6
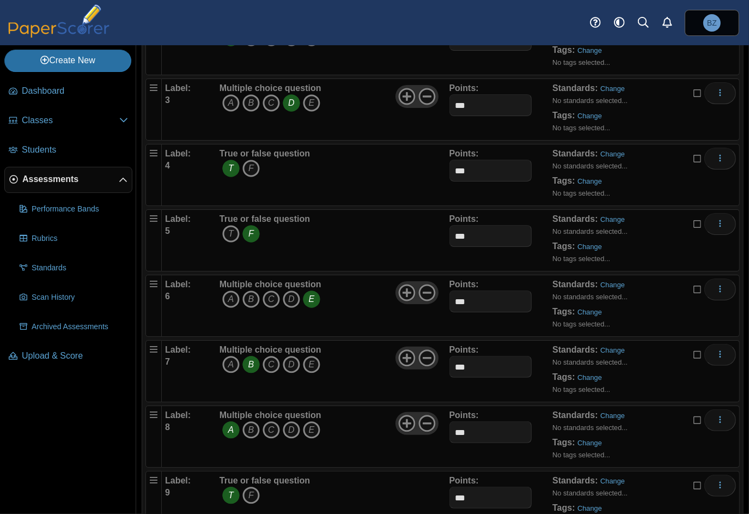
scroll to position [272, 0]
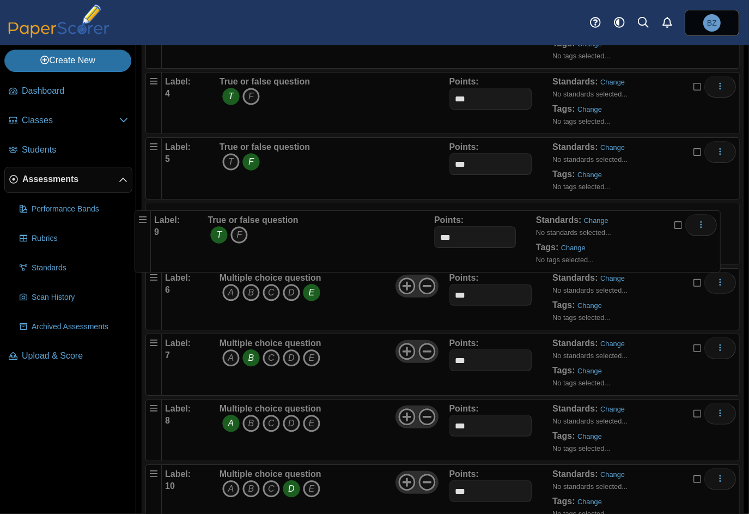
drag, startPoint x: 154, startPoint y: 405, endPoint x: 142, endPoint y: 208, distance: 197.6
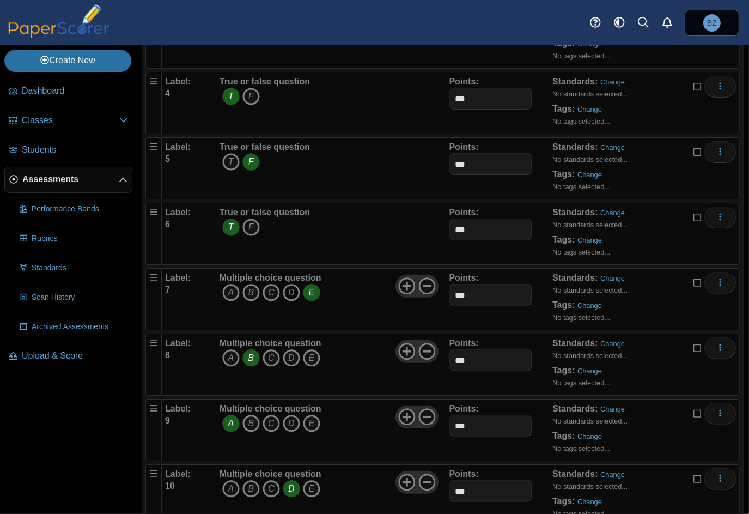
click at [296, 289] on icon "D" at bounding box center [291, 292] width 17 height 17
click at [305, 289] on icon "E" at bounding box center [311, 292] width 17 height 17
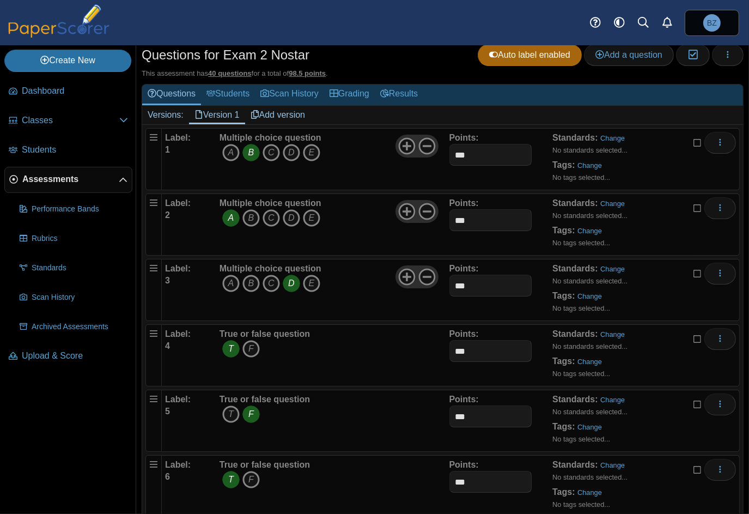
scroll to position [0, 0]
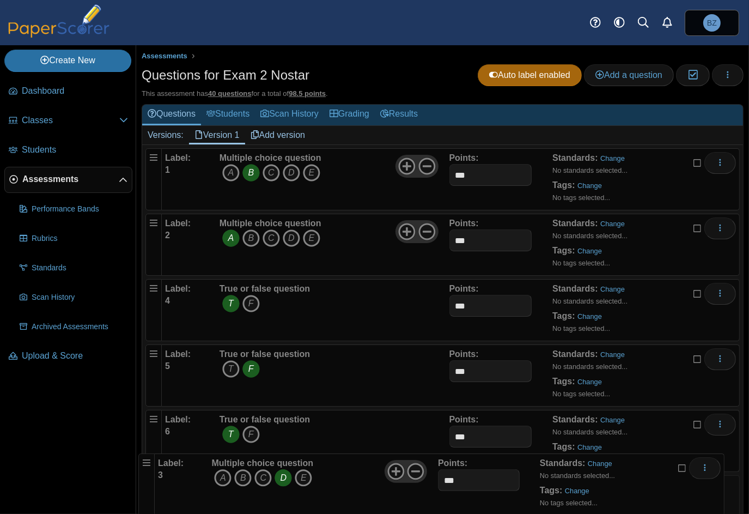
drag, startPoint x: 152, startPoint y: 283, endPoint x: 141, endPoint y: 451, distance: 168.2
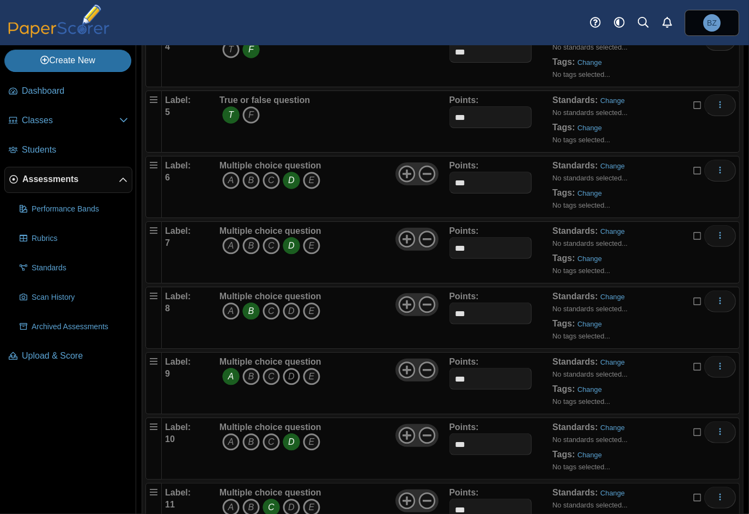
scroll to position [327, 0]
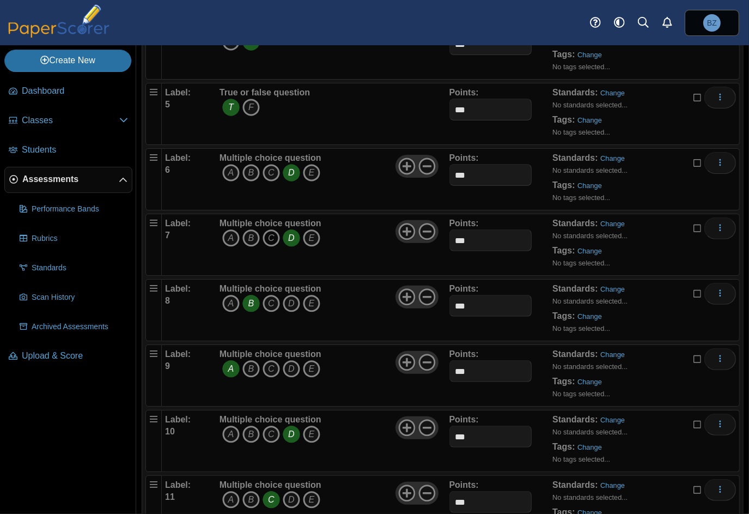
click at [272, 229] on icon "C" at bounding box center [271, 237] width 17 height 17
click at [288, 233] on icon "D" at bounding box center [291, 237] width 17 height 17
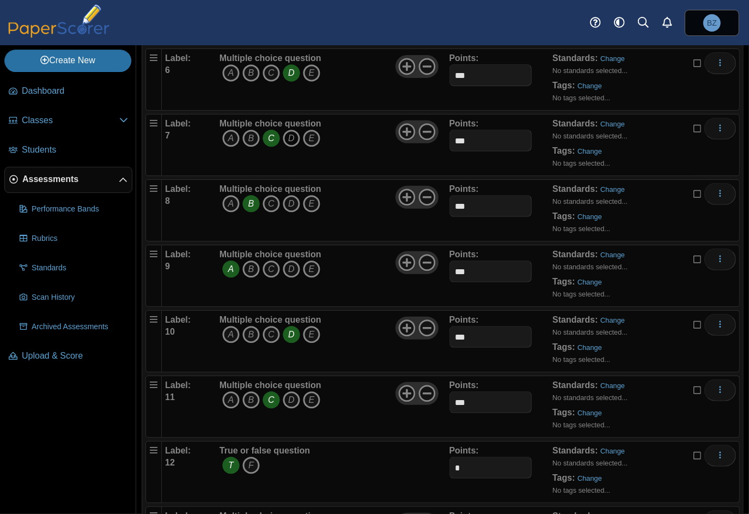
scroll to position [436, 0]
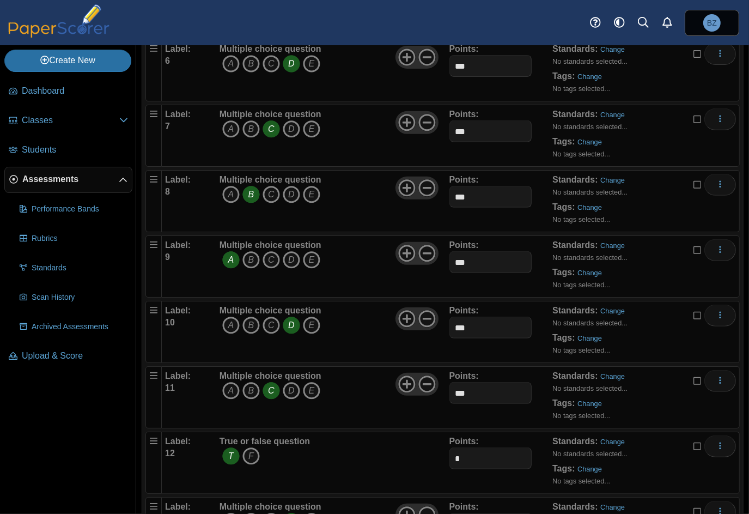
click at [253, 193] on icon "B" at bounding box center [250, 194] width 17 height 17
click at [312, 190] on icon "E" at bounding box center [311, 194] width 17 height 17
click at [290, 252] on icon "D" at bounding box center [291, 259] width 17 height 17
click at [233, 255] on icon "A" at bounding box center [230, 259] width 17 height 17
click at [311, 319] on icon "E" at bounding box center [311, 325] width 17 height 17
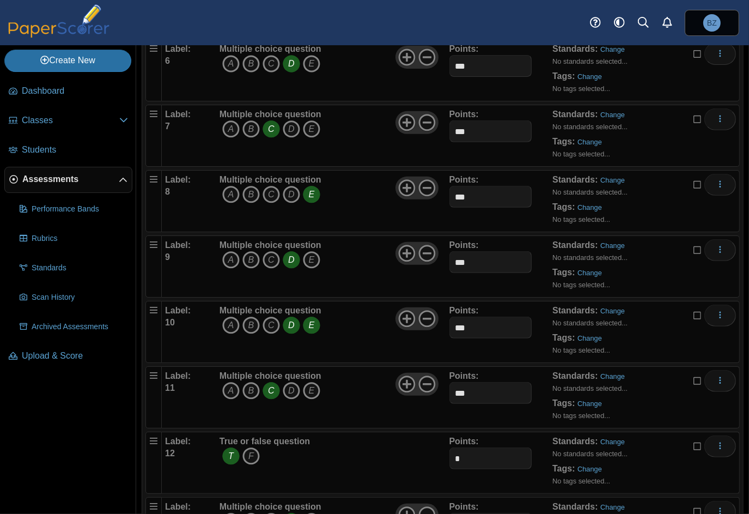
click at [288, 322] on icon "D" at bounding box center [291, 325] width 17 height 17
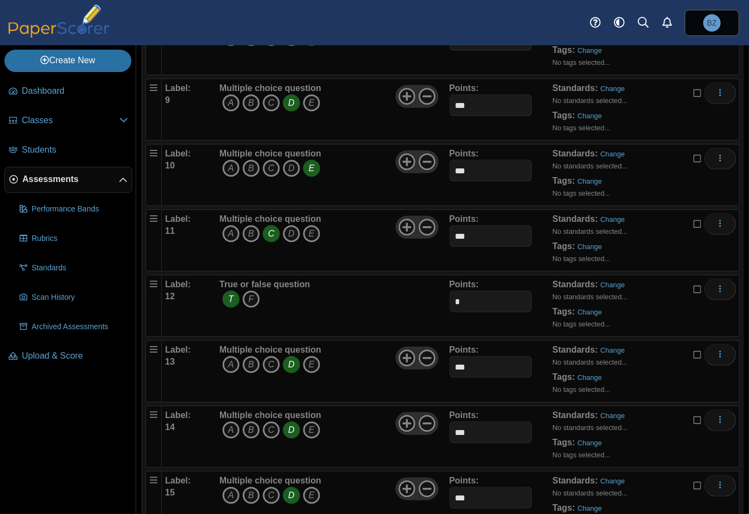
scroll to position [599, 0]
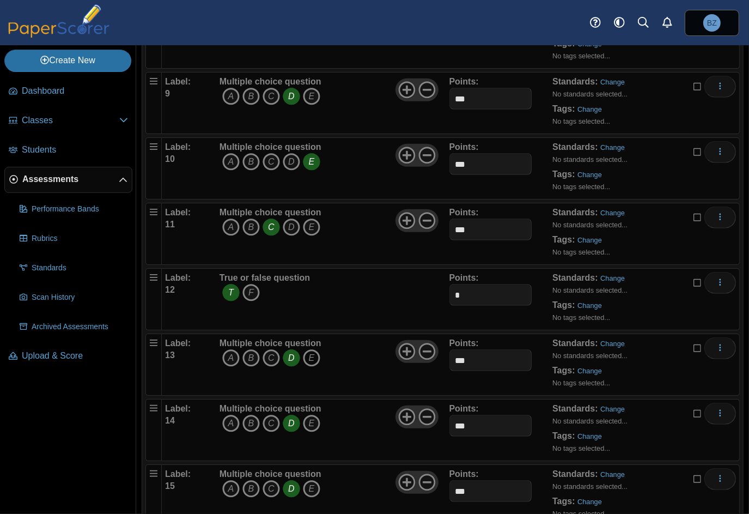
click at [313, 355] on icon "E" at bounding box center [311, 357] width 17 height 17
click at [295, 350] on icon "D" at bounding box center [291, 357] width 17 height 17
drag, startPoint x: 482, startPoint y: 294, endPoint x: 431, endPoint y: 296, distance: 51.3
click at [431, 296] on div "Label: 12 True or false question T F Points: *" at bounding box center [450, 299] width 571 height 54
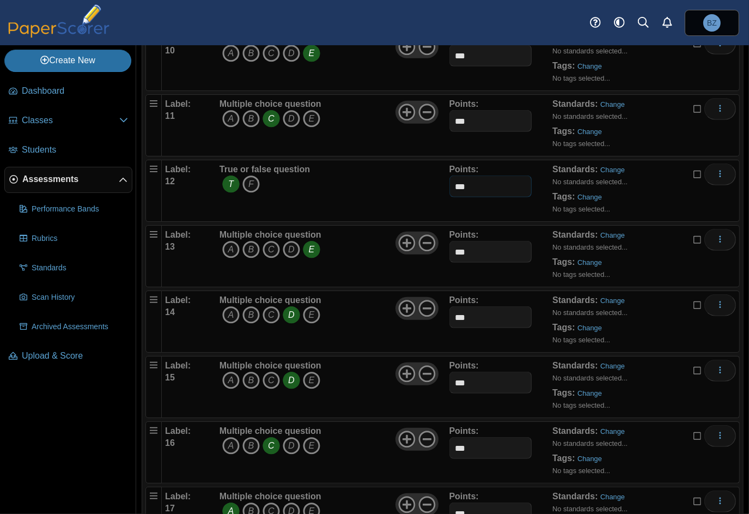
scroll to position [708, 0]
type input "***"
click at [283, 240] on icon "D" at bounding box center [291, 248] width 17 height 17
click at [307, 242] on icon "E" at bounding box center [311, 248] width 17 height 17
click at [288, 440] on icon "D" at bounding box center [291, 444] width 17 height 17
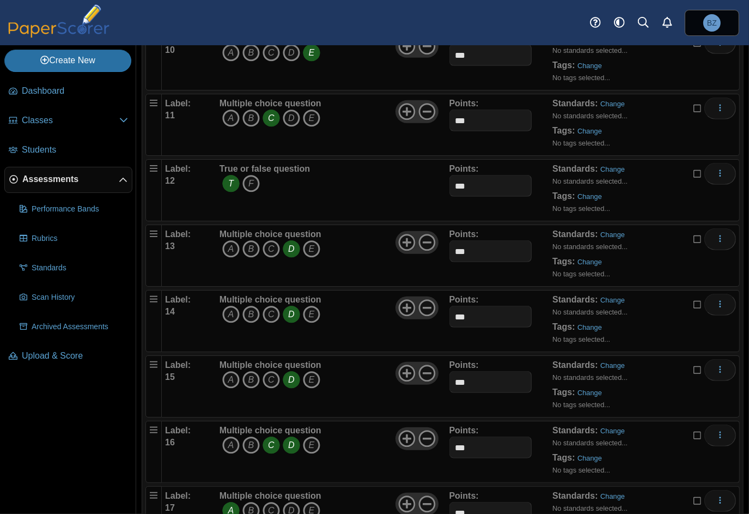
click at [270, 440] on icon "C" at bounding box center [271, 444] width 17 height 17
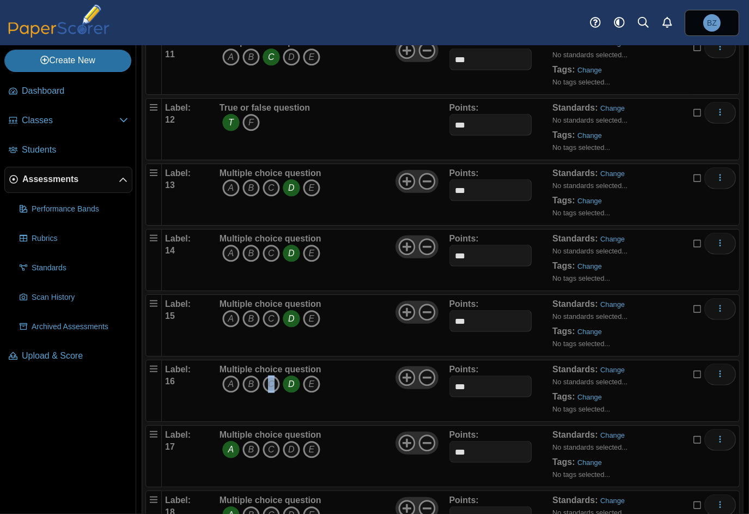
scroll to position [763, 0]
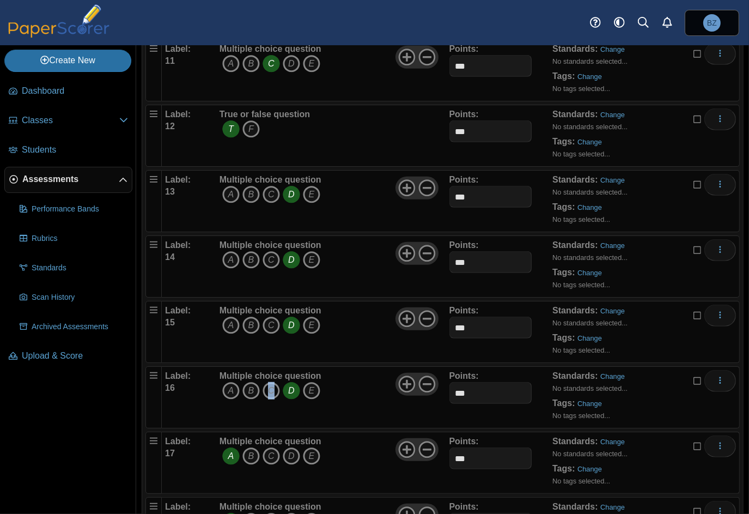
click at [270, 384] on icon "C" at bounding box center [271, 390] width 17 height 17
click at [286, 386] on icon "D" at bounding box center [291, 390] width 17 height 17
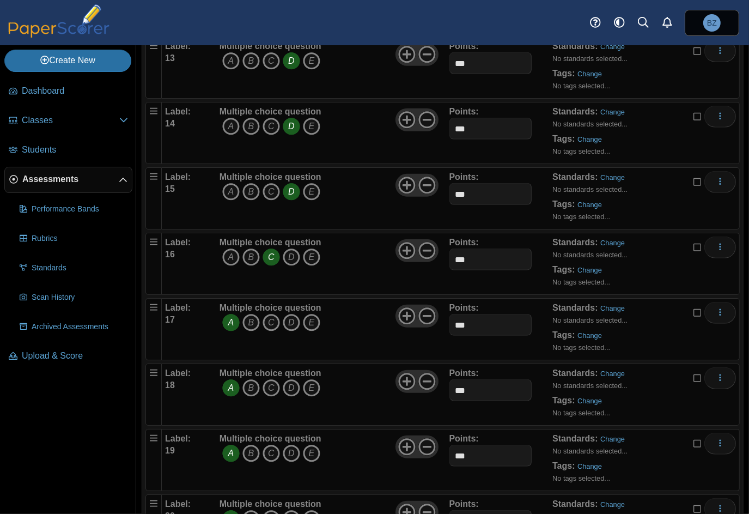
scroll to position [926, 0]
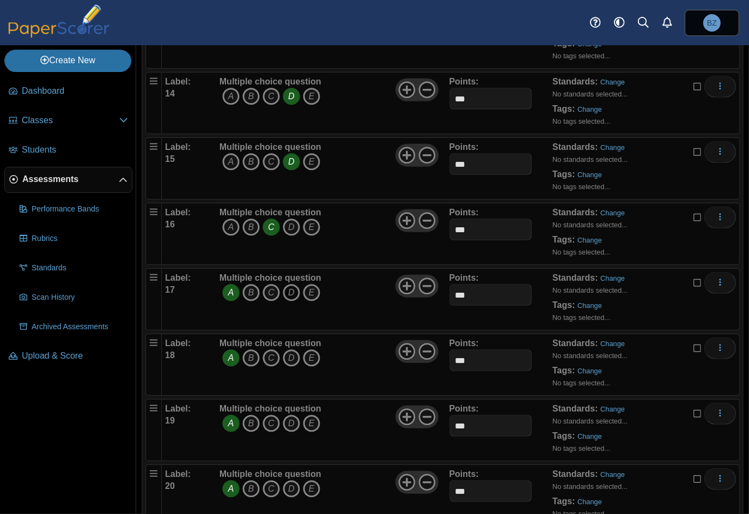
click at [289, 284] on icon "D" at bounding box center [291, 292] width 17 height 17
click at [229, 287] on icon "A" at bounding box center [230, 292] width 17 height 17
click at [248, 352] on icon "B" at bounding box center [250, 357] width 17 height 17
click at [234, 354] on icon "A" at bounding box center [230, 357] width 17 height 17
click at [271, 419] on icon "C" at bounding box center [271, 423] width 17 height 17
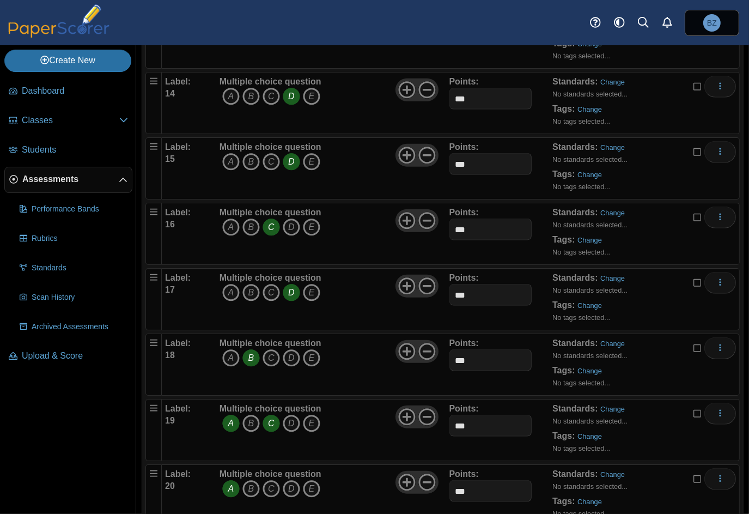
click at [230, 418] on icon "A" at bounding box center [230, 423] width 17 height 17
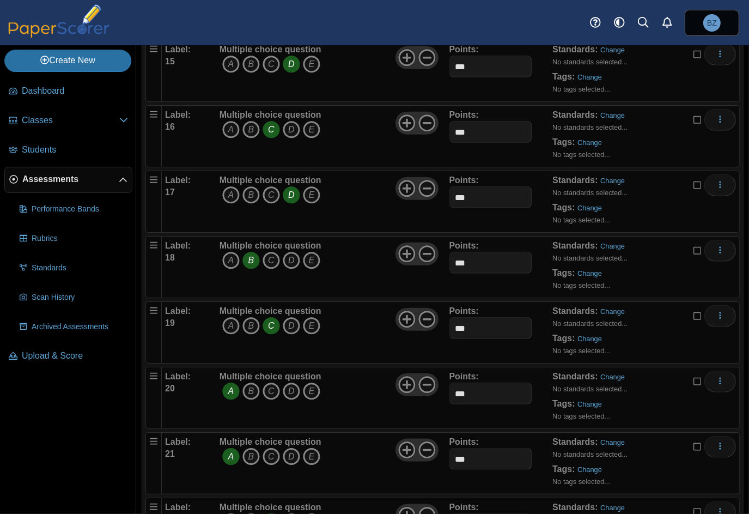
scroll to position [1144, 0]
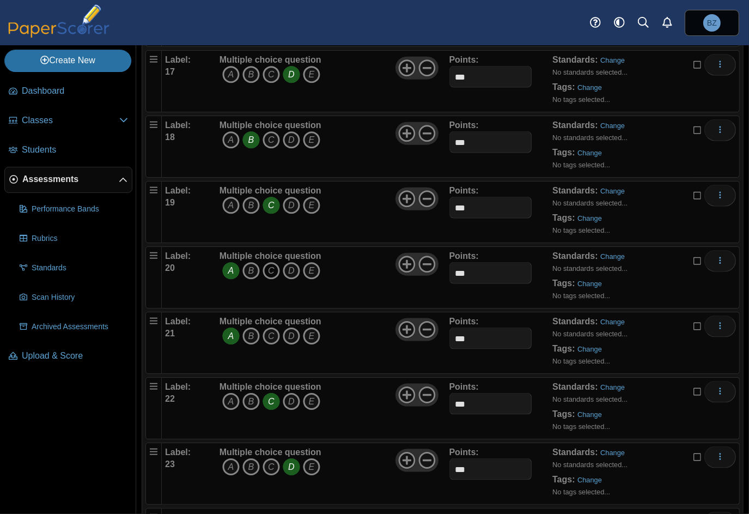
click at [274, 262] on icon "C" at bounding box center [271, 270] width 17 height 17
click at [229, 265] on icon "A" at bounding box center [230, 270] width 17 height 17
click at [229, 396] on icon "A" at bounding box center [230, 401] width 17 height 17
click at [270, 395] on icon "C" at bounding box center [271, 401] width 17 height 17
click at [233, 458] on icon "A" at bounding box center [230, 466] width 17 height 17
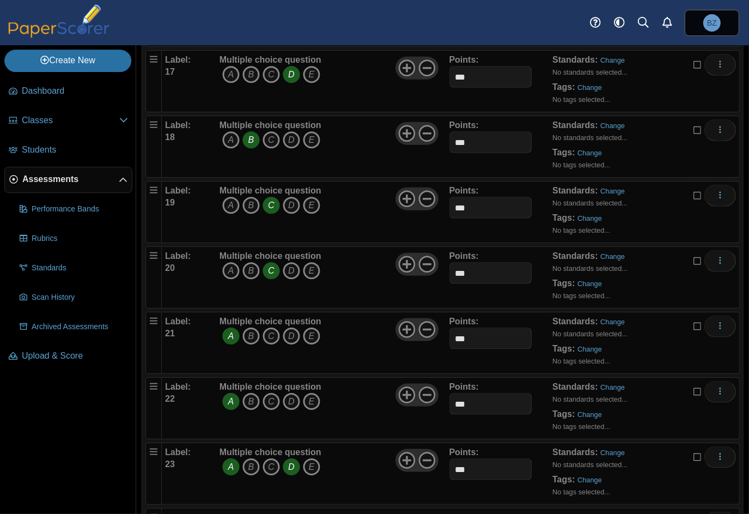
click at [290, 462] on icon "D" at bounding box center [291, 466] width 17 height 17
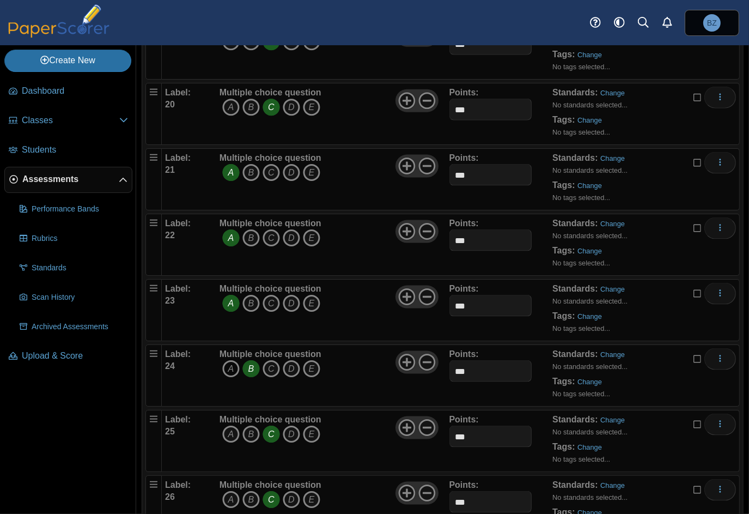
click at [227, 361] on icon "A" at bounding box center [230, 368] width 17 height 17
click at [249, 360] on icon "B" at bounding box center [250, 368] width 17 height 17
click at [227, 426] on icon "A" at bounding box center [230, 434] width 17 height 17
click at [271, 426] on icon "C" at bounding box center [271, 434] width 17 height 17
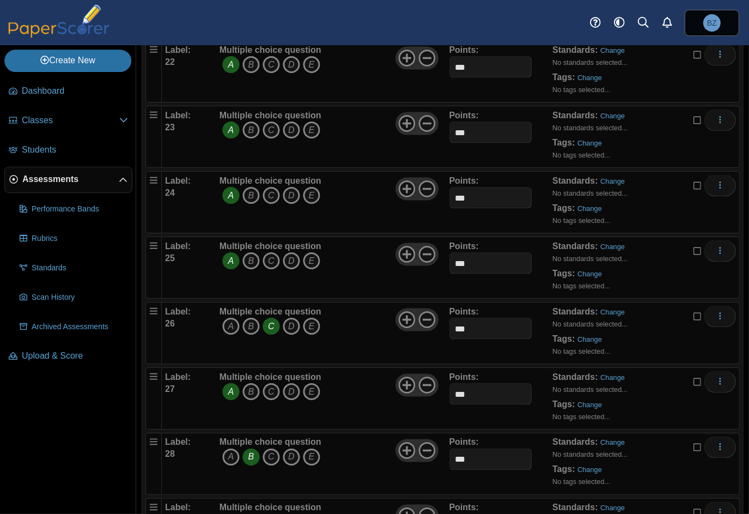
scroll to position [1526, 0]
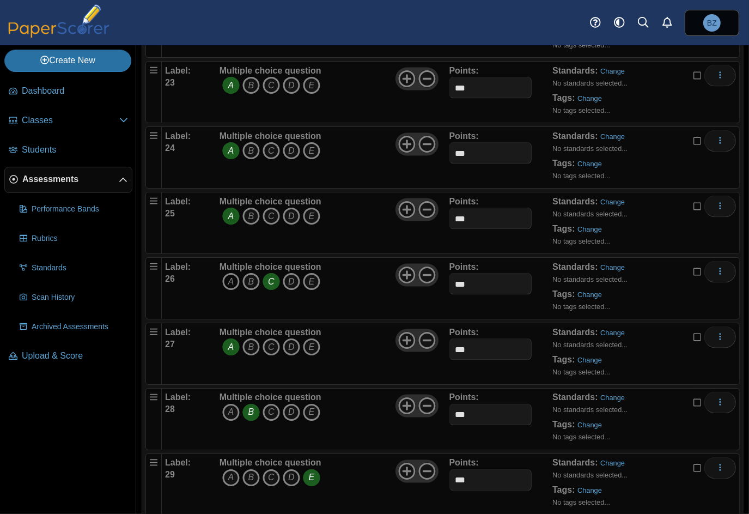
click at [228, 273] on icon "A" at bounding box center [230, 281] width 17 height 17
click at [268, 273] on icon "C" at bounding box center [271, 281] width 17 height 17
click at [274, 338] on icon "C" at bounding box center [271, 346] width 17 height 17
click at [227, 339] on icon "A" at bounding box center [230, 346] width 17 height 17
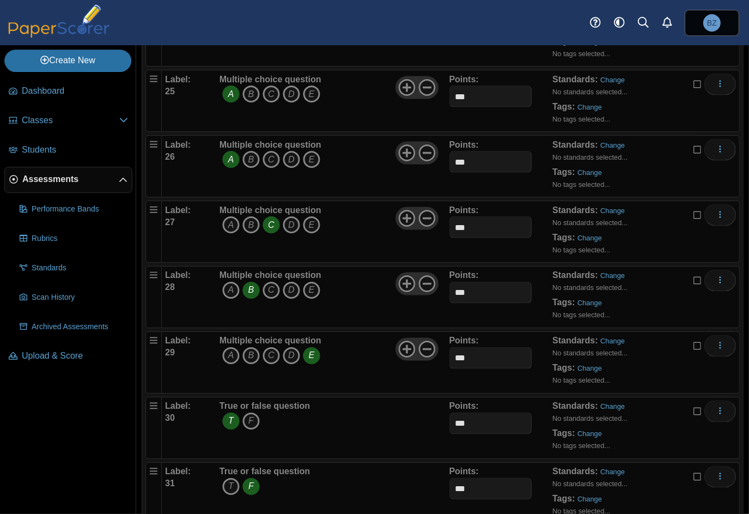
scroll to position [1744, 0]
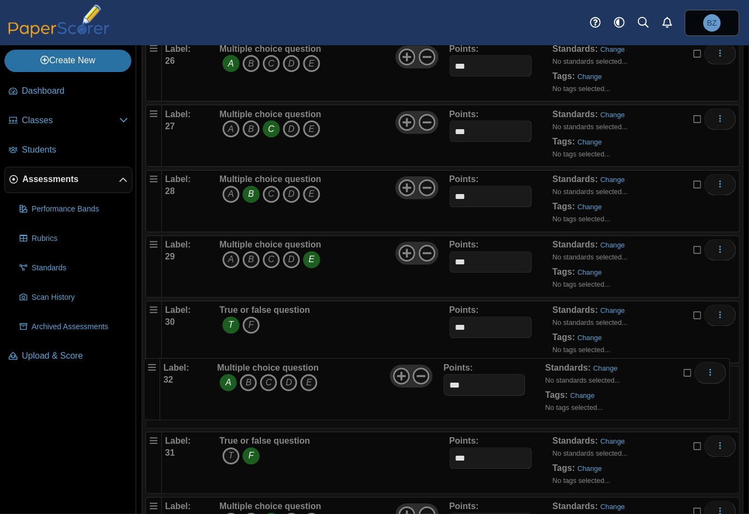
drag, startPoint x: 153, startPoint y: 435, endPoint x: 147, endPoint y: 357, distance: 78.1
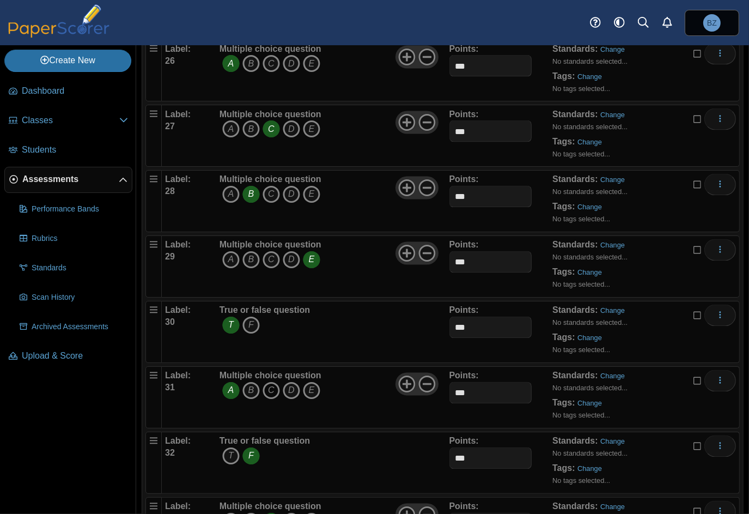
click at [272, 385] on icon "C" at bounding box center [271, 390] width 17 height 17
click at [231, 383] on icon "A" at bounding box center [230, 390] width 17 height 17
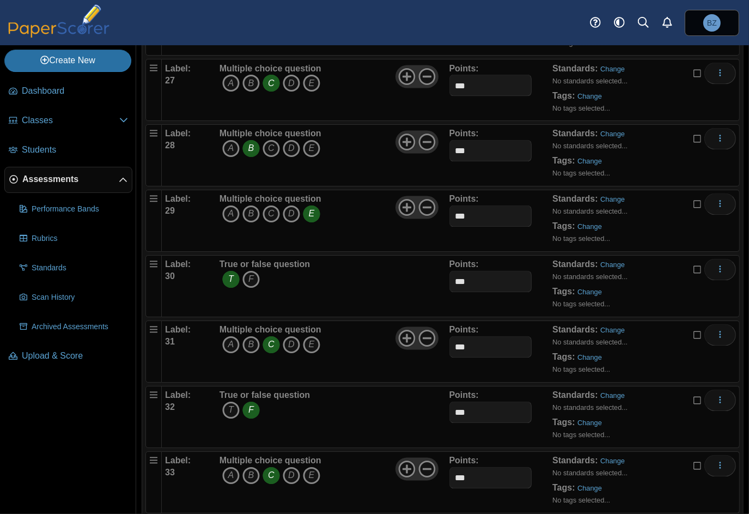
scroll to position [1962, 0]
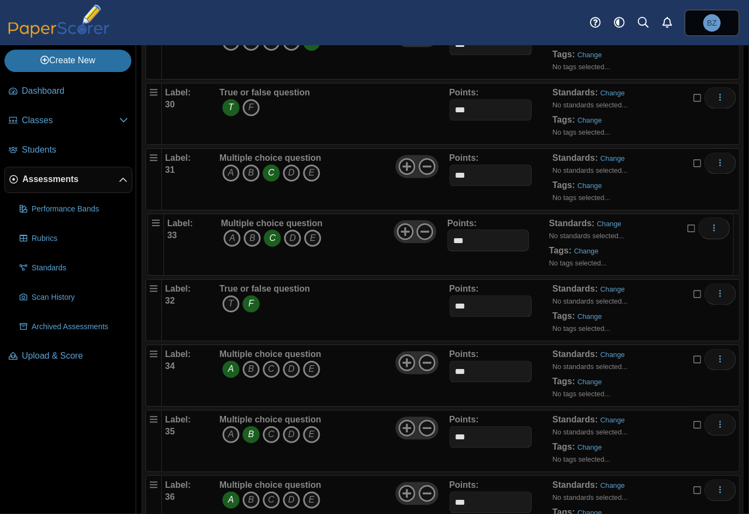
drag, startPoint x: 153, startPoint y: 279, endPoint x: 151, endPoint y: 214, distance: 64.9
click at [232, 232] on icon "A" at bounding box center [230, 237] width 17 height 17
click at [269, 229] on icon "C" at bounding box center [271, 237] width 17 height 17
click at [233, 295] on icon "T" at bounding box center [230, 303] width 17 height 17
click at [251, 295] on icon "F" at bounding box center [250, 303] width 17 height 17
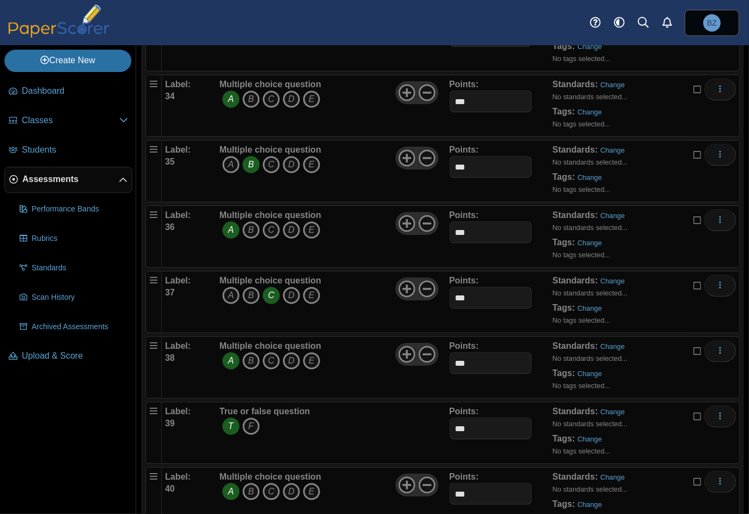
scroll to position [2206, 0]
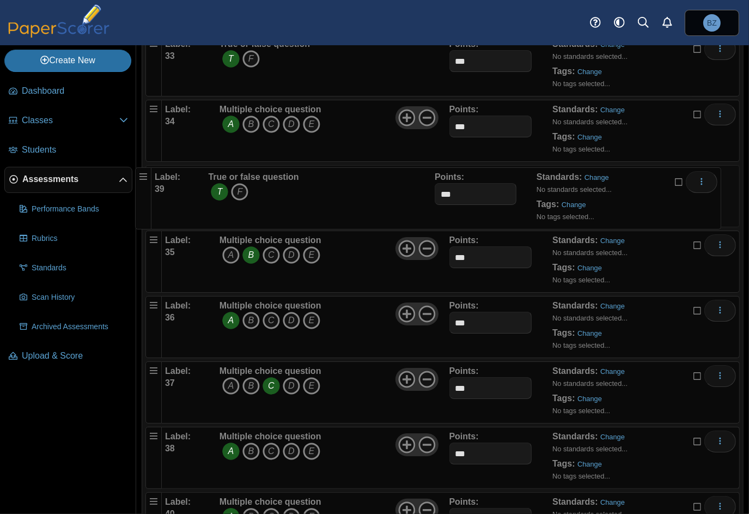
drag, startPoint x: 150, startPoint y: 423, endPoint x: 136, endPoint y: 166, distance: 257.6
click at [251, 181] on icon "F" at bounding box center [250, 189] width 17 height 17
click at [227, 181] on icon "T" at bounding box center [230, 189] width 17 height 17
click at [227, 246] on icon "A" at bounding box center [230, 254] width 17 height 17
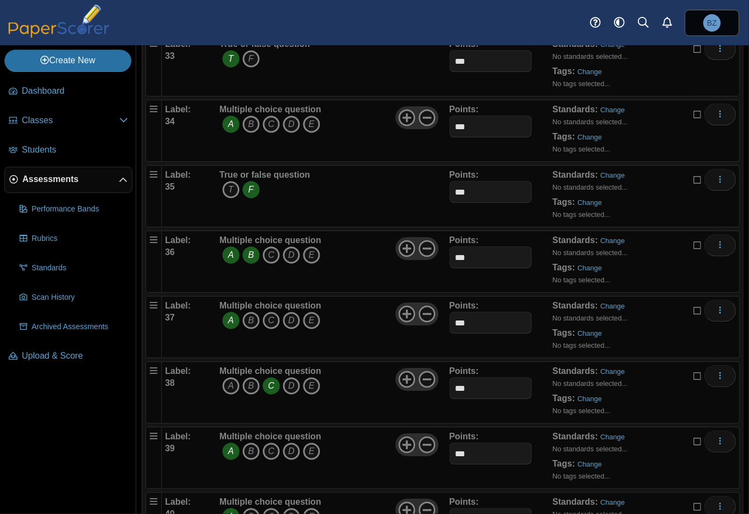
click at [250, 246] on icon "B" at bounding box center [250, 254] width 17 height 17
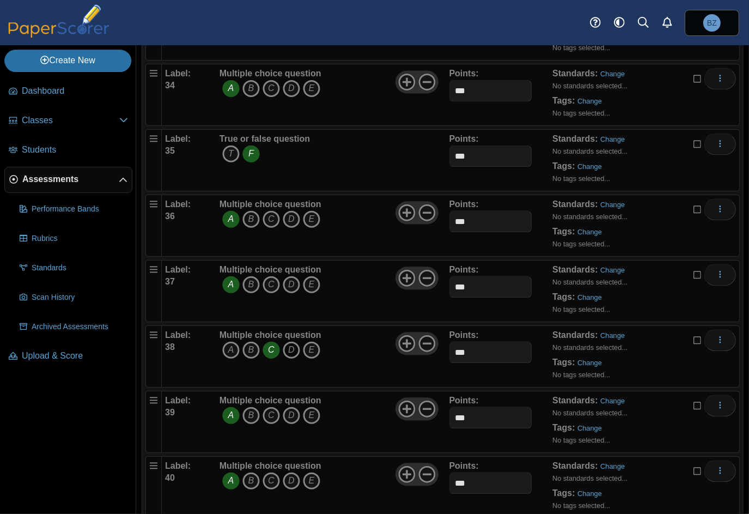
scroll to position [2261, 0]
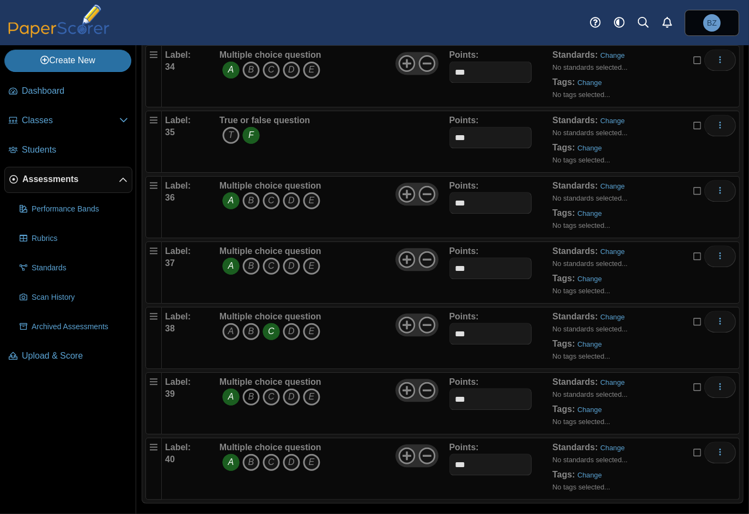
click at [243, 388] on icon "B" at bounding box center [250, 396] width 17 height 17
click at [229, 388] on icon "A" at bounding box center [230, 396] width 17 height 17
click at [229, 323] on icon "A" at bounding box center [230, 331] width 17 height 17
click at [269, 323] on icon "C" at bounding box center [271, 331] width 17 height 17
click at [268, 257] on icon "C" at bounding box center [271, 265] width 17 height 17
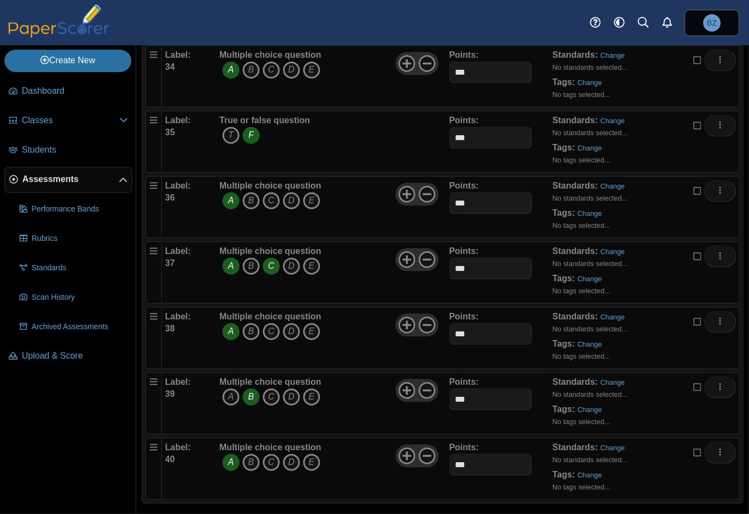
click at [234, 257] on icon "A" at bounding box center [230, 265] width 17 height 17
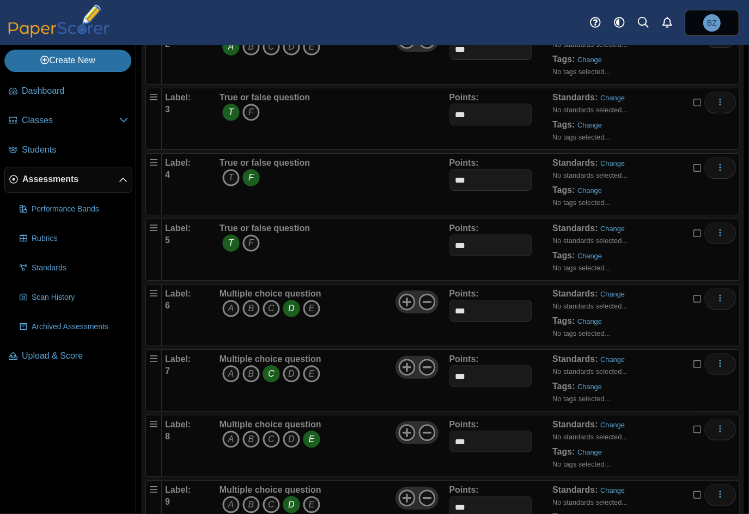
scroll to position [0, 0]
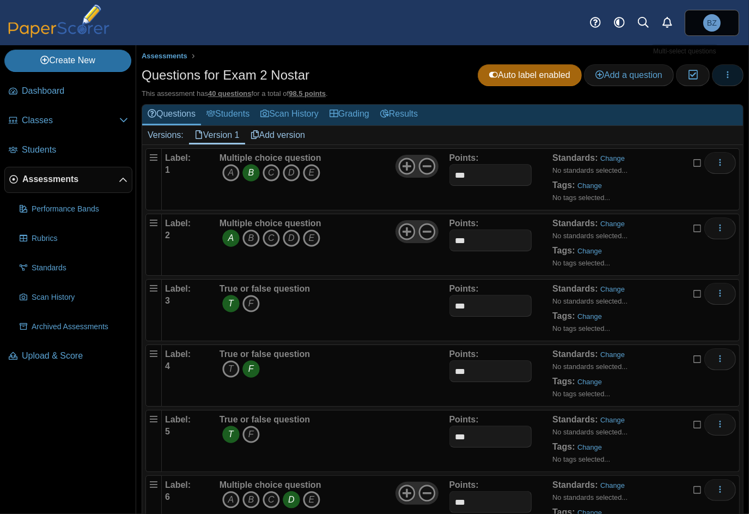
click at [715, 71] on button "button" at bounding box center [728, 75] width 32 height 22
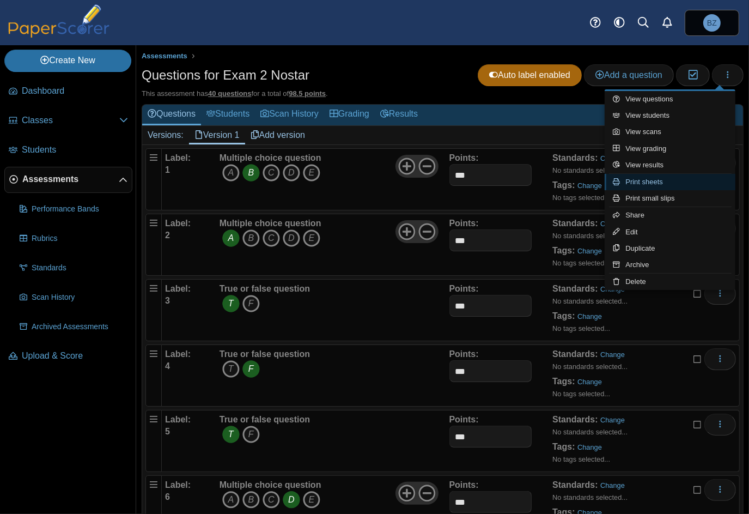
click at [660, 181] on link "Print sheets" at bounding box center [670, 182] width 131 height 16
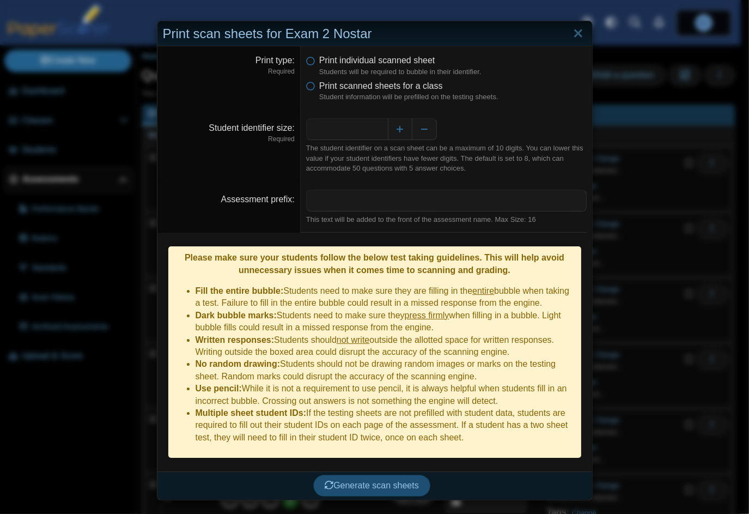
click at [379, 481] on span "Generate scan sheets" at bounding box center [372, 485] width 94 height 9
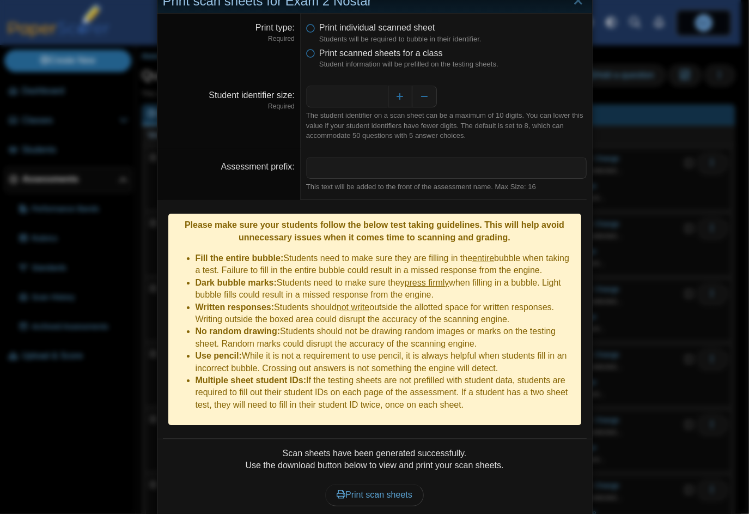
scroll to position [61, 0]
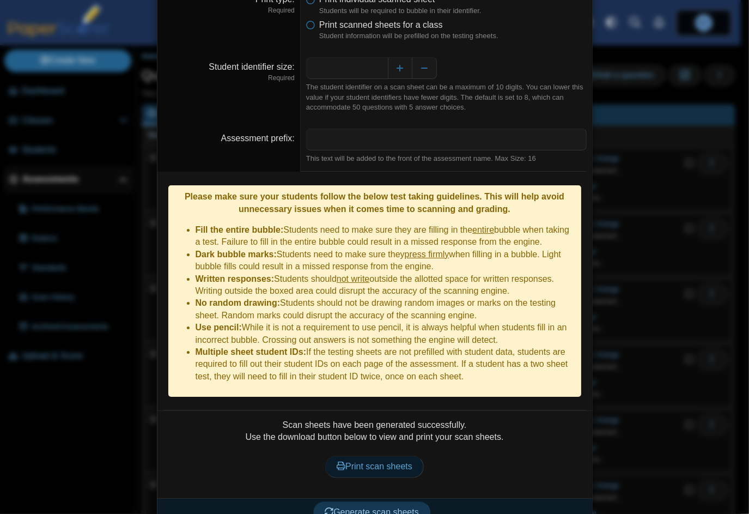
click at [368, 462] on span "Print scan sheets" at bounding box center [375, 466] width 76 height 9
click at [643, 314] on div "**********" at bounding box center [374, 257] width 749 height 514
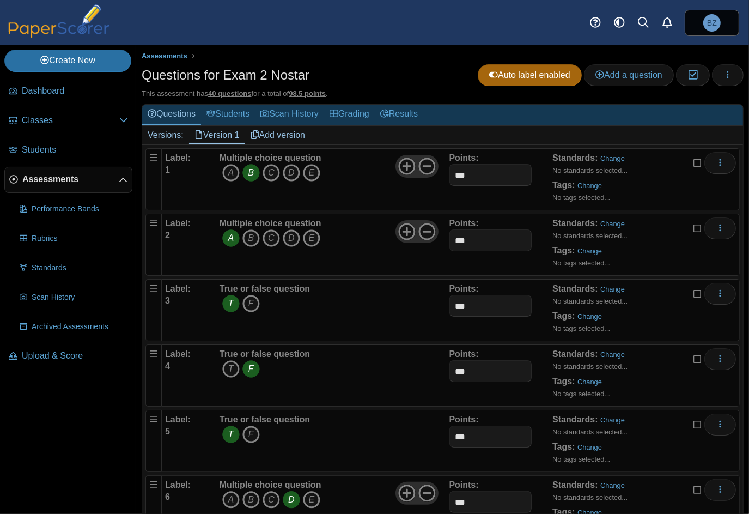
click at [47, 181] on span "Assessments" at bounding box center [70, 179] width 96 height 12
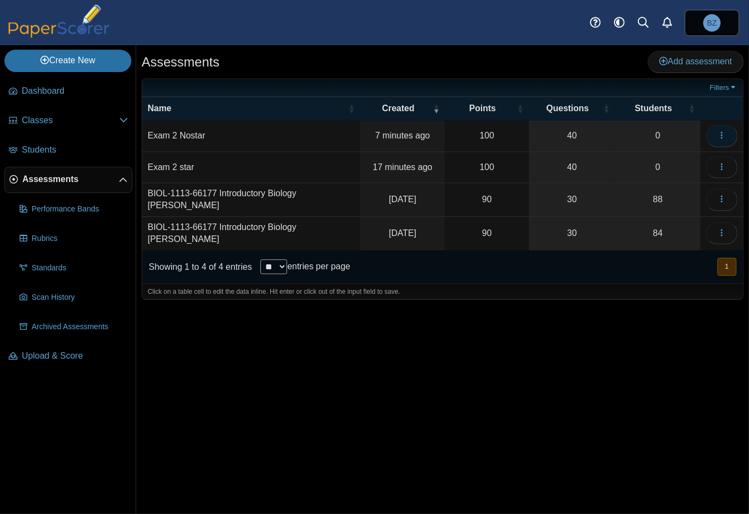
click at [724, 137] on icon "button" at bounding box center [722, 135] width 9 height 9
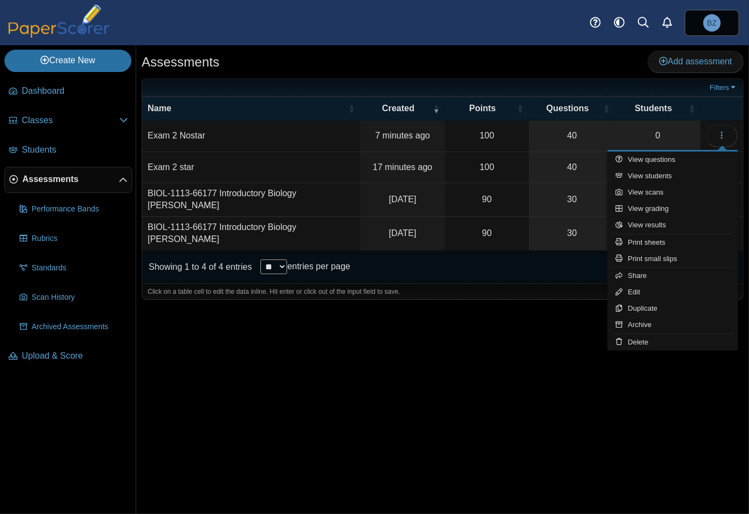
click at [478, 403] on div "Assessments Add assessment 100" at bounding box center [442, 279] width 613 height 469
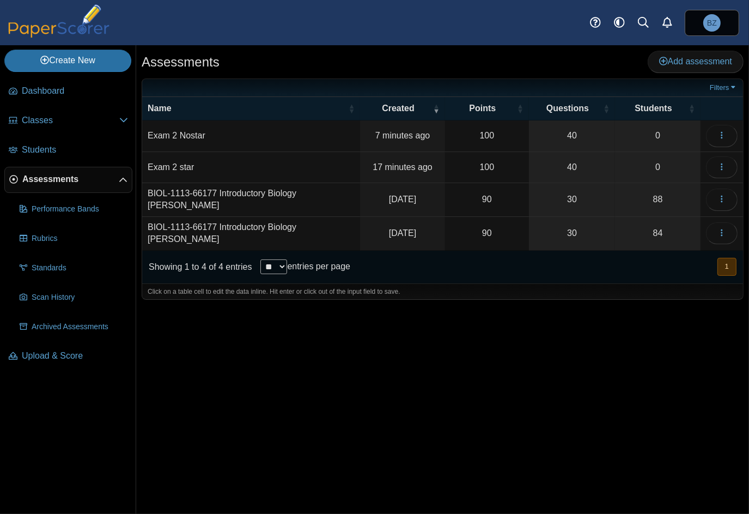
click at [301, 198] on td "BIOL-1113-66177 Introductory Biology [PERSON_NAME]" at bounding box center [251, 200] width 218 height 34
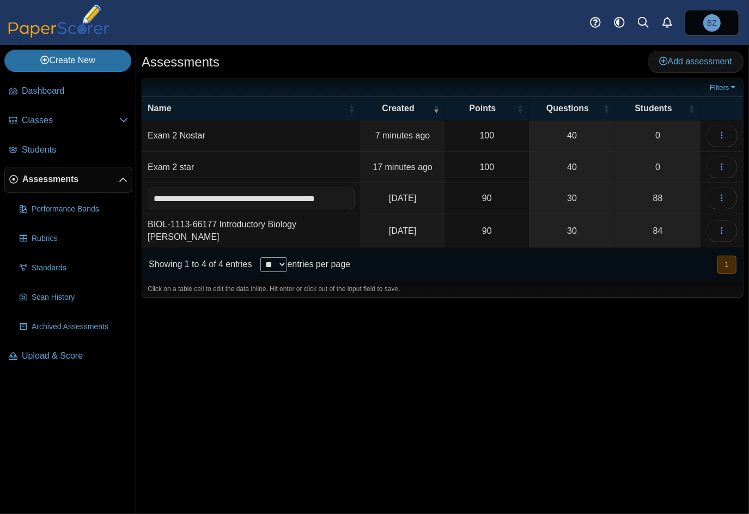
scroll to position [0, 9]
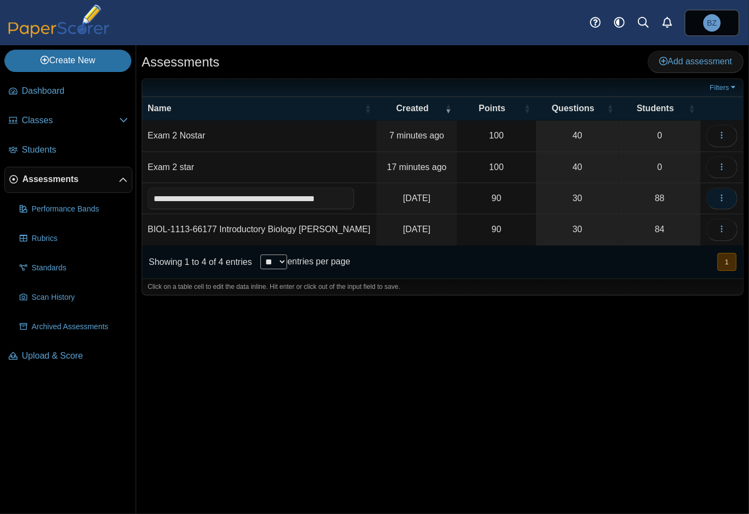
click at [720, 198] on icon "button" at bounding box center [722, 197] width 9 height 9
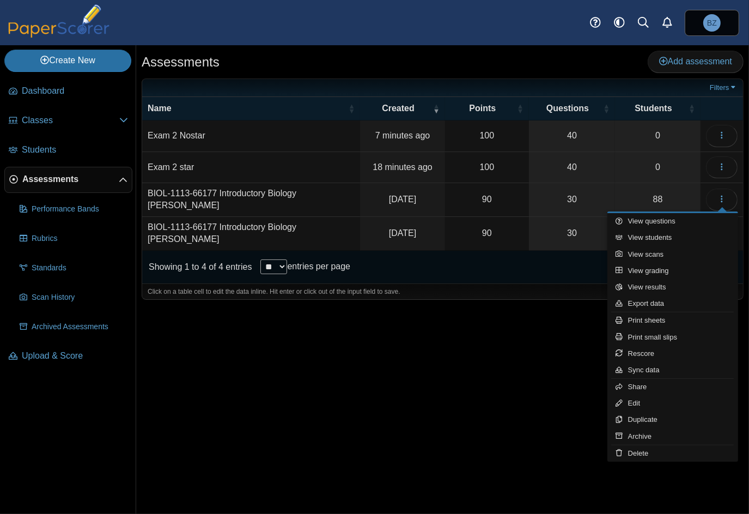
click at [458, 407] on div "Assessments Add assessment 100" at bounding box center [442, 279] width 613 height 469
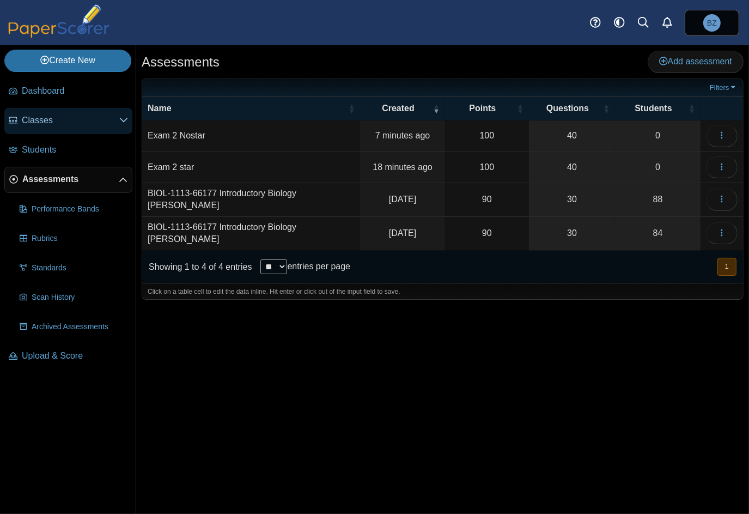
click at [44, 118] on span "Classes" at bounding box center [71, 120] width 98 height 12
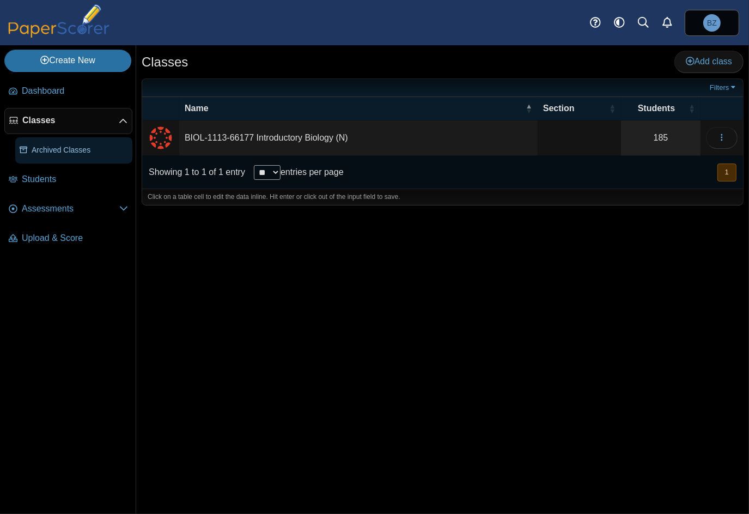
click at [45, 150] on span "Archived Classes" at bounding box center [80, 150] width 96 height 11
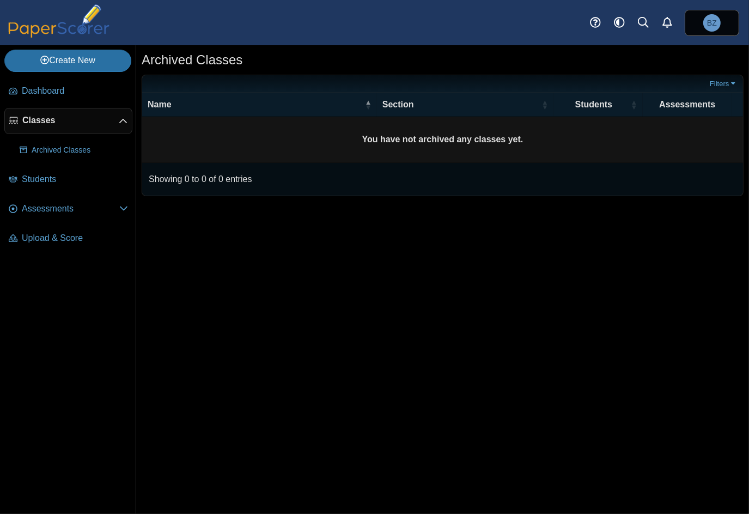
click at [26, 111] on link "Classes" at bounding box center [68, 121] width 128 height 26
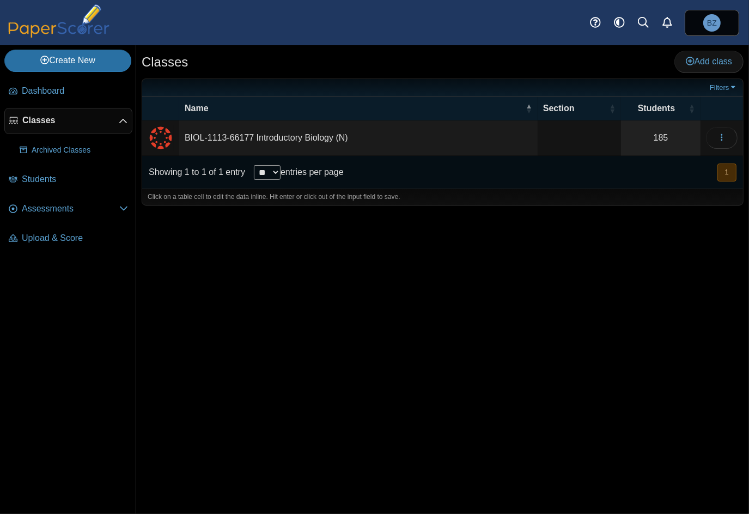
click at [29, 119] on span "Classes" at bounding box center [70, 120] width 96 height 12
click at [267, 142] on td "BIOL-1113-66177 Introductory Biology (N)" at bounding box center [358, 137] width 359 height 35
click at [718, 135] on icon "button" at bounding box center [722, 137] width 9 height 9
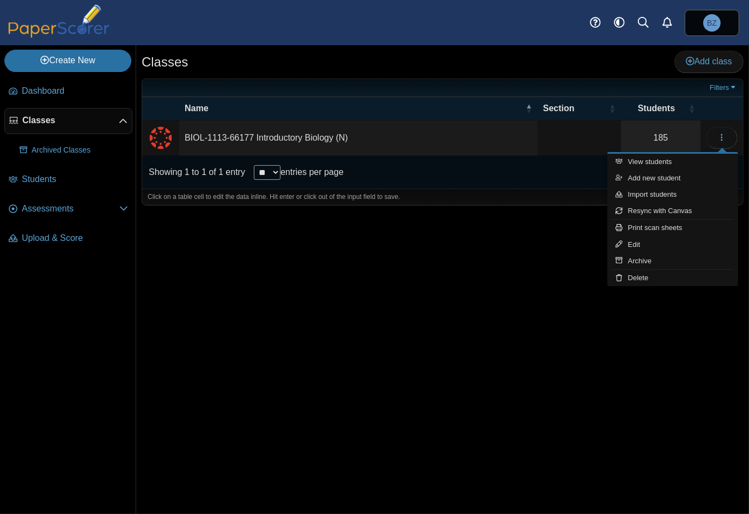
drag, startPoint x: 295, startPoint y: 368, endPoint x: 185, endPoint y: 265, distance: 150.7
click at [295, 368] on div "Classes Add class Filters 185" at bounding box center [442, 279] width 613 height 469
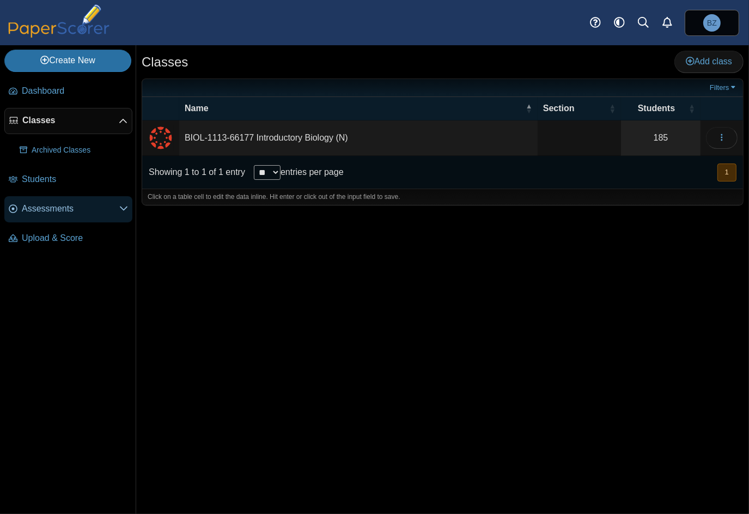
click at [48, 208] on span "Assessments" at bounding box center [71, 209] width 98 height 12
